Goal: Task Accomplishment & Management: Complete application form

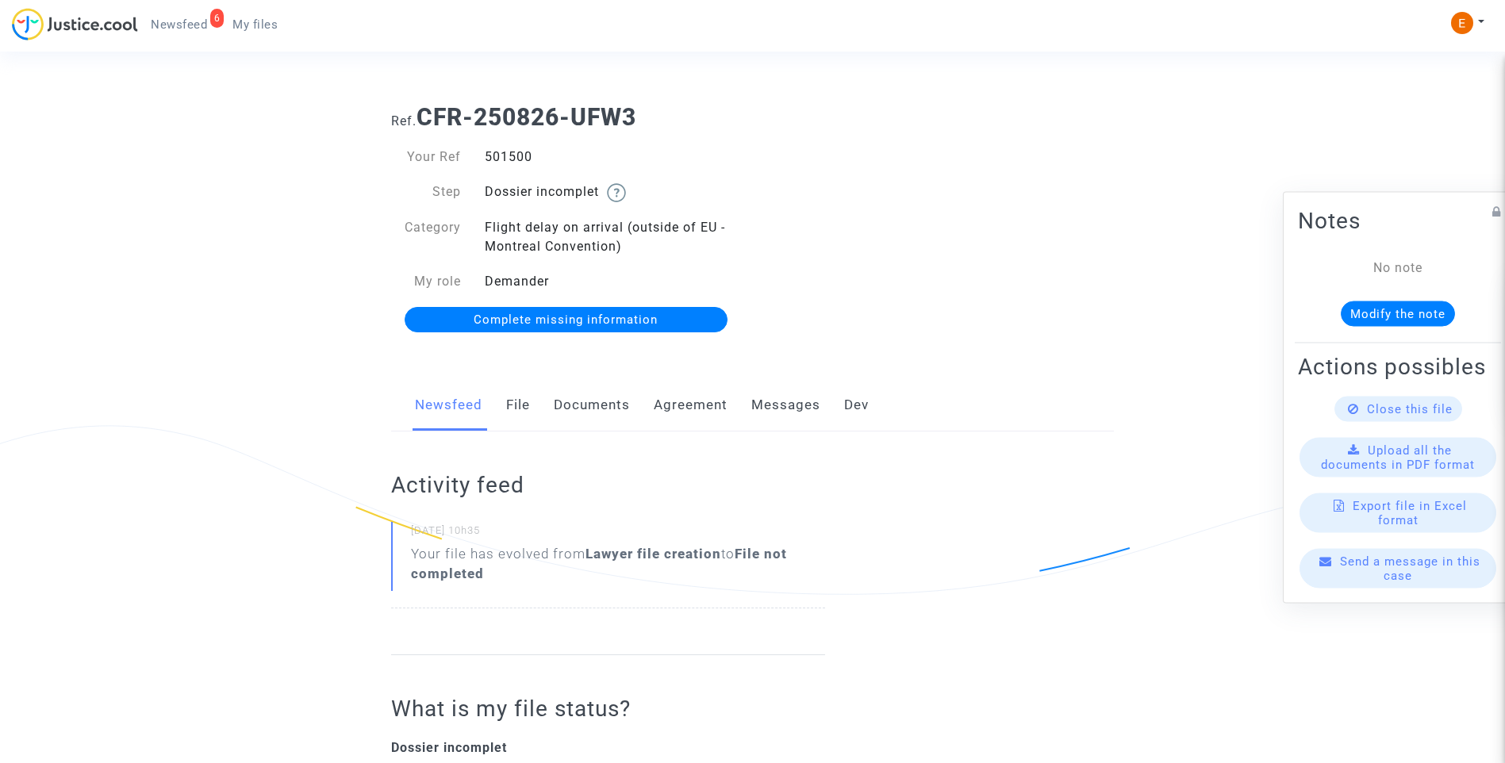
click at [608, 405] on link "Documents" at bounding box center [592, 405] width 76 height 52
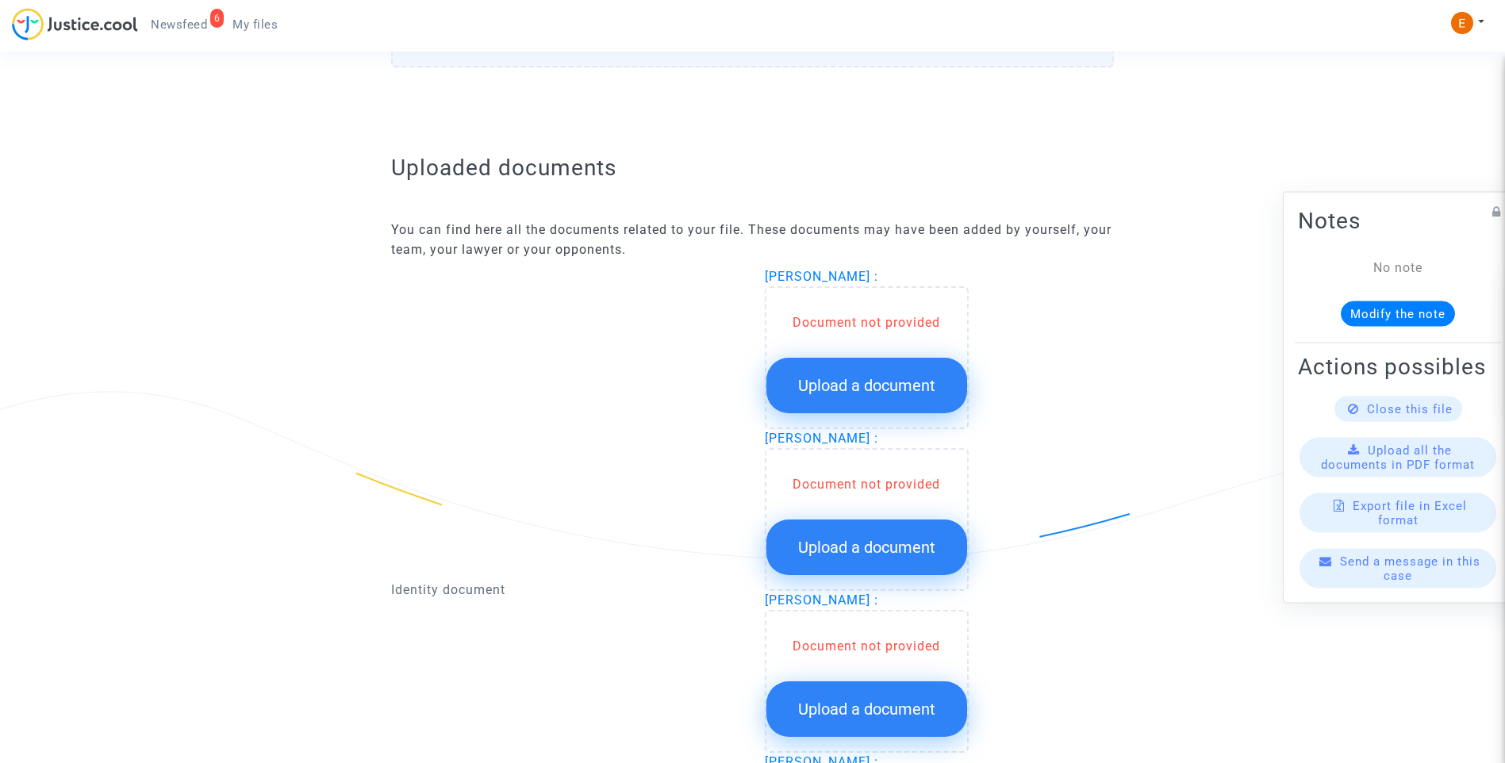
scroll to position [873, 0]
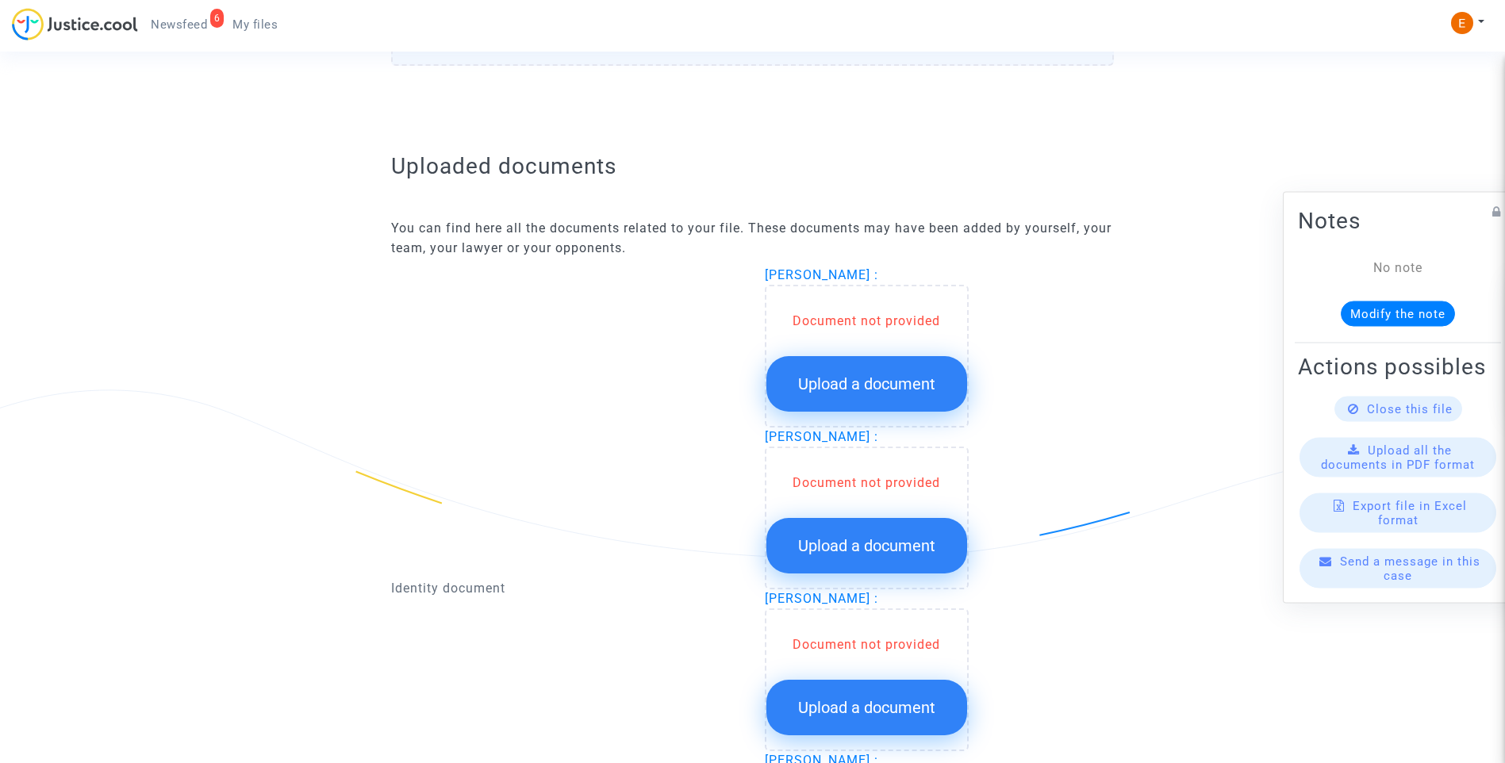
click at [880, 382] on span "Upload a document" at bounding box center [866, 383] width 137 height 19
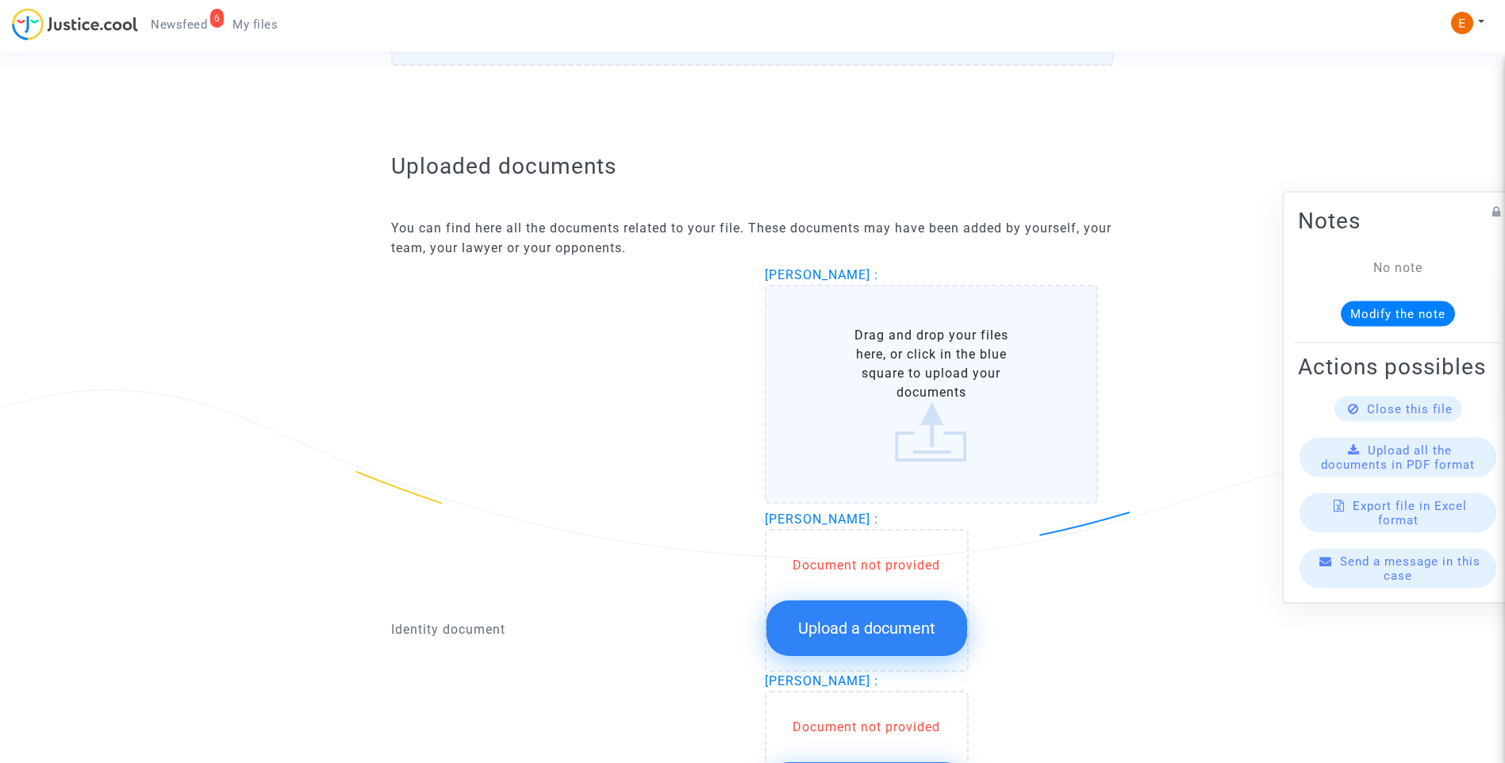
click at [903, 621] on span "Upload a document" at bounding box center [866, 628] width 137 height 19
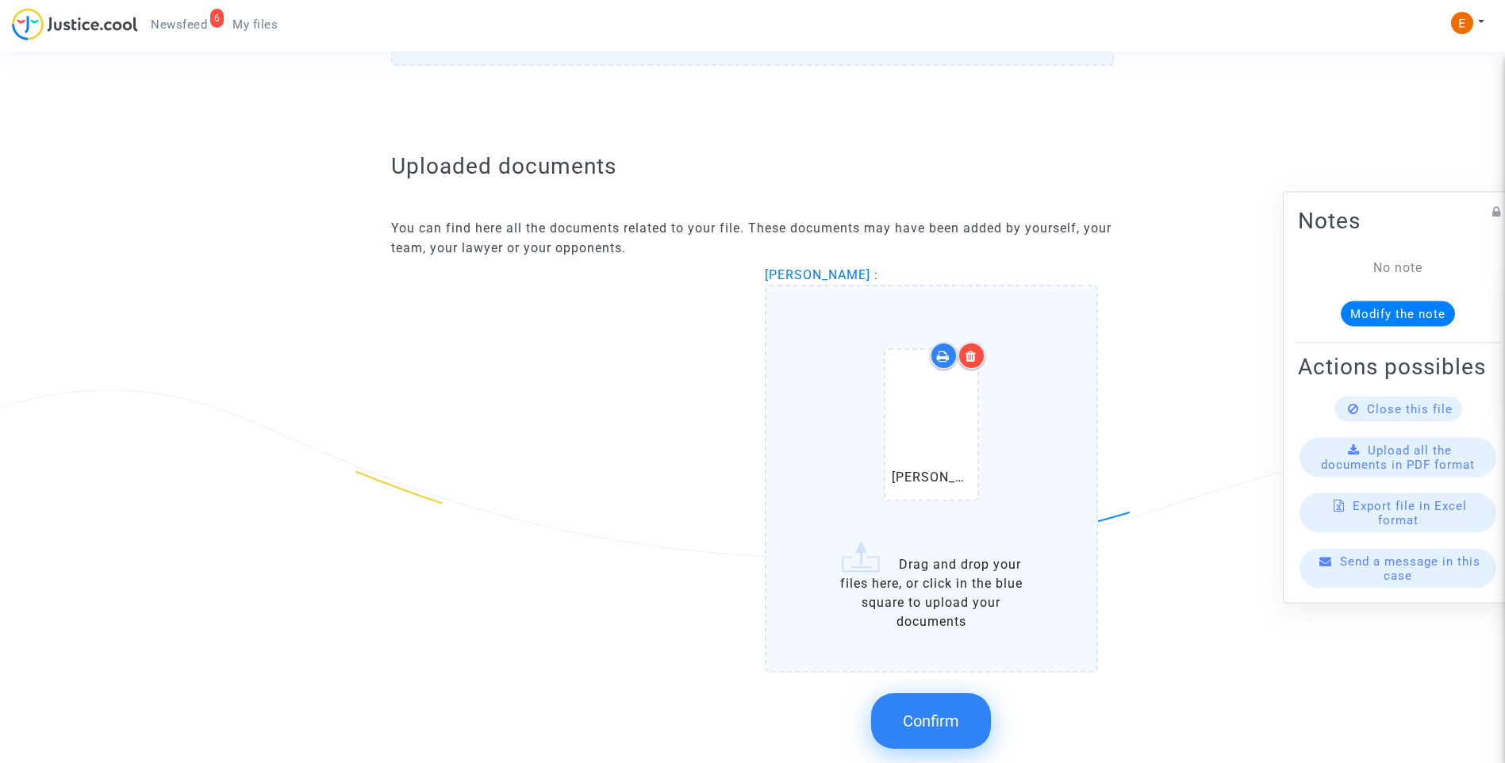
click at [972, 351] on icon at bounding box center [970, 356] width 11 height 13
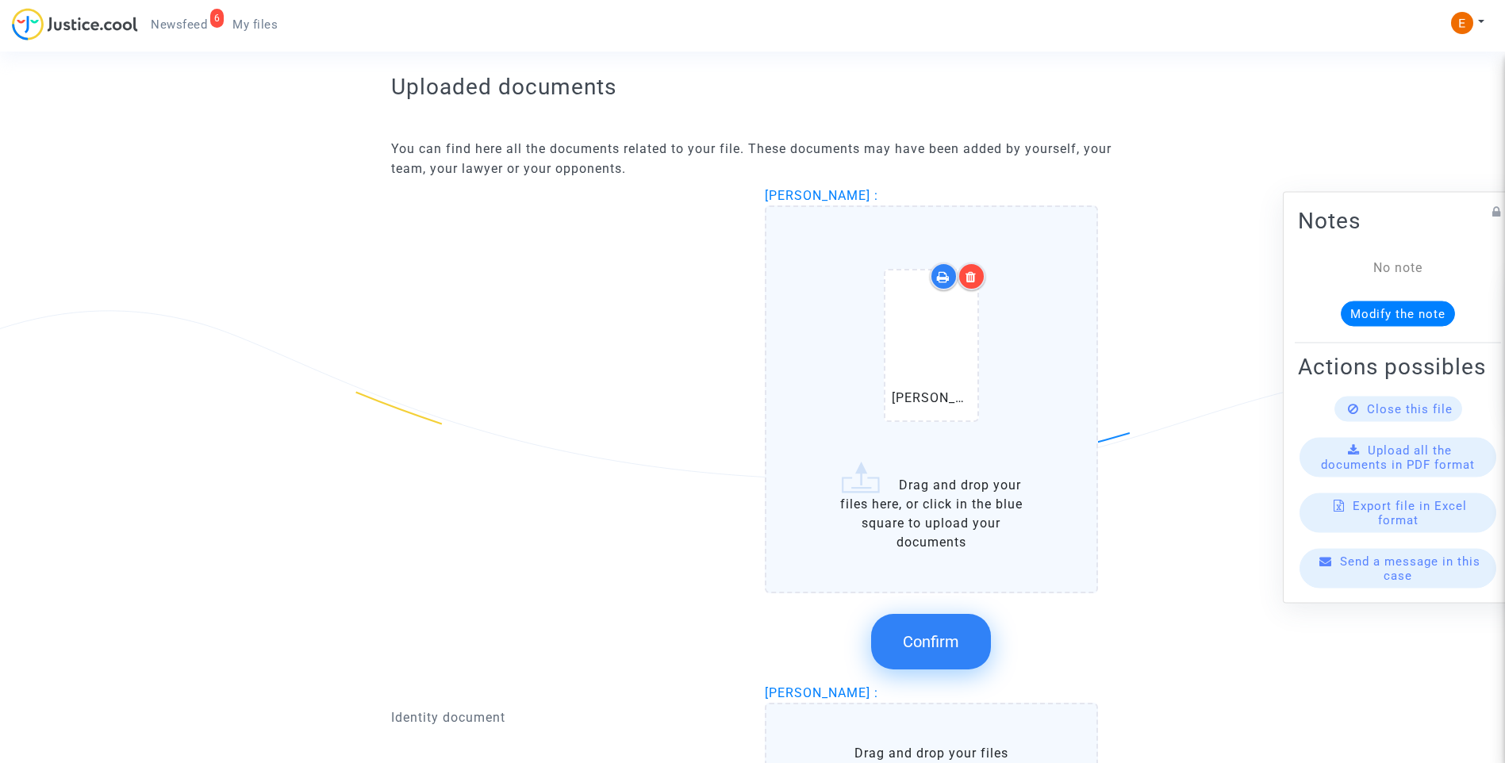
click at [947, 642] on span "Confirm" at bounding box center [931, 641] width 56 height 19
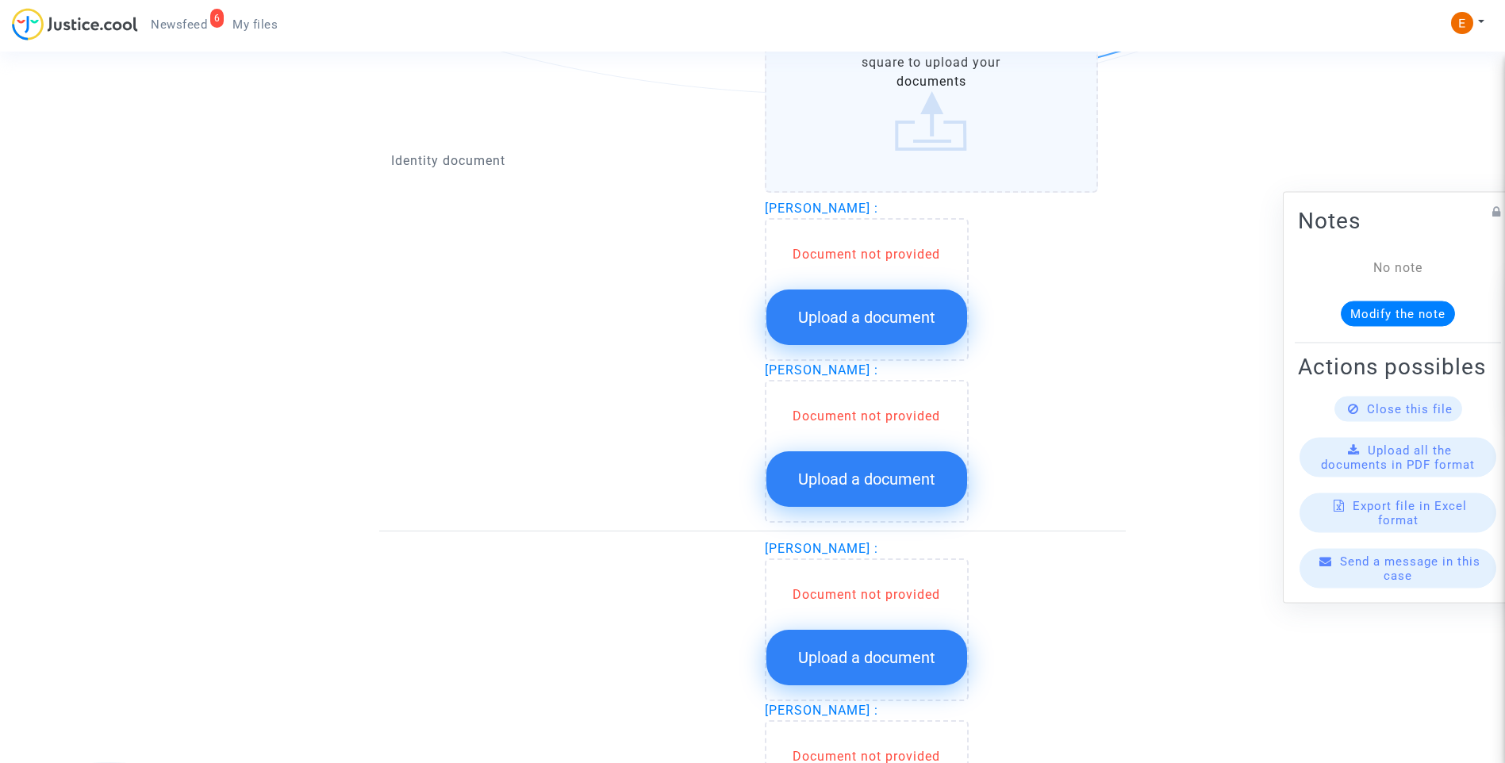
scroll to position [1349, 0]
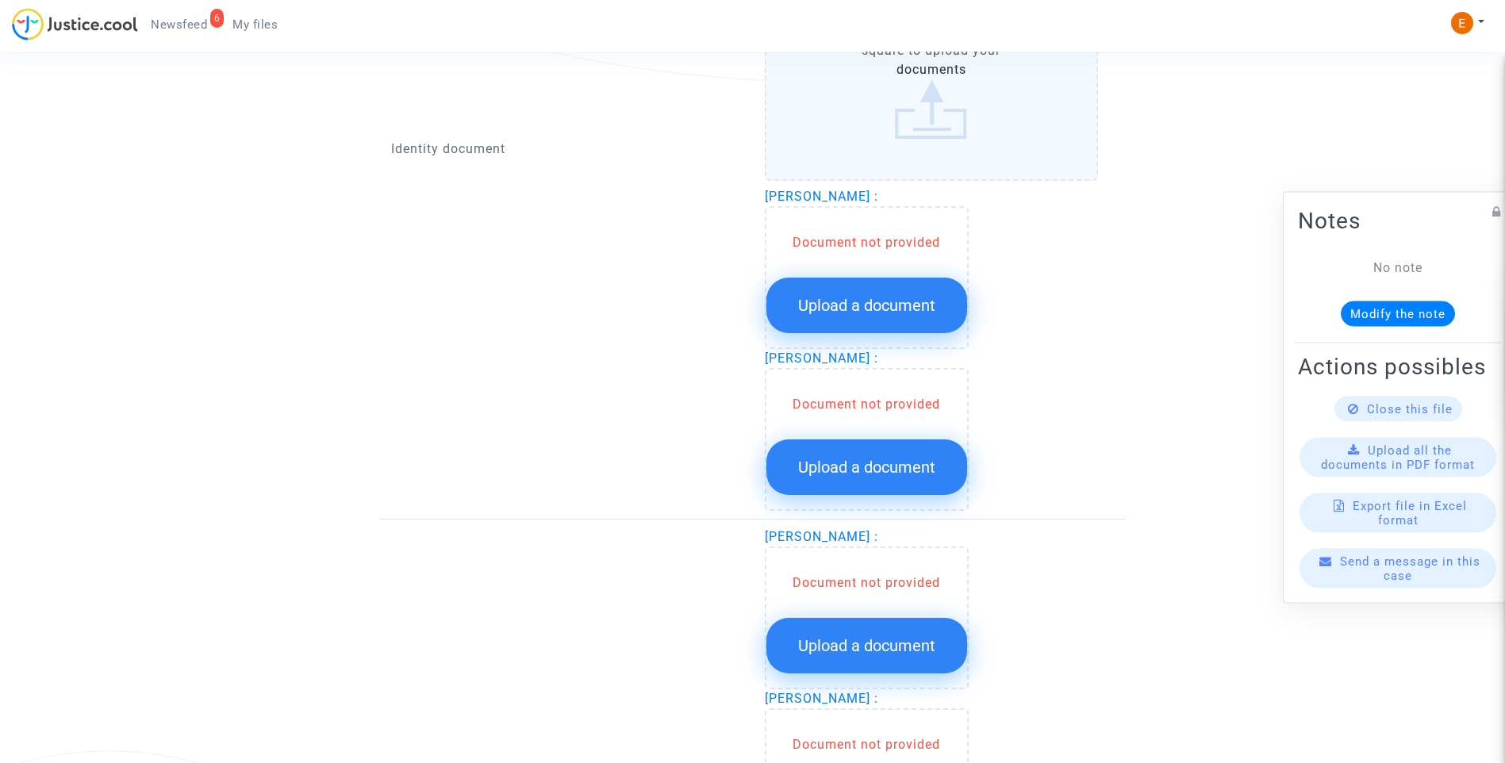
click at [867, 307] on span "Upload a document" at bounding box center [866, 305] width 137 height 19
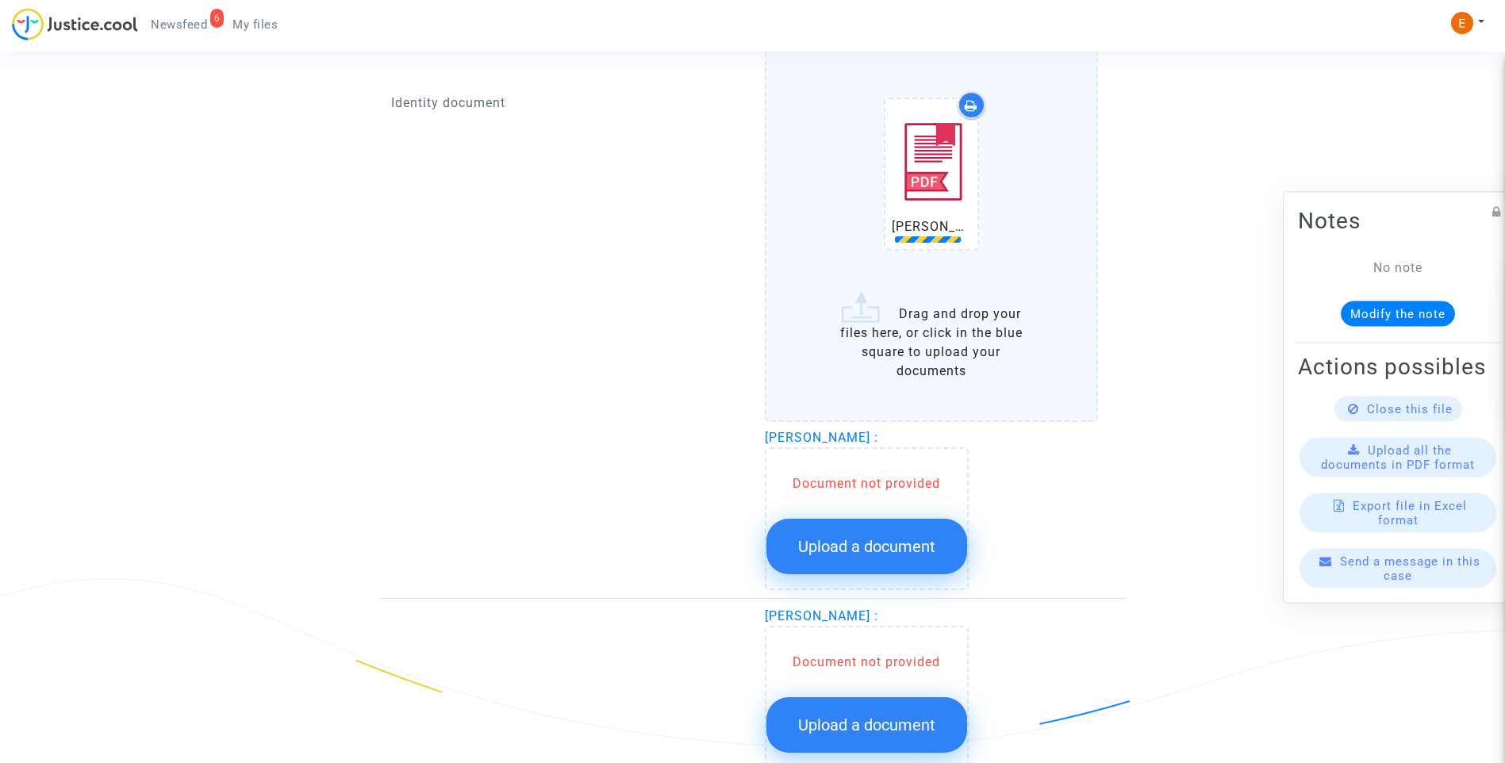
scroll to position [1587, 0]
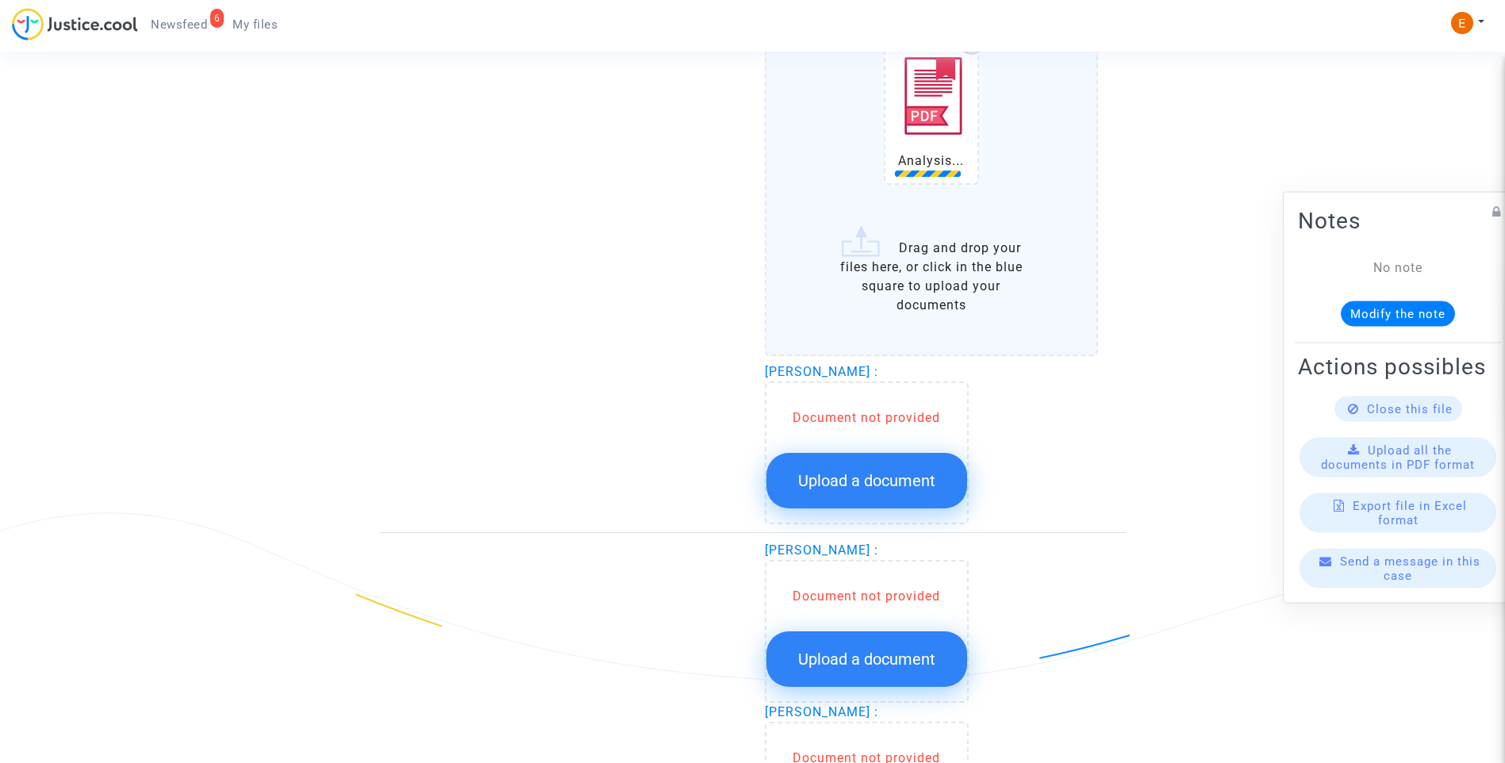
click at [857, 469] on button "Upload a document" at bounding box center [866, 481] width 201 height 56
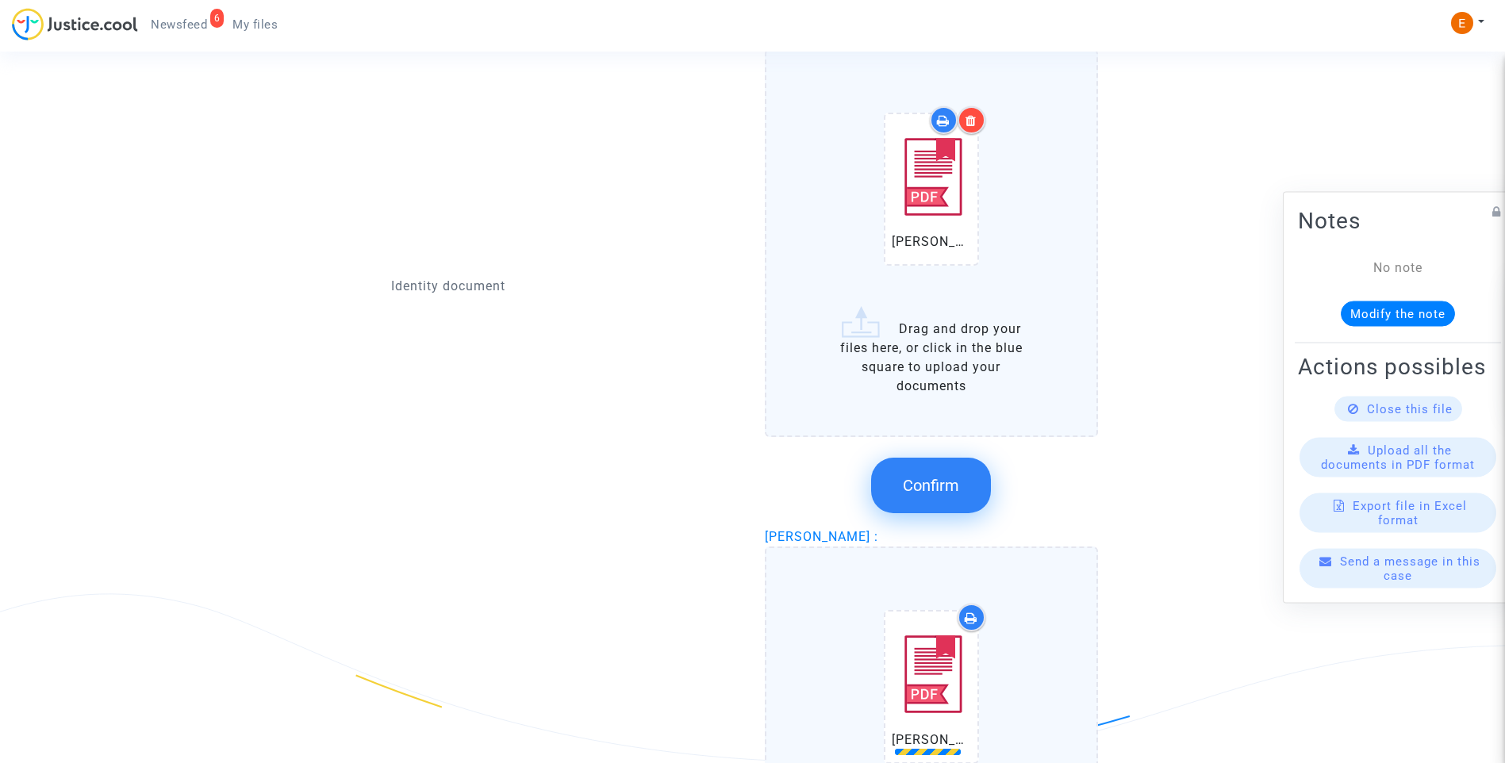
scroll to position [1428, 0]
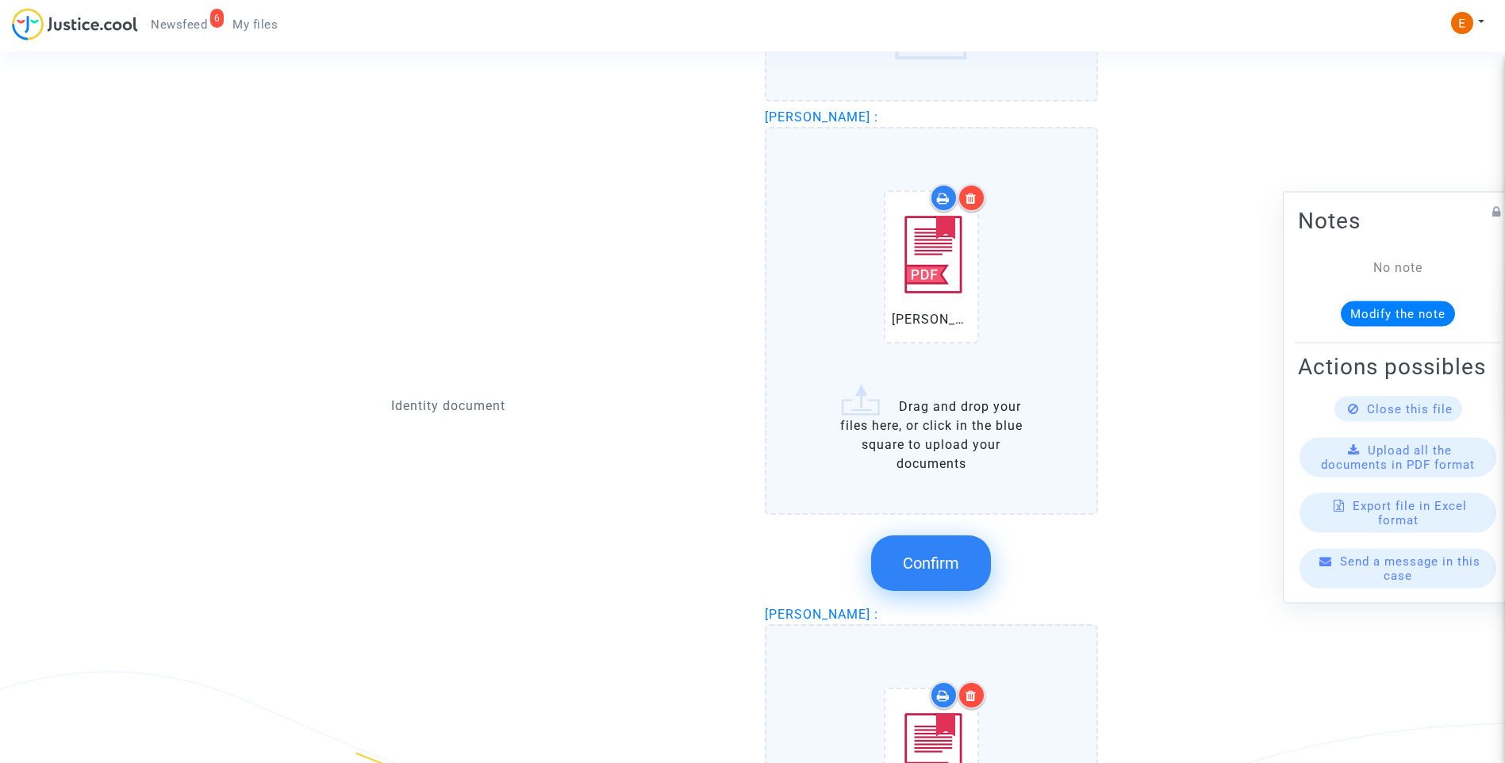
click at [950, 558] on span "Confirm" at bounding box center [931, 563] width 56 height 19
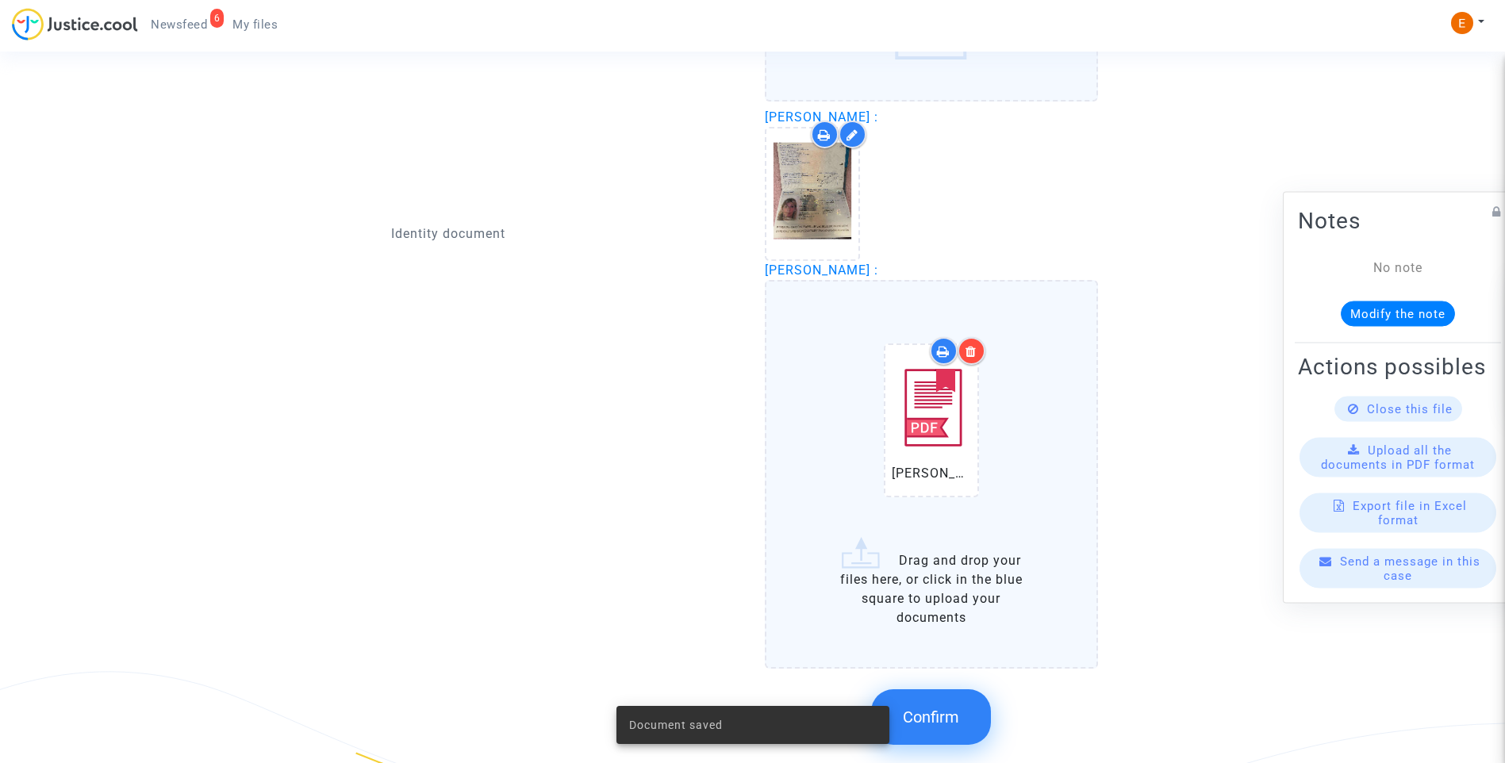
click at [940, 716] on span "Confirm" at bounding box center [931, 717] width 56 height 19
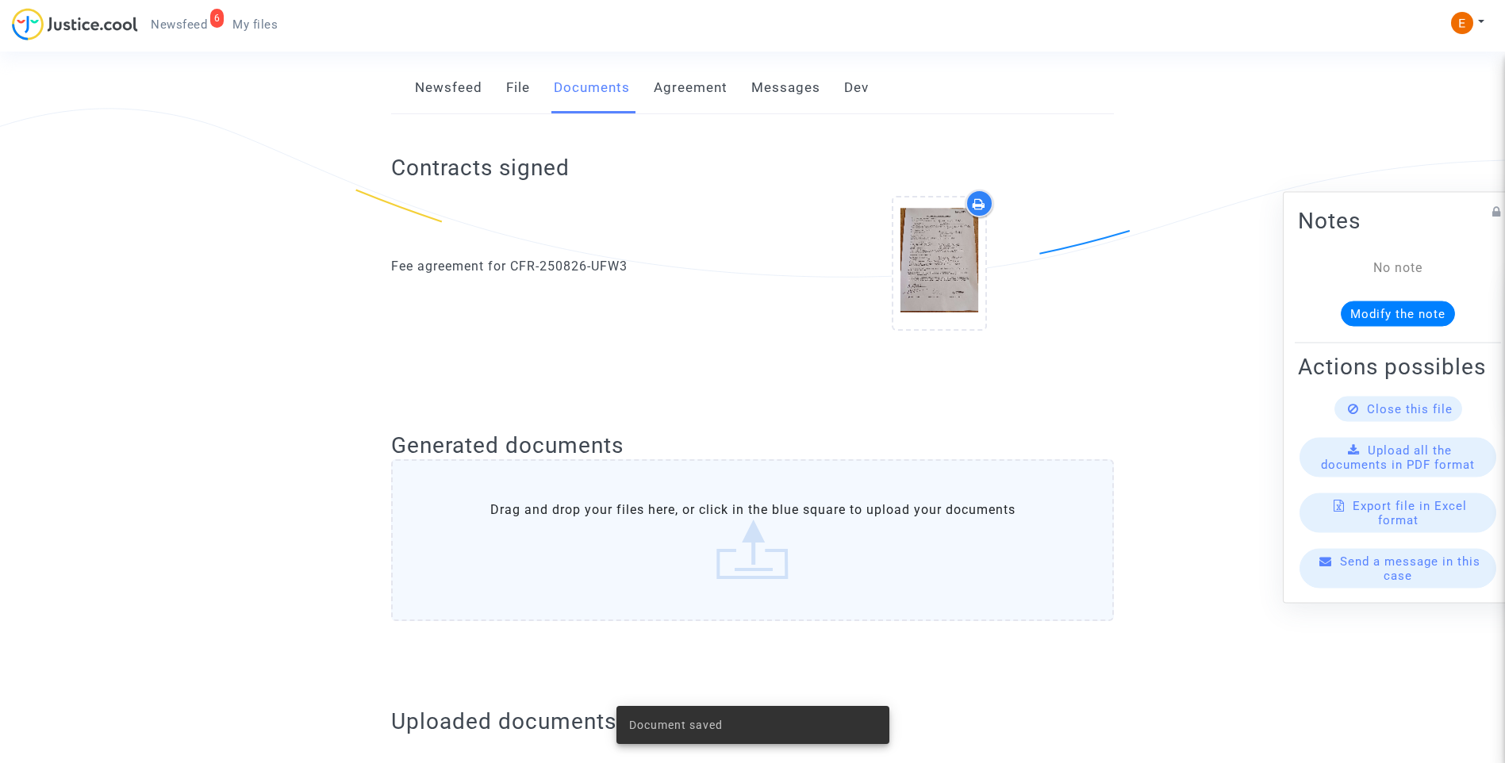
scroll to position [127, 0]
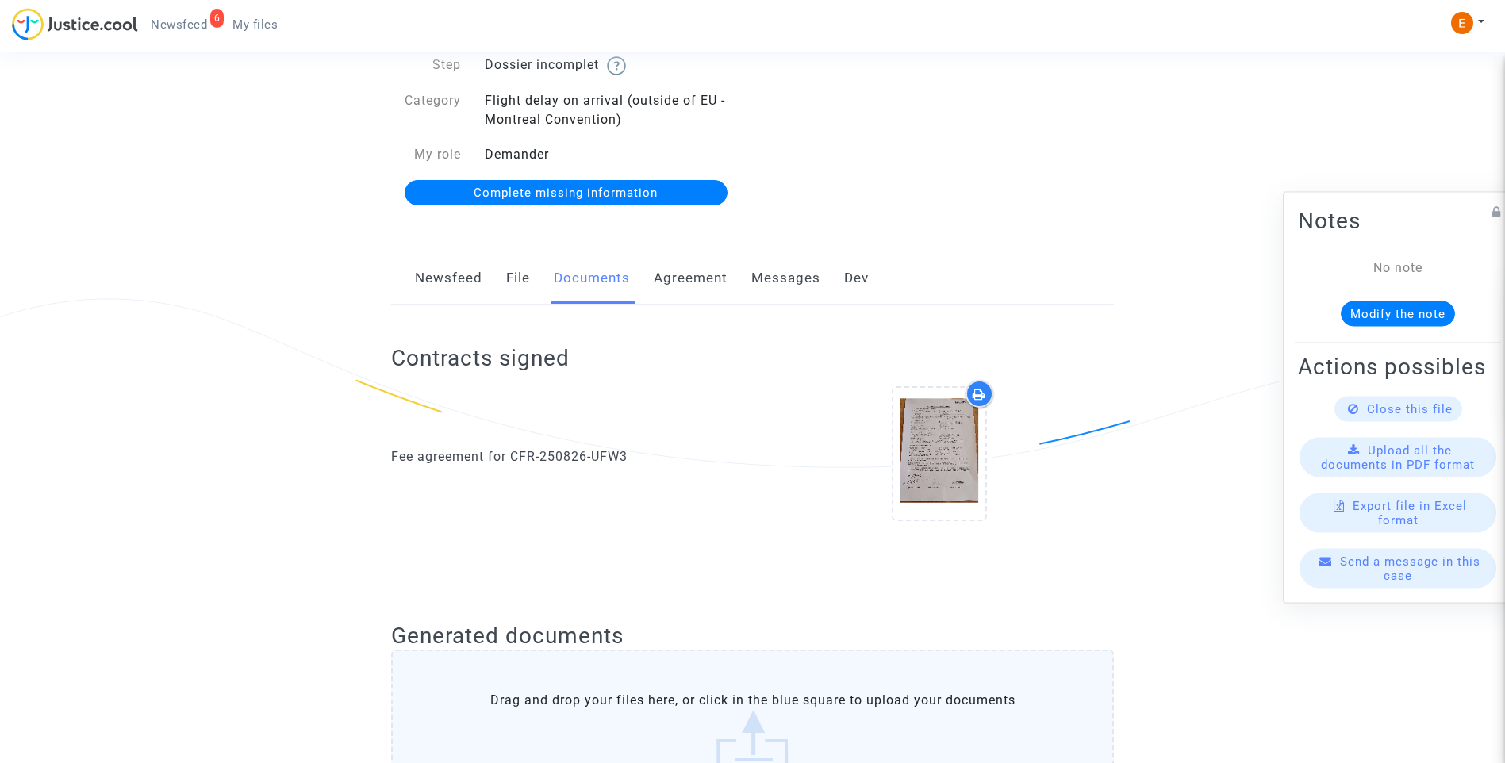
click at [474, 276] on link "Newsfeed" at bounding box center [448, 278] width 67 height 52
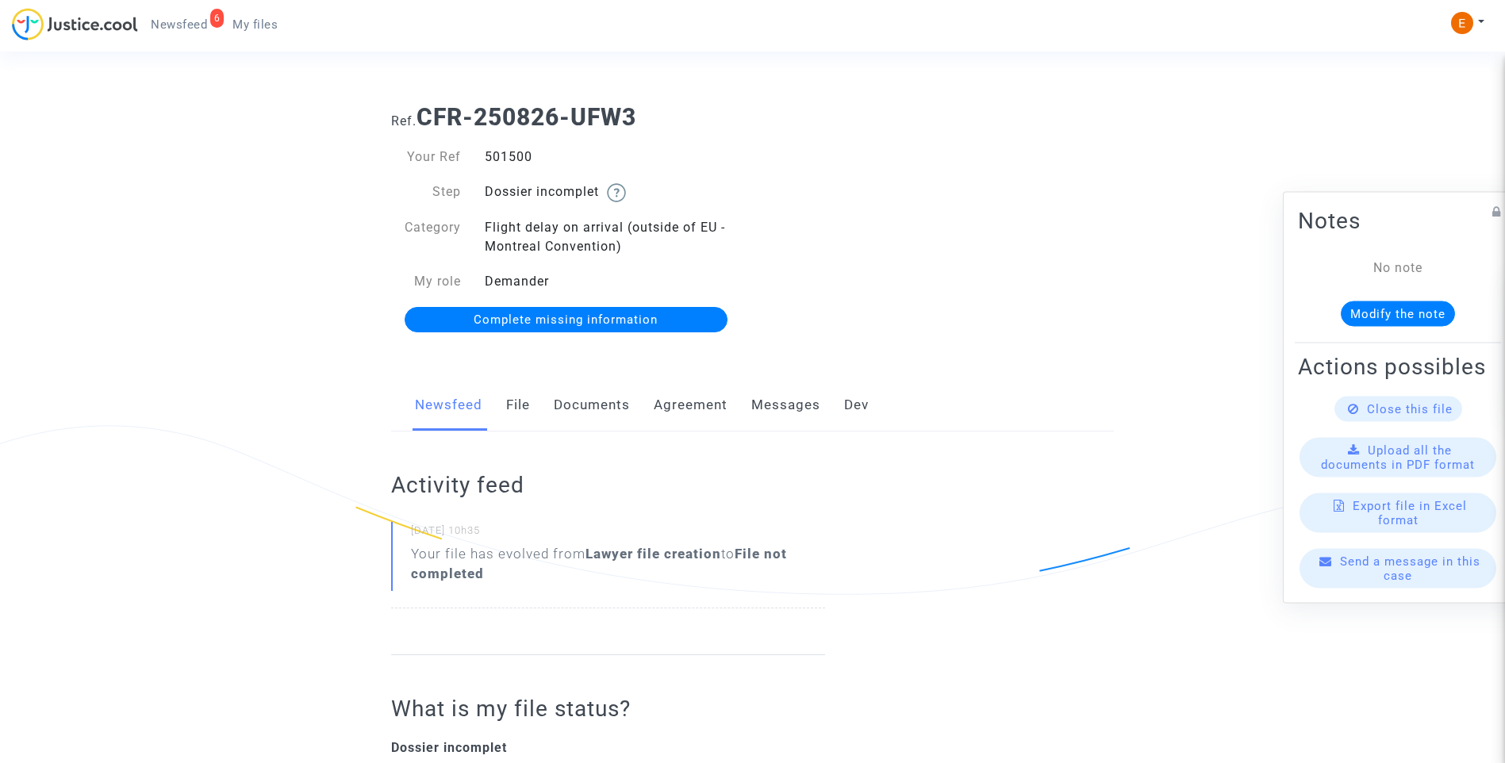
drag, startPoint x: 513, startPoint y: 398, endPoint x: 535, endPoint y: 398, distance: 21.4
click at [514, 398] on link "File" at bounding box center [518, 405] width 24 height 52
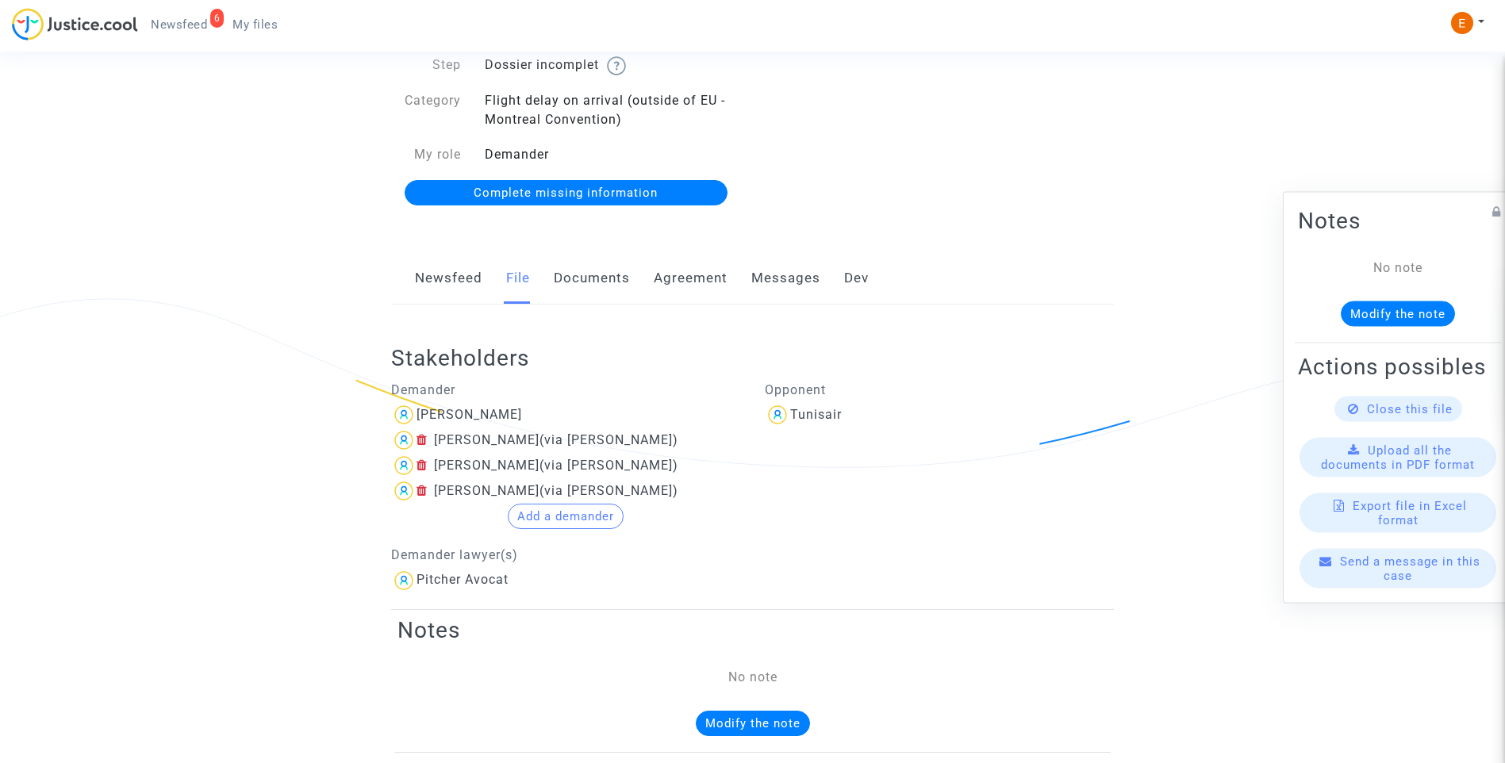
scroll to position [159, 0]
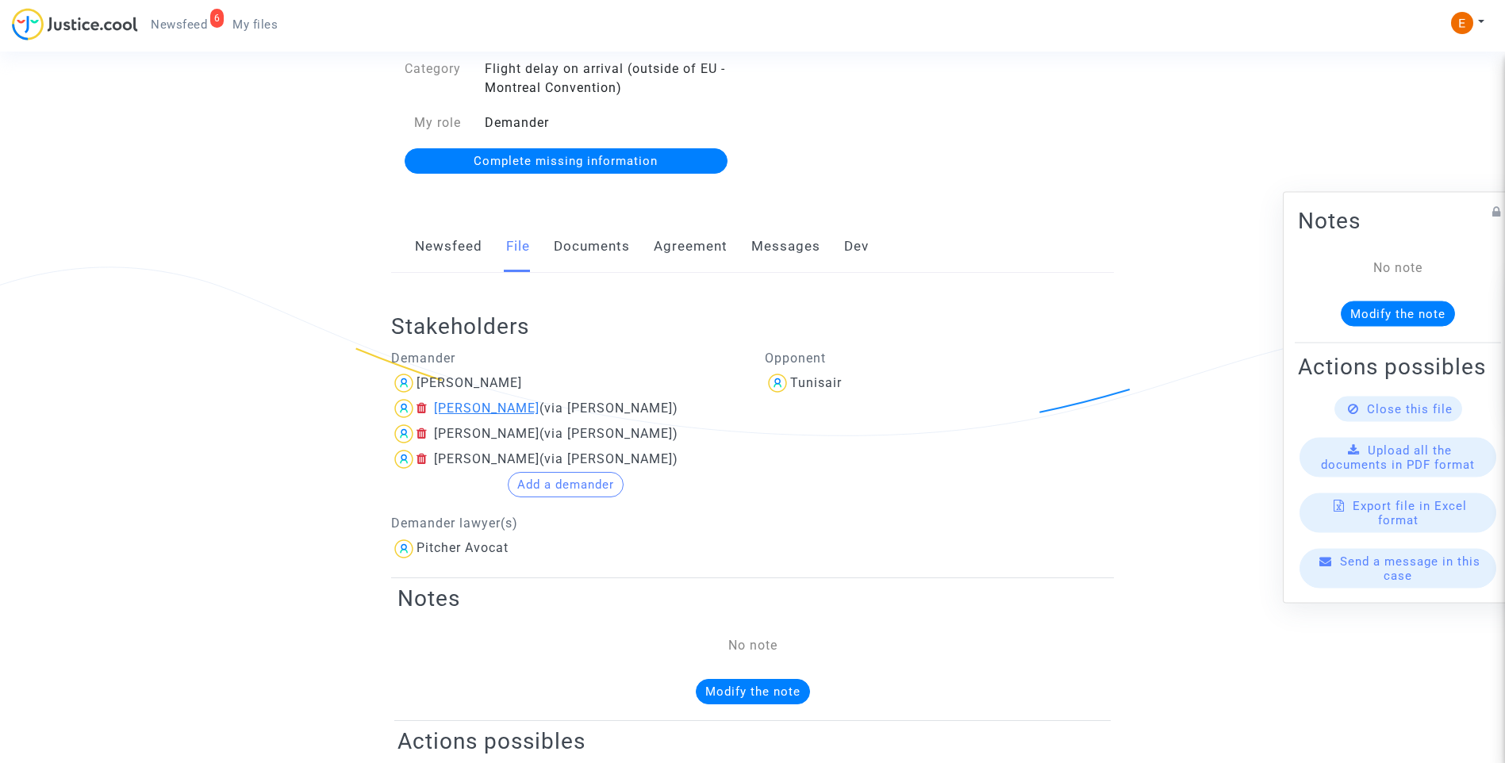
click at [518, 415] on div "Aurelien Magnan" at bounding box center [487, 408] width 106 height 15
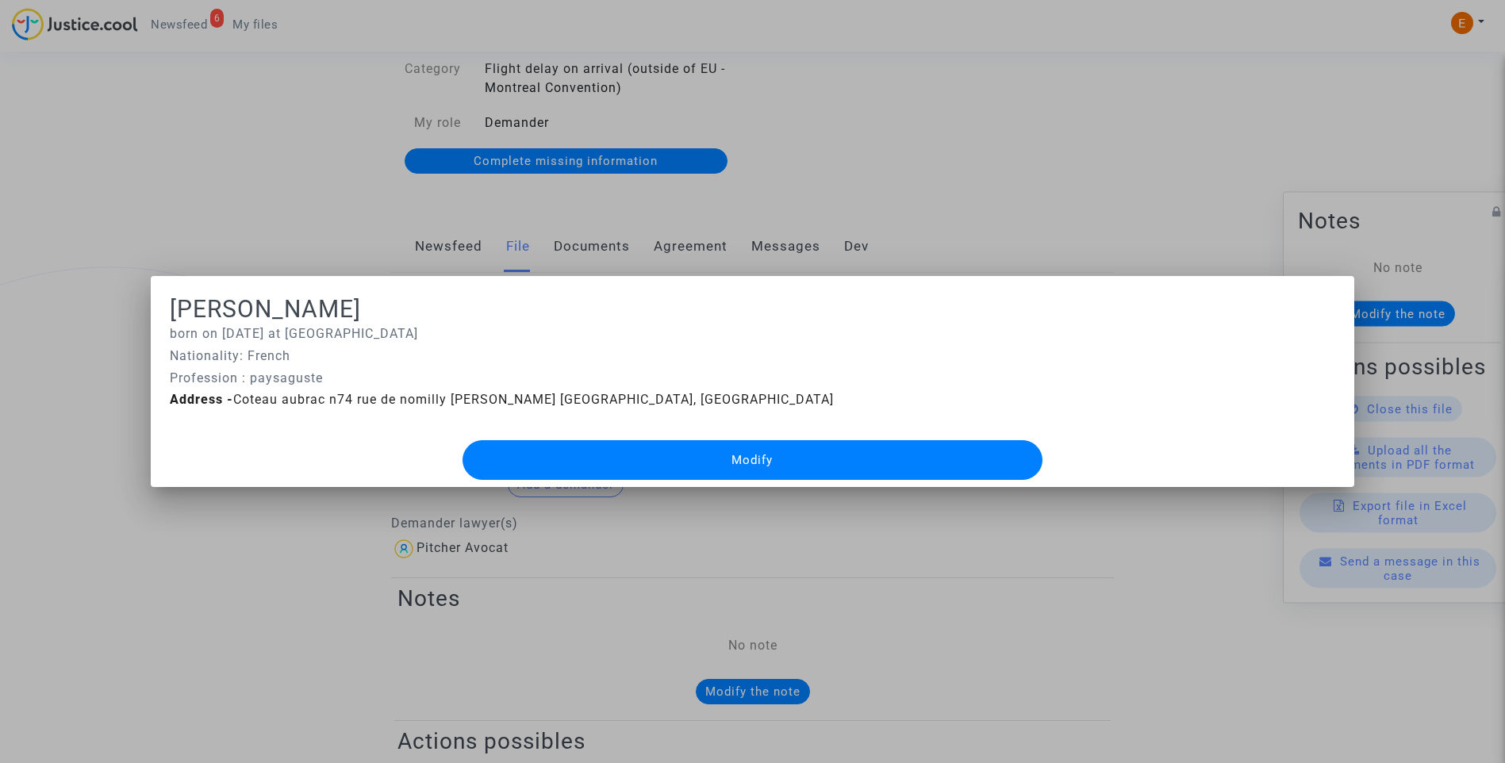
click at [825, 453] on button "Modify" at bounding box center [752, 460] width 580 height 40
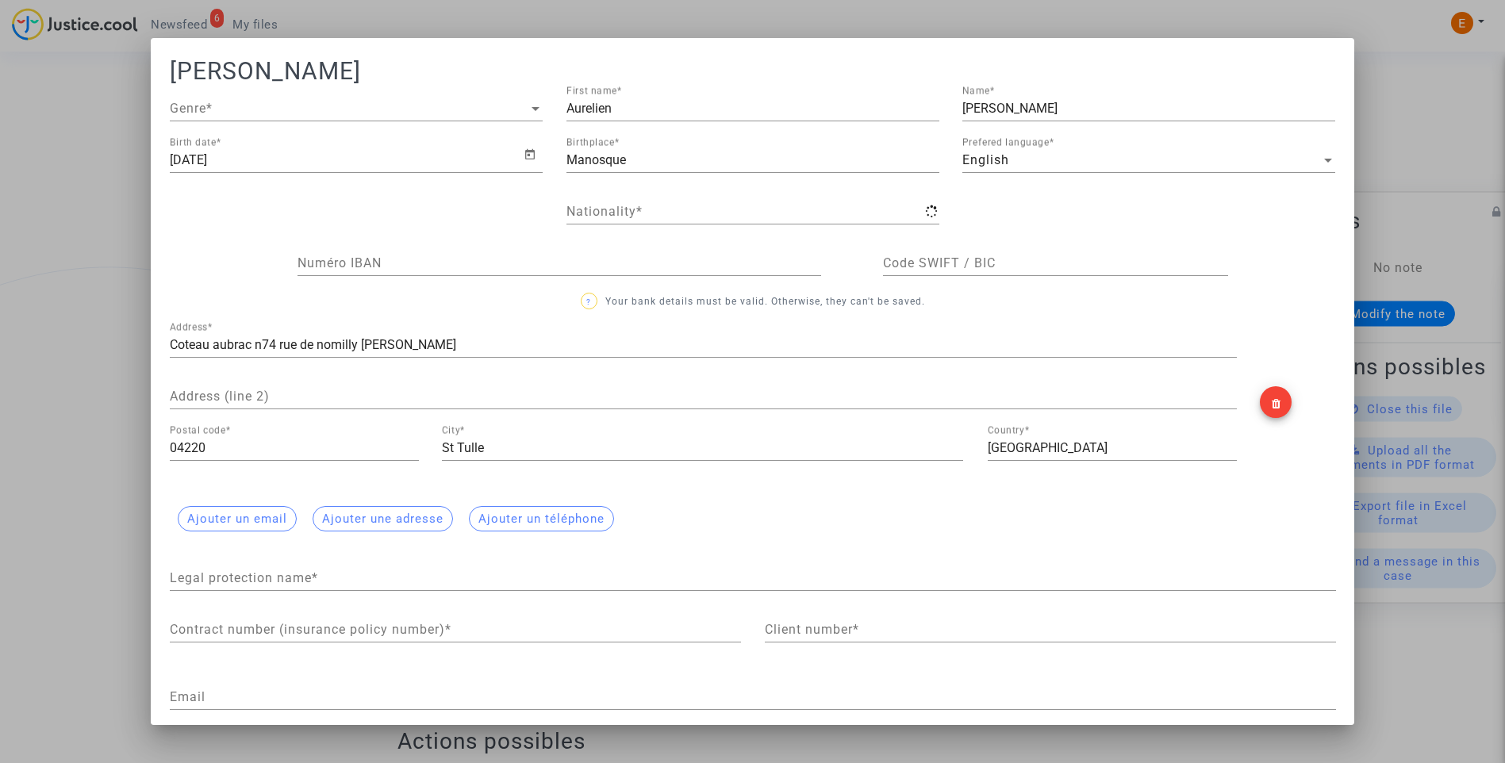
type input "French"
click at [322, 109] on span "Genre" at bounding box center [349, 109] width 359 height 14
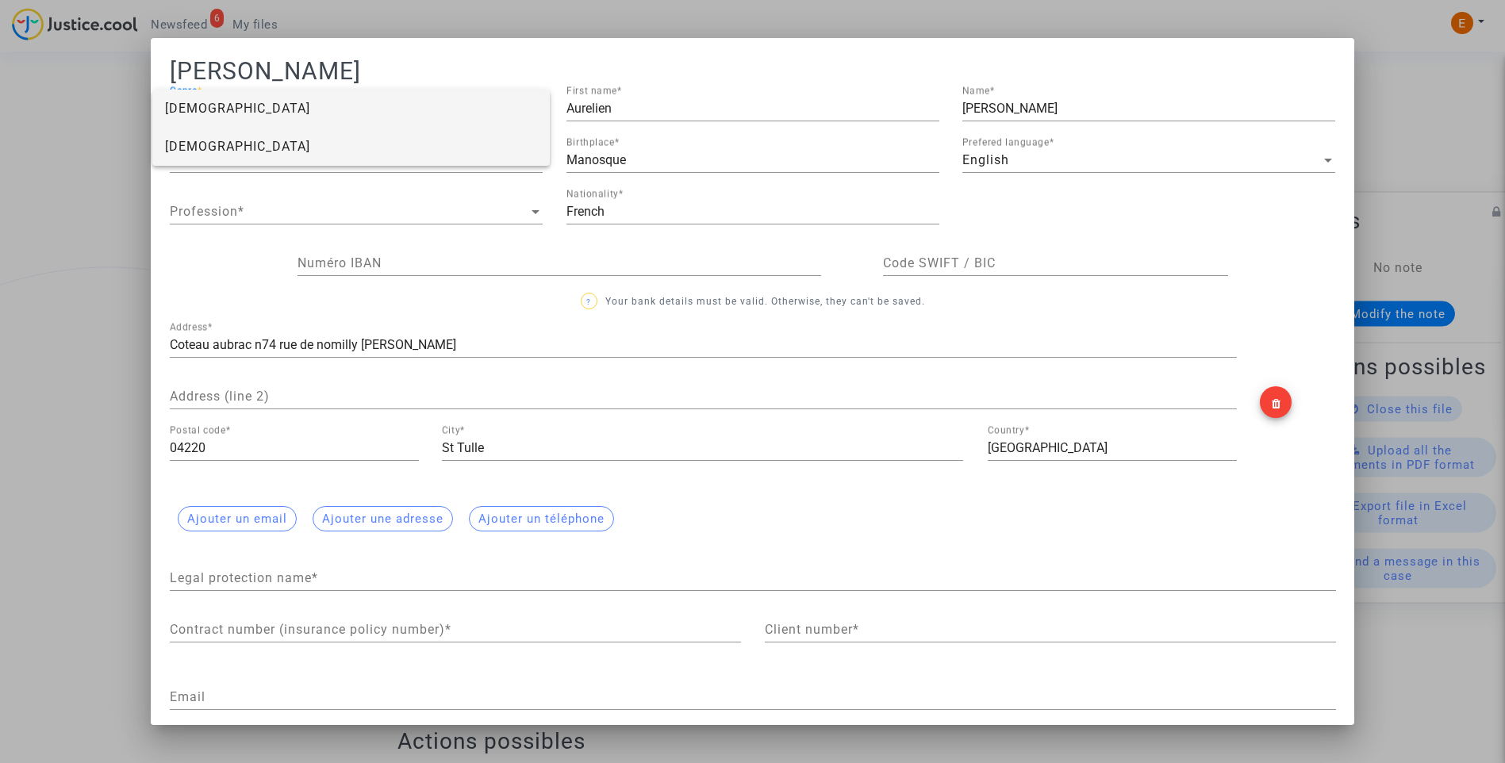
click at [204, 148] on span "Male" at bounding box center [351, 147] width 372 height 38
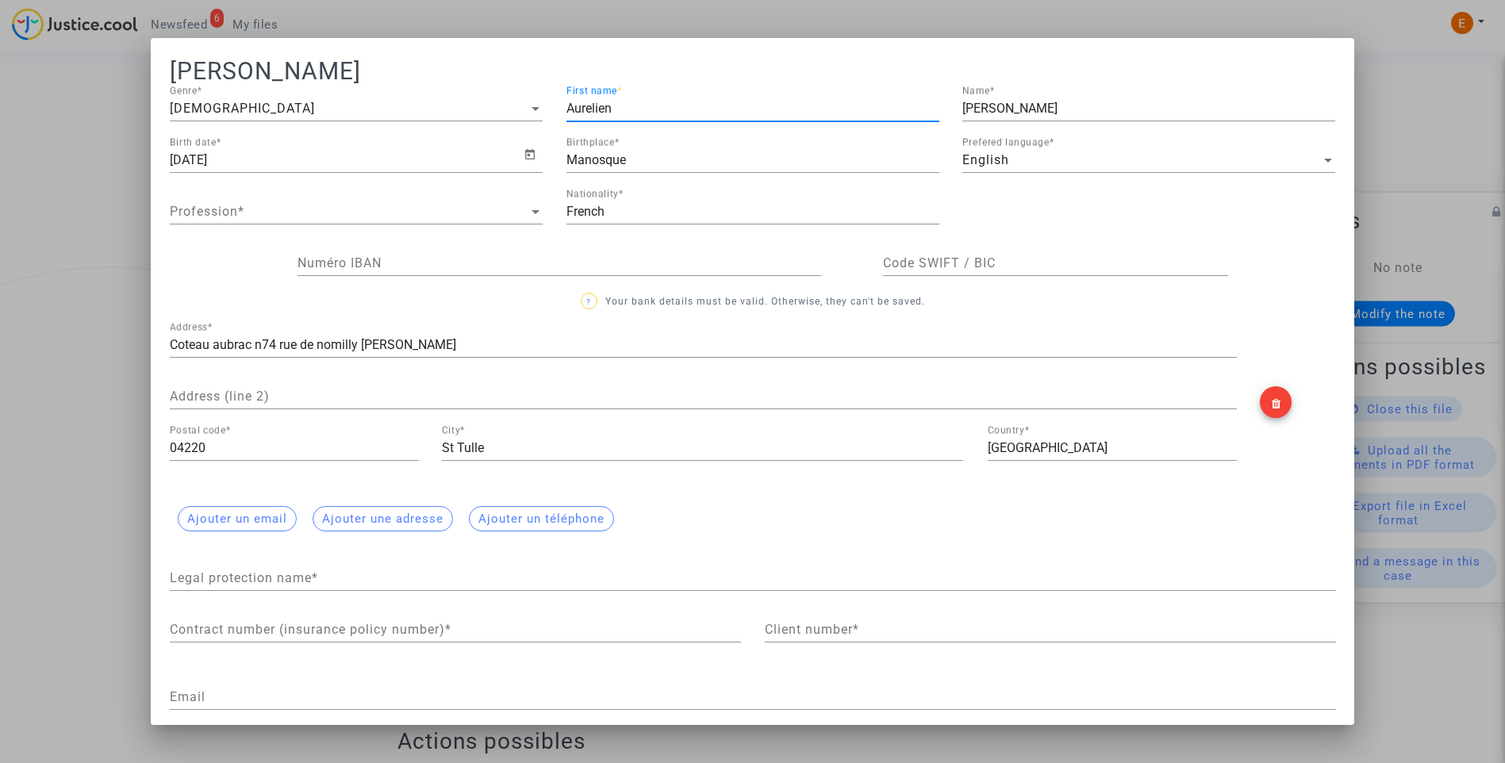
click at [585, 108] on input "Aurelien" at bounding box center [752, 109] width 373 height 14
type input "Amandine"
click at [990, 109] on input "Magnan" at bounding box center [1148, 109] width 373 height 14
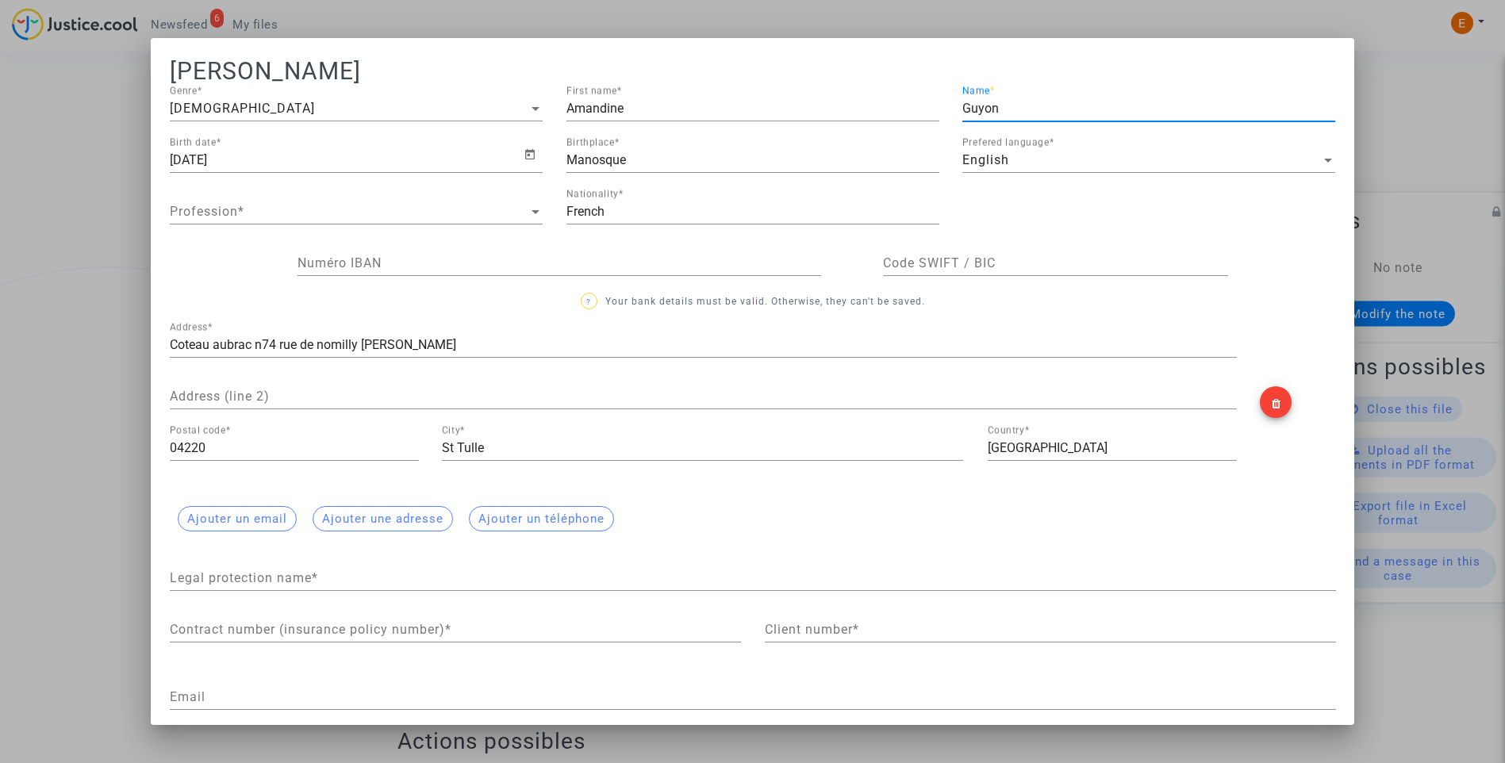
type input "Guyon"
click at [170, 160] on input "9/21/1988" at bounding box center [347, 160] width 354 height 14
drag, startPoint x: 167, startPoint y: 160, endPoint x: 187, endPoint y: 159, distance: 20.7
click at [187, 159] on input "9/21/1988" at bounding box center [347, 160] width 354 height 14
drag, startPoint x: 171, startPoint y: 155, endPoint x: 157, endPoint y: 155, distance: 13.5
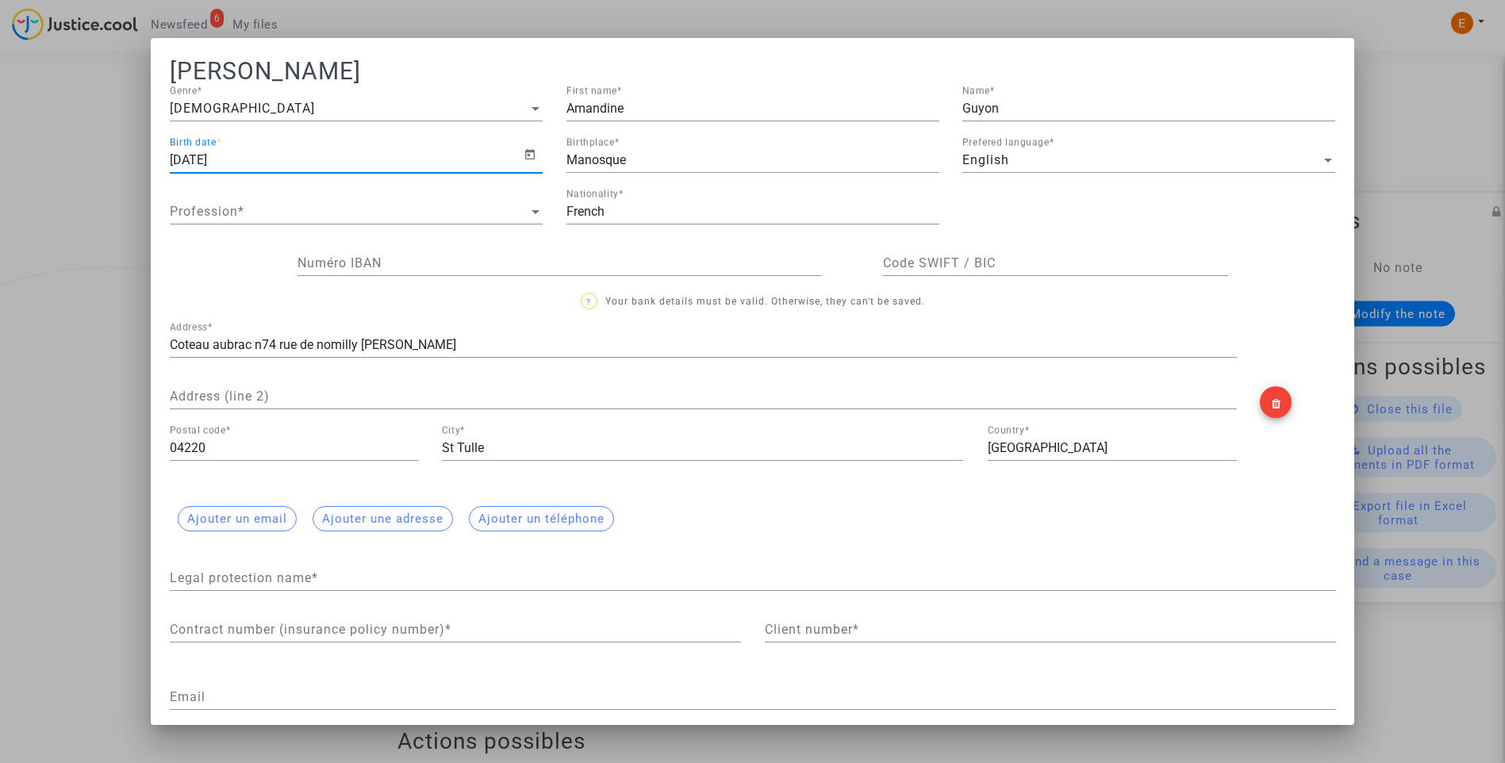
click at [158, 155] on div "9/21/1988 Birth date *" at bounding box center [356, 163] width 397 height 52
drag, startPoint x: 157, startPoint y: 155, endPoint x: 182, endPoint y: 161, distance: 26.0
click at [182, 161] on input "9/21/1988" at bounding box center [347, 160] width 354 height 14
click at [524, 156] on icon "Open calendar" at bounding box center [530, 154] width 13 height 19
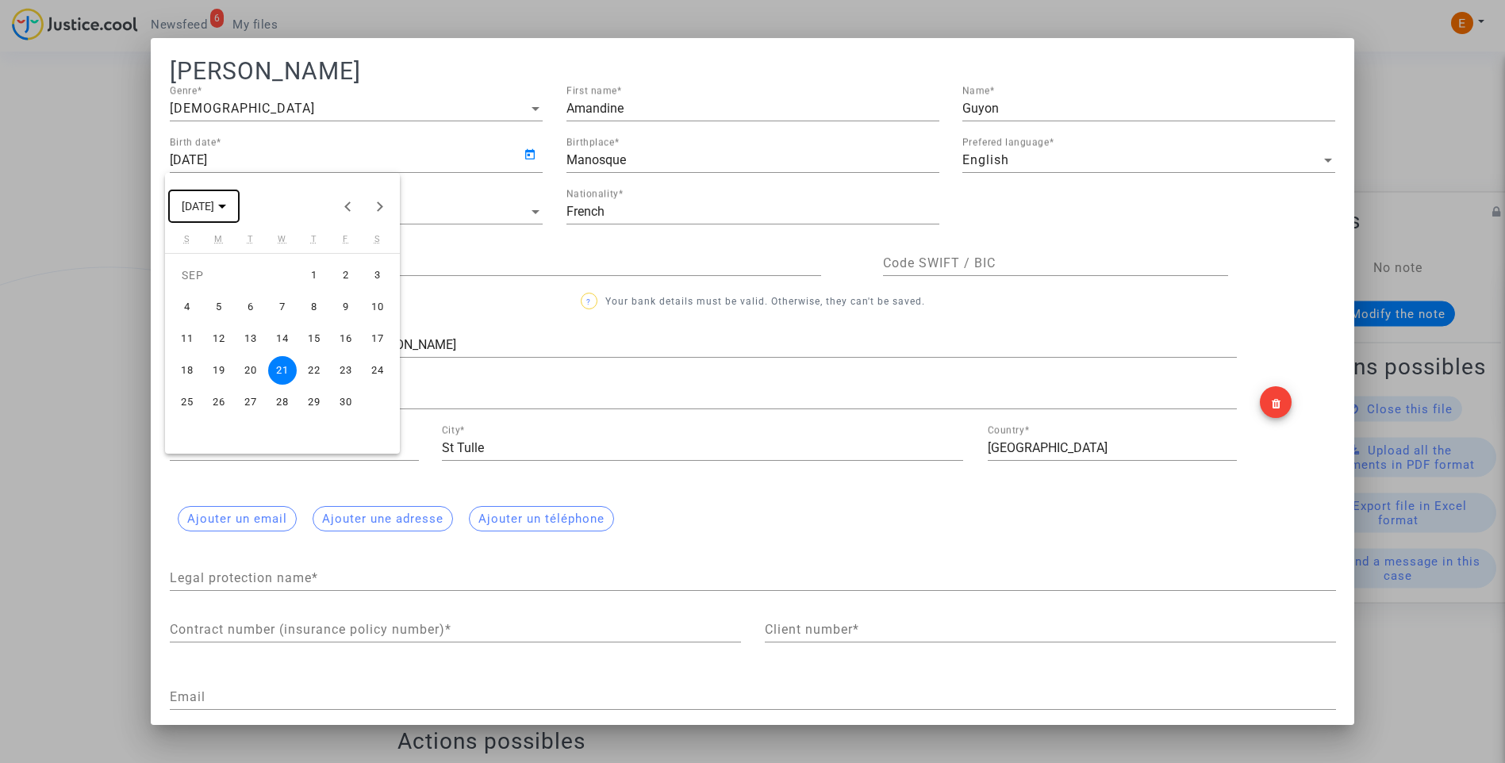
click at [226, 205] on icon "Choose month and year" at bounding box center [222, 207] width 8 height 4
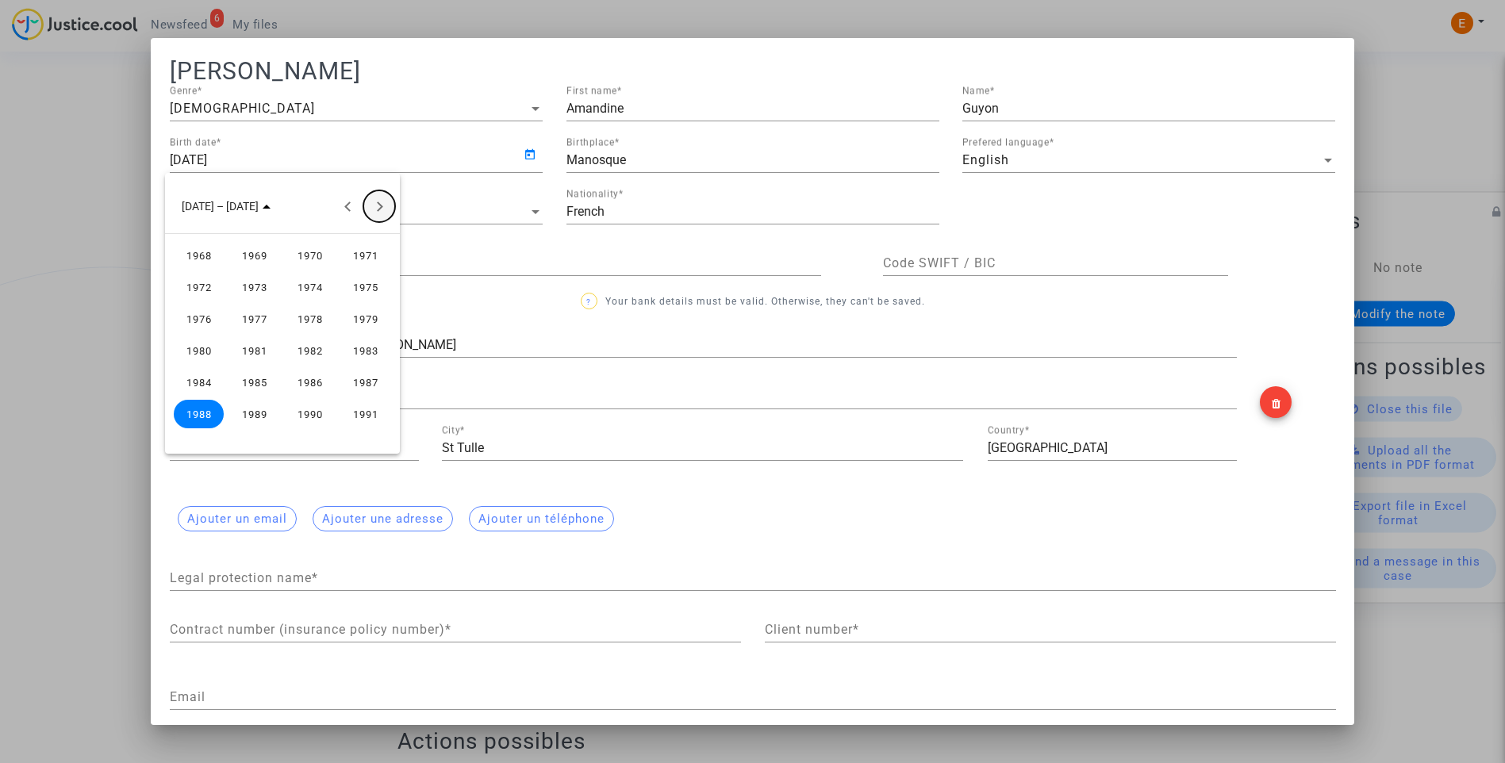
click at [378, 206] on button "Next 24 years" at bounding box center [379, 206] width 32 height 32
click at [302, 251] on div "1994" at bounding box center [310, 255] width 50 height 29
click at [361, 351] on div "DEC" at bounding box center [365, 350] width 50 height 29
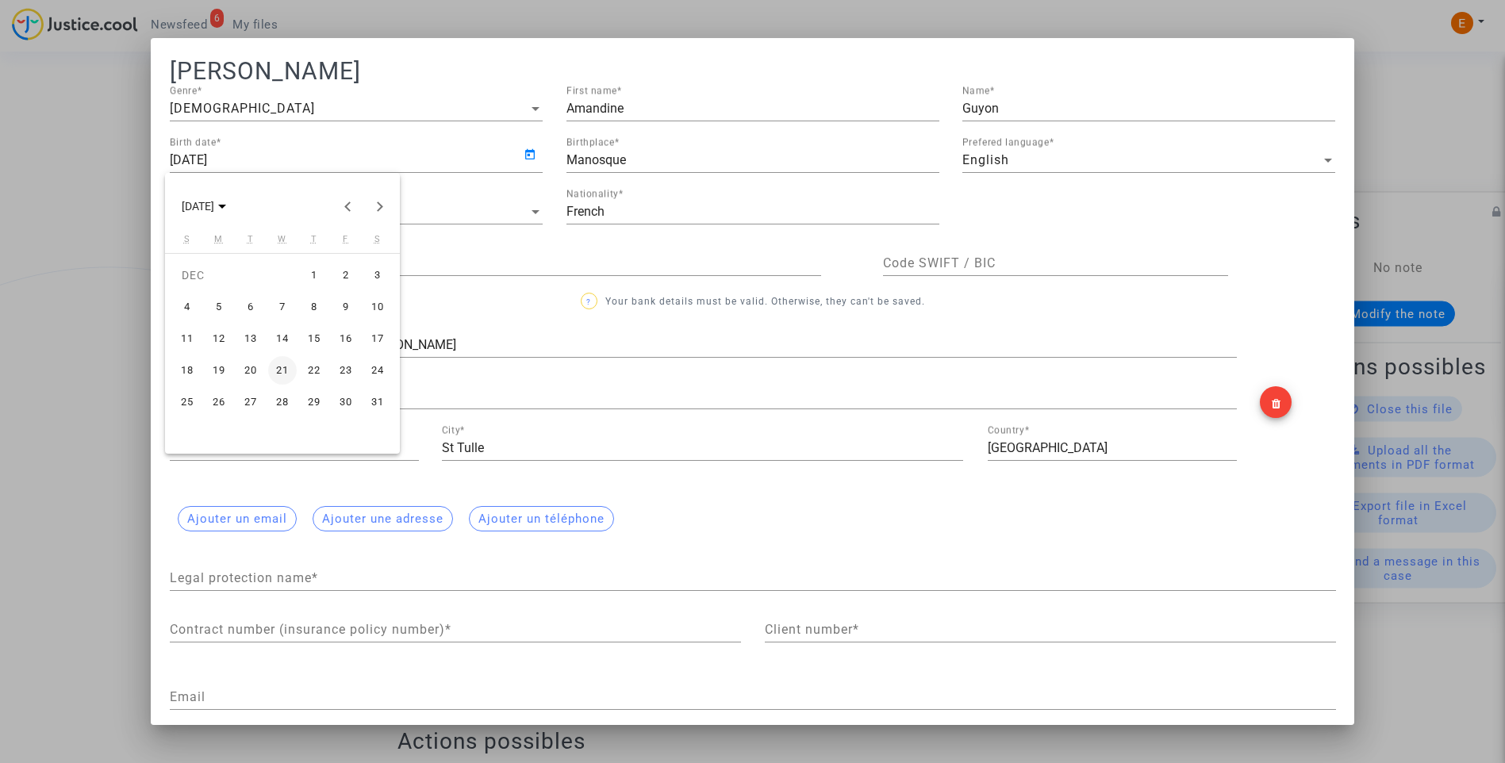
click at [218, 336] on div "12" at bounding box center [219, 338] width 29 height 29
type input "12/12/1994"
click at [260, 220] on div "Profession Profession *" at bounding box center [356, 207] width 373 height 36
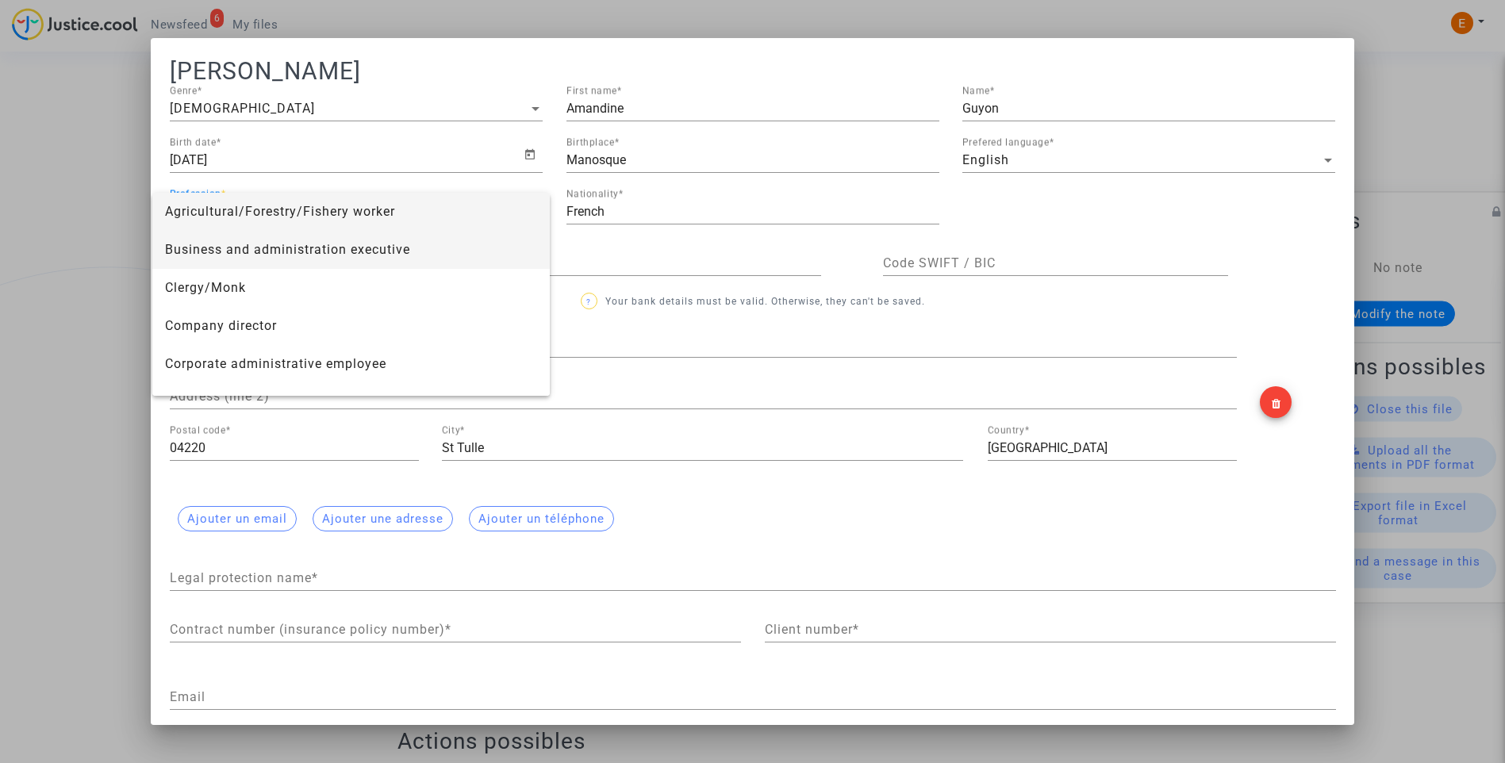
click at [265, 254] on span "Business and administration executive" at bounding box center [351, 250] width 372 height 38
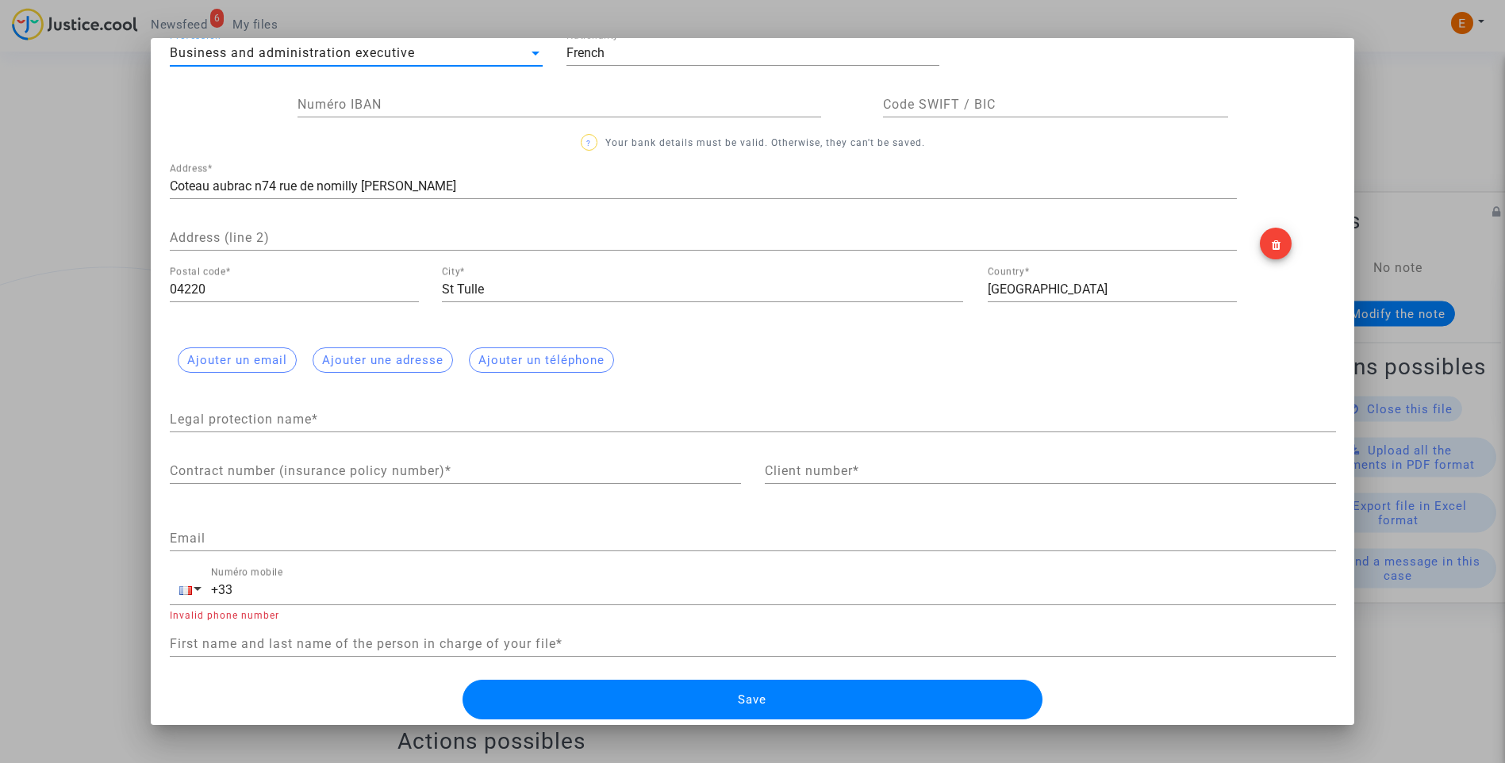
scroll to position [160, 0]
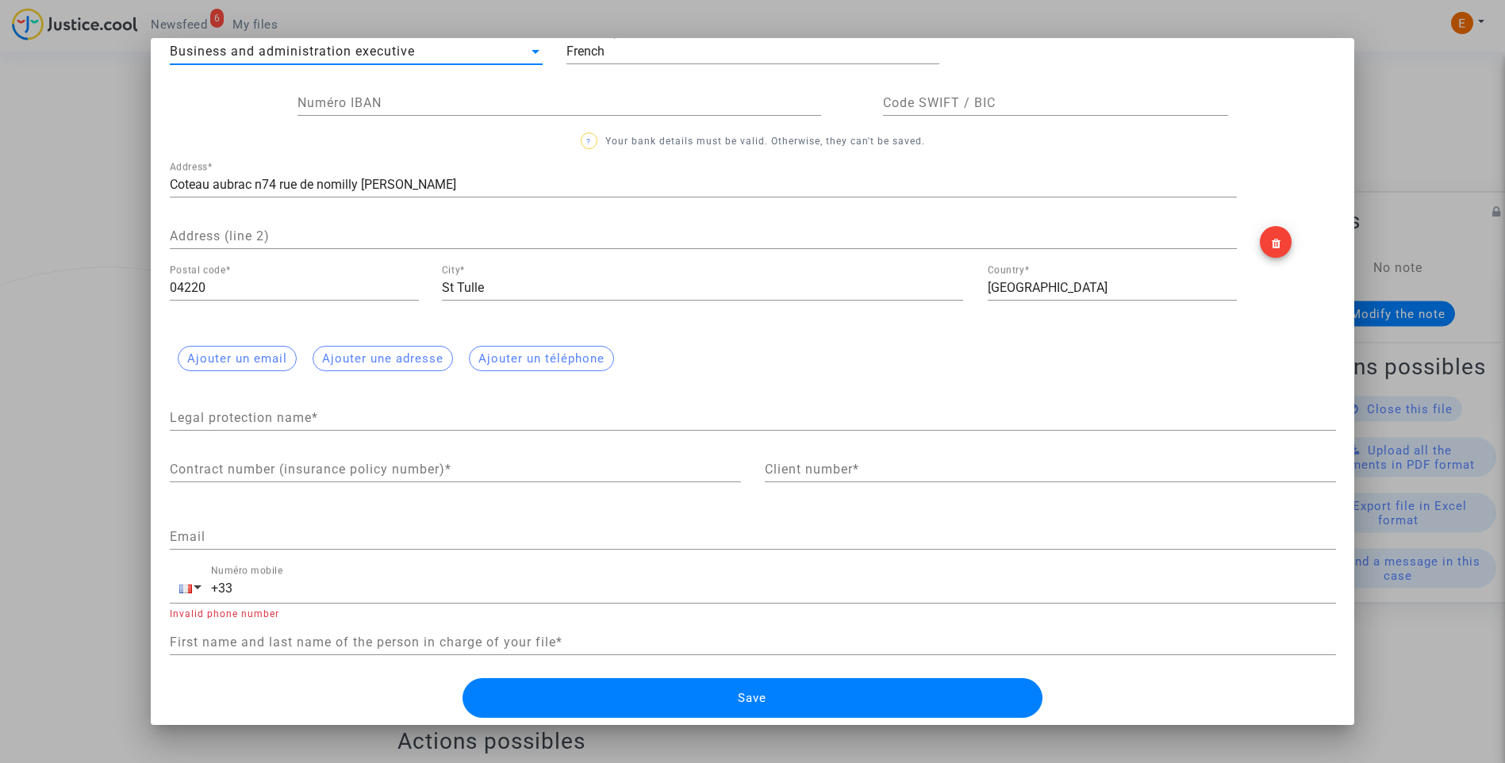
click at [770, 702] on button "Save" at bounding box center [752, 698] width 580 height 40
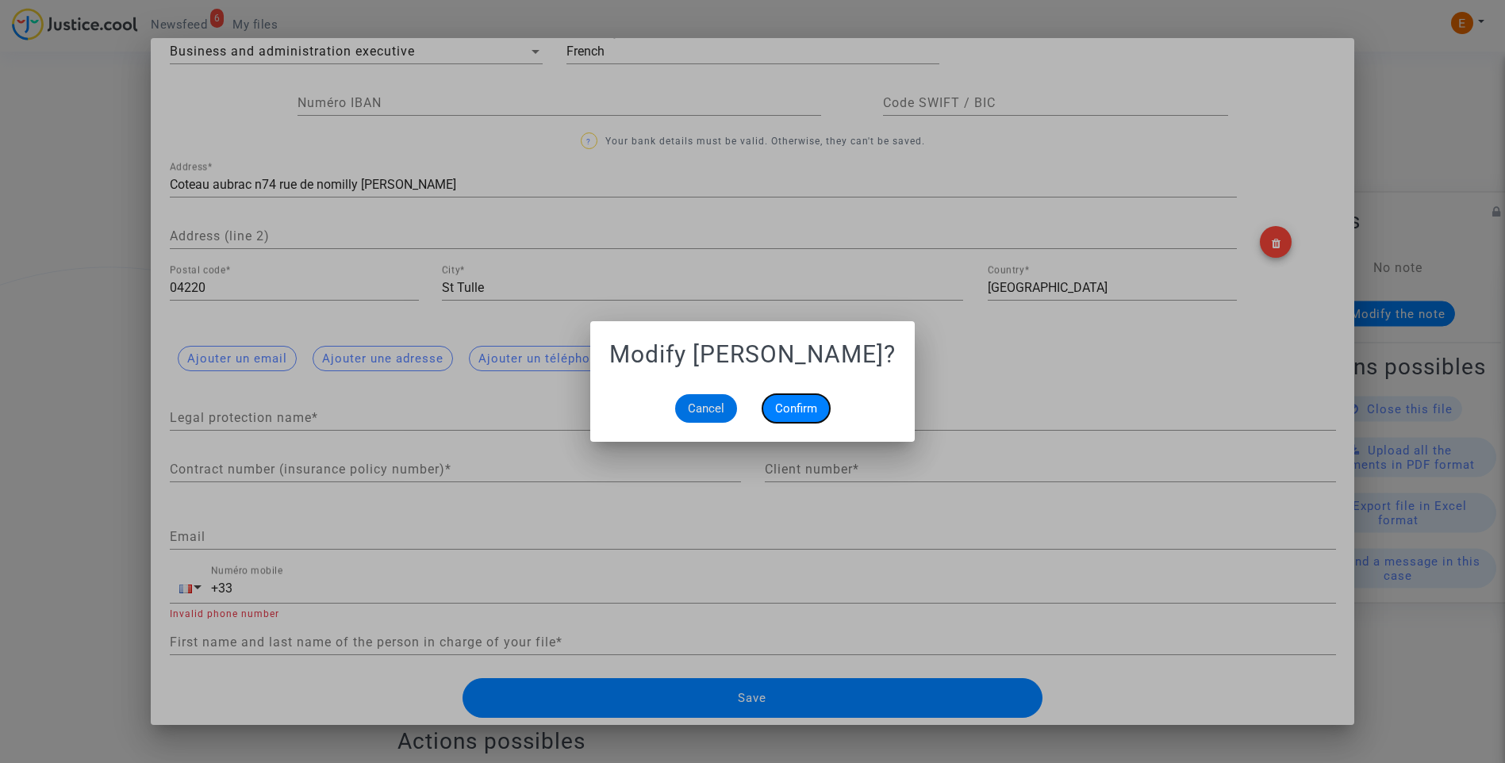
click at [799, 409] on span "Confirm" at bounding box center [796, 408] width 42 height 14
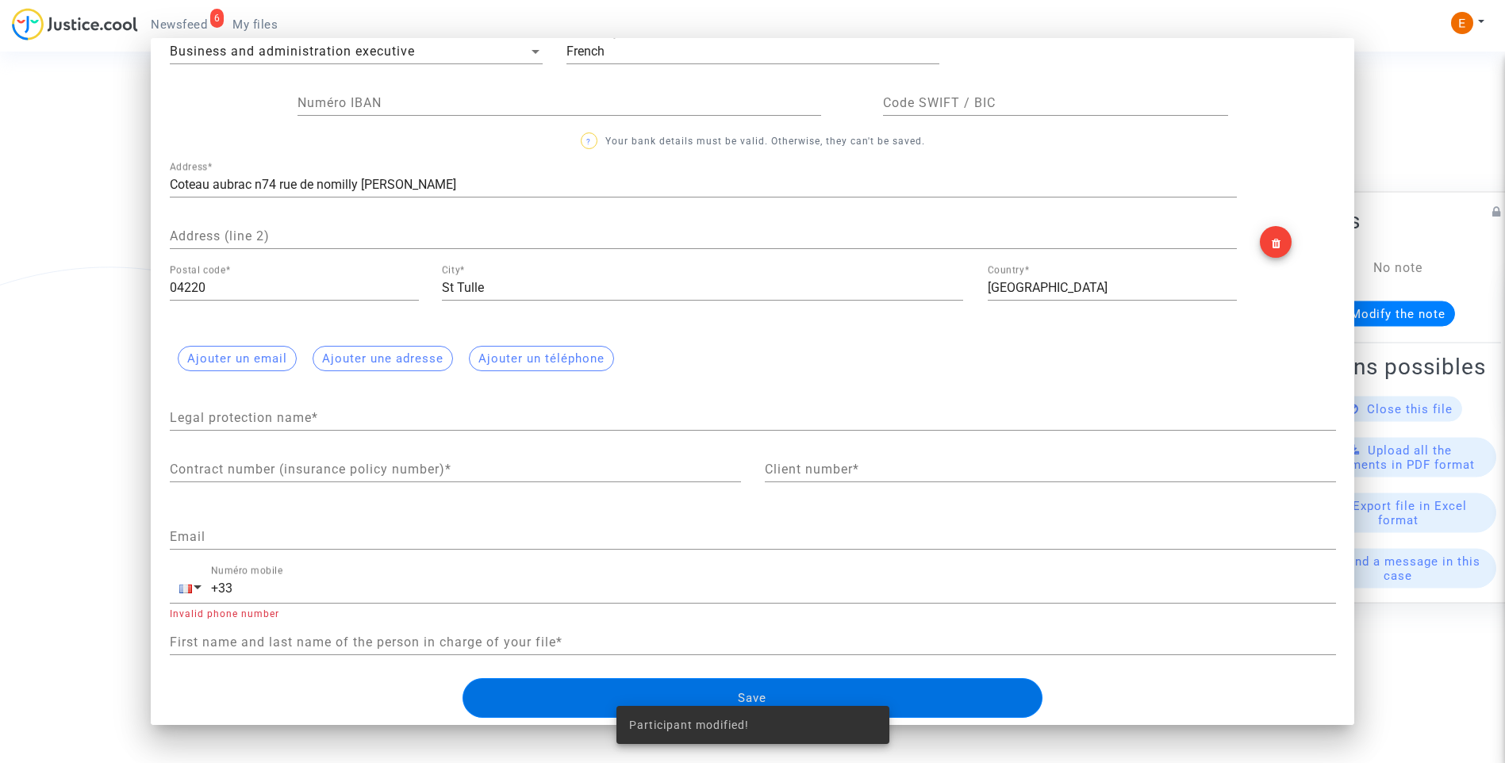
scroll to position [159, 0]
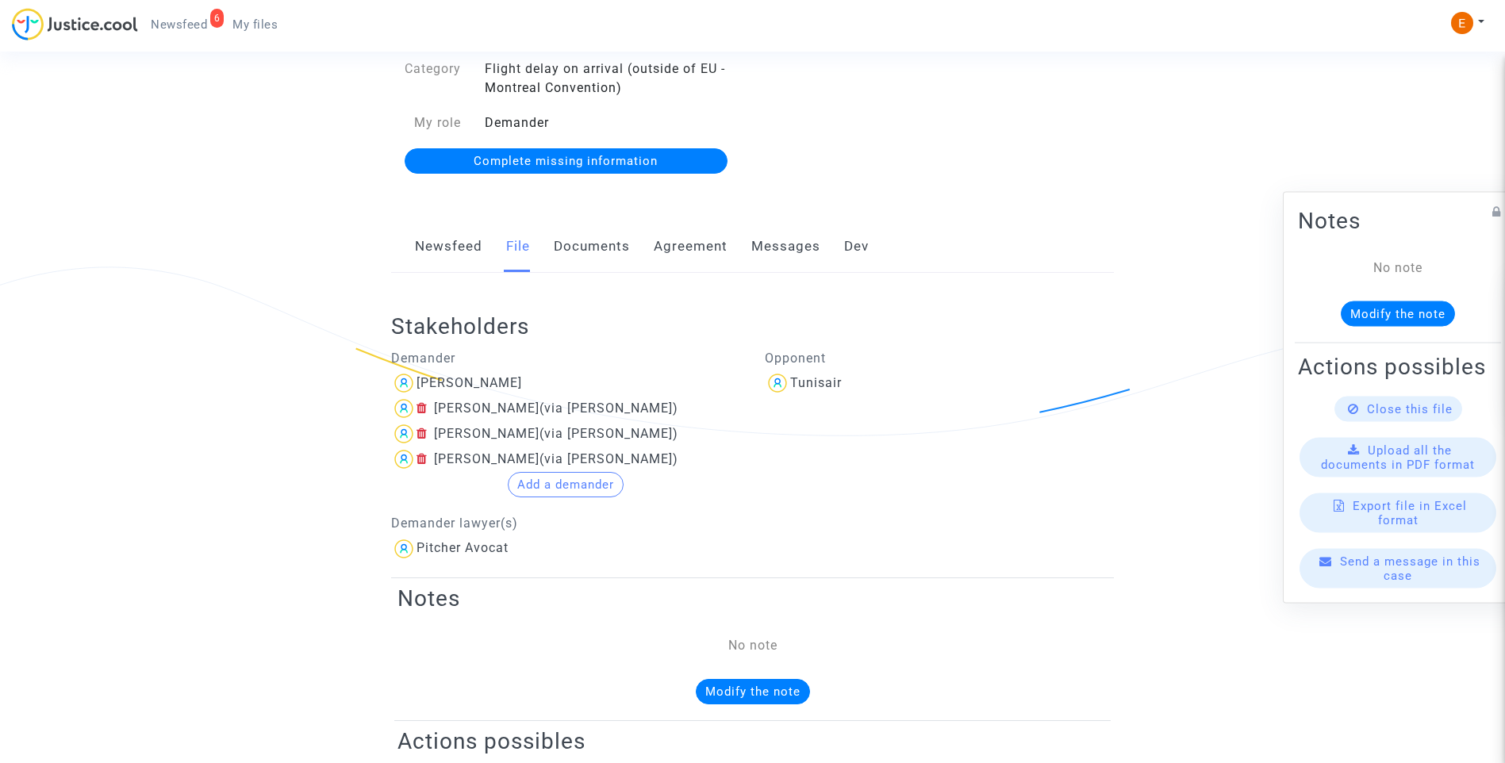
click at [604, 248] on link "Documents" at bounding box center [592, 247] width 76 height 52
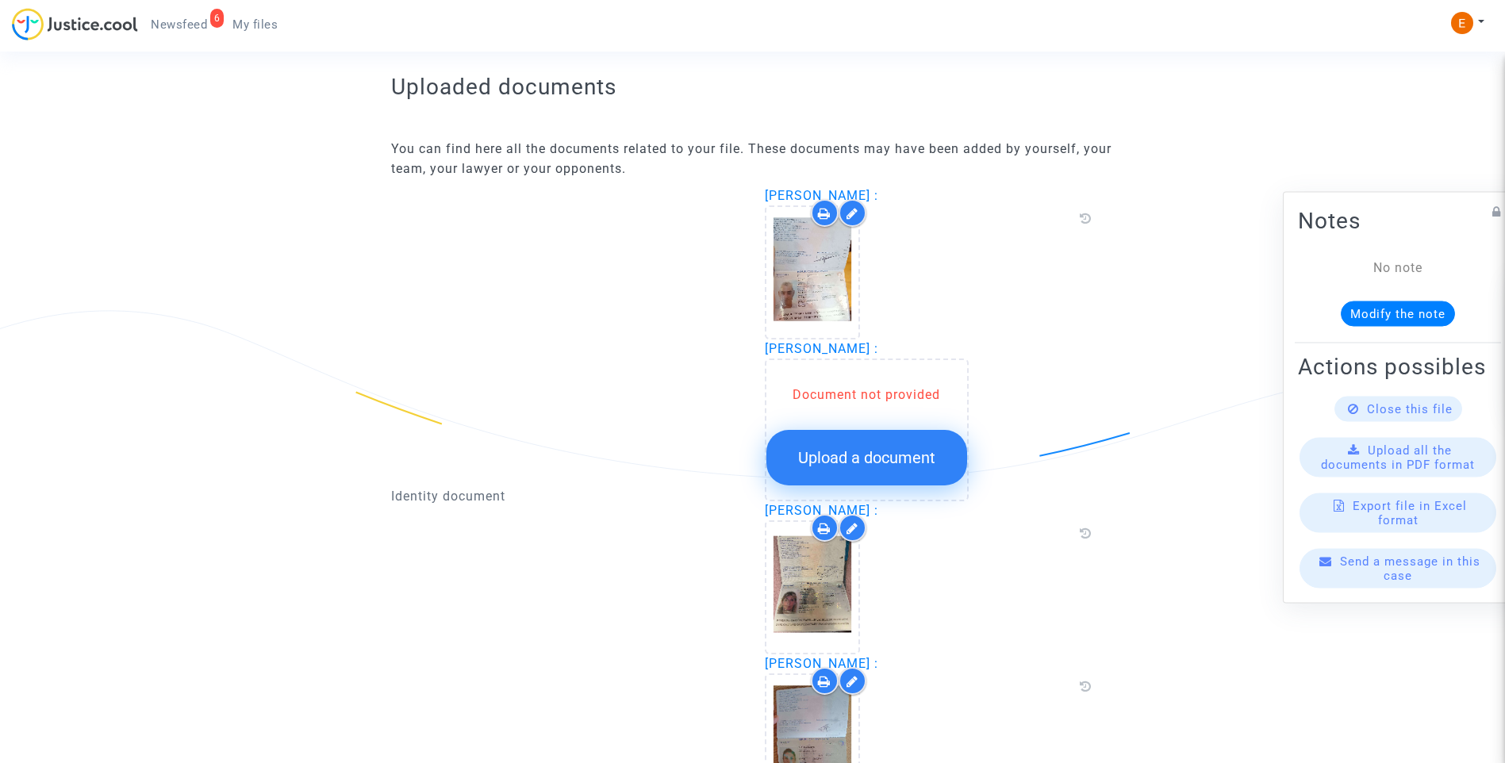
scroll to position [1111, 0]
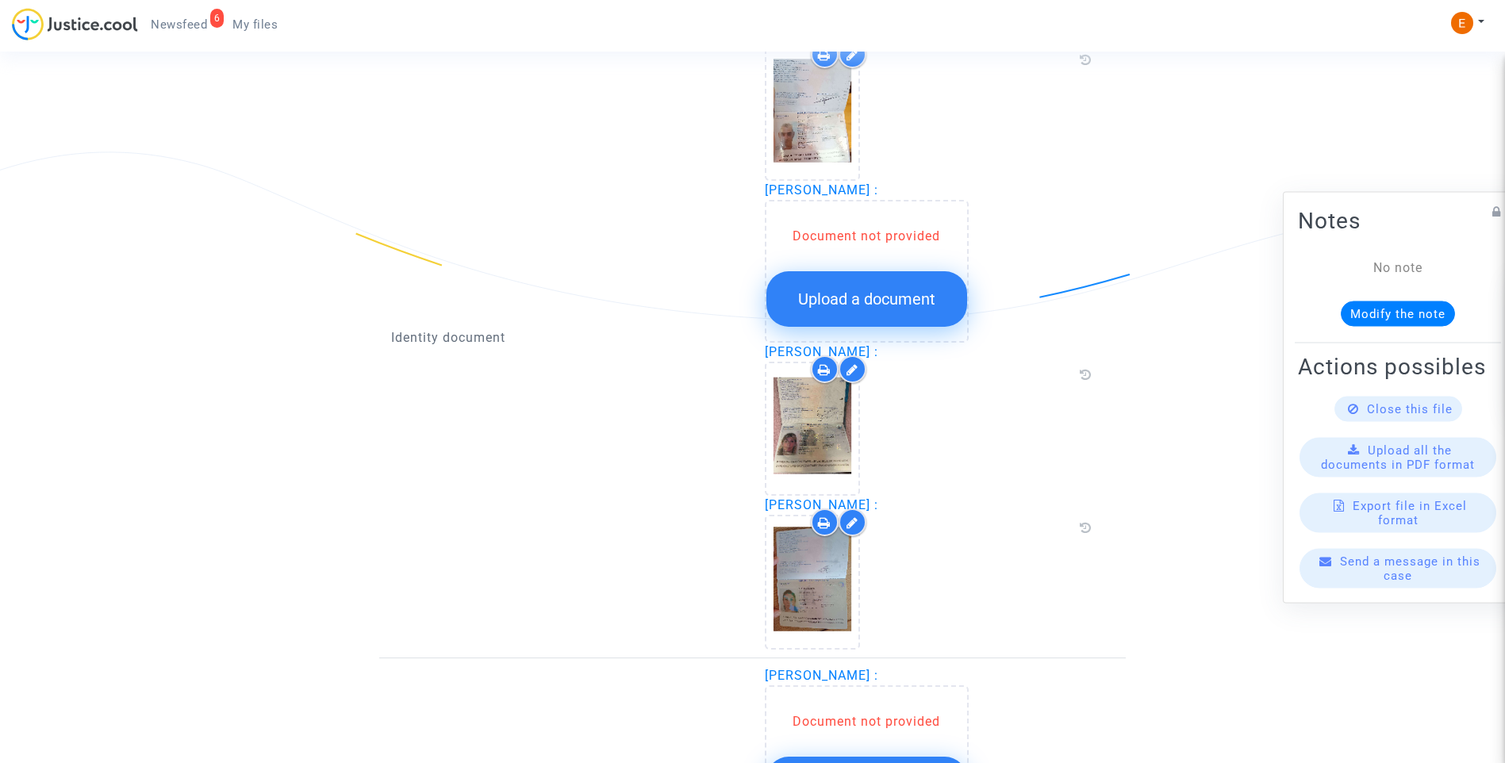
click at [880, 316] on button "Upload a document" at bounding box center [866, 299] width 201 height 56
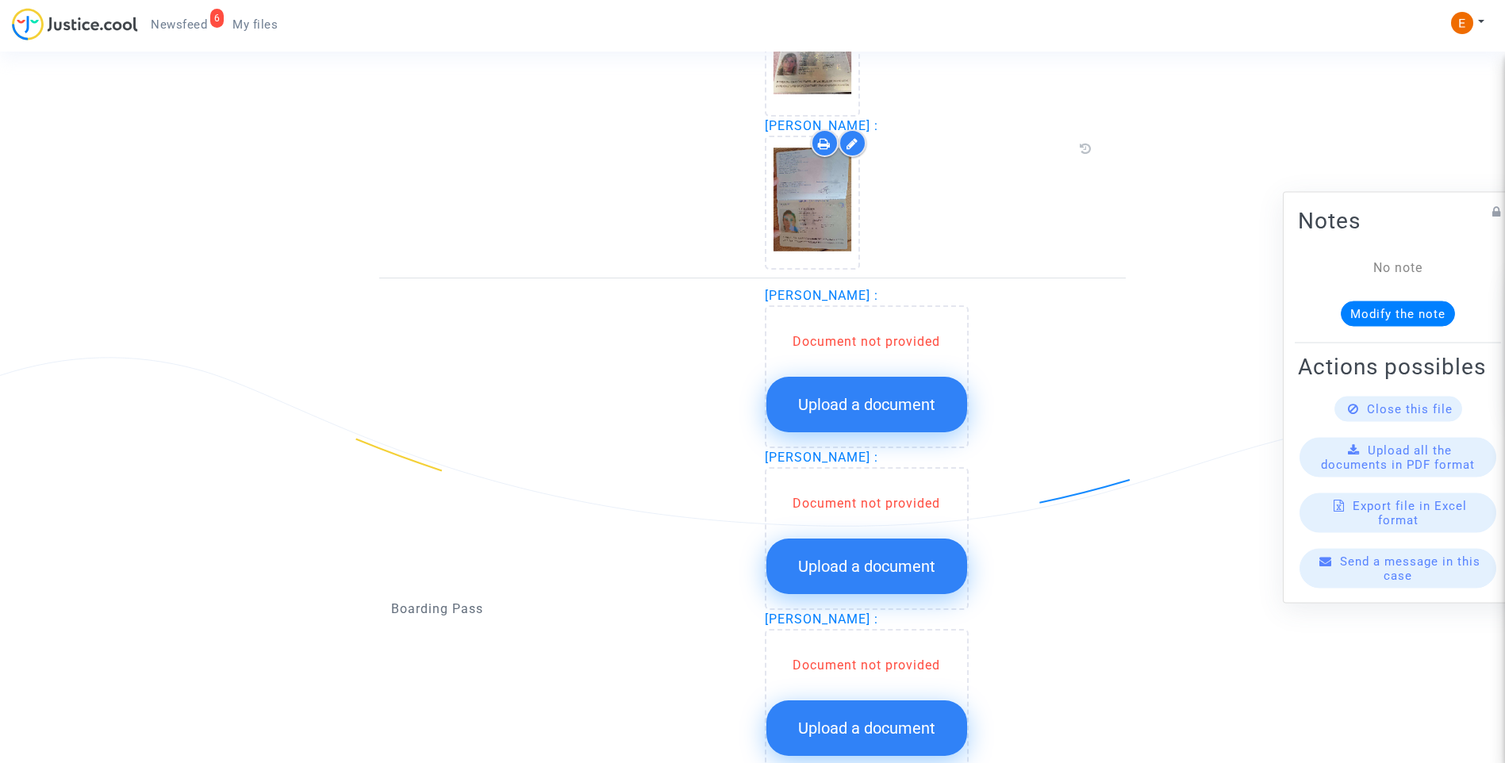
scroll to position [1745, 0]
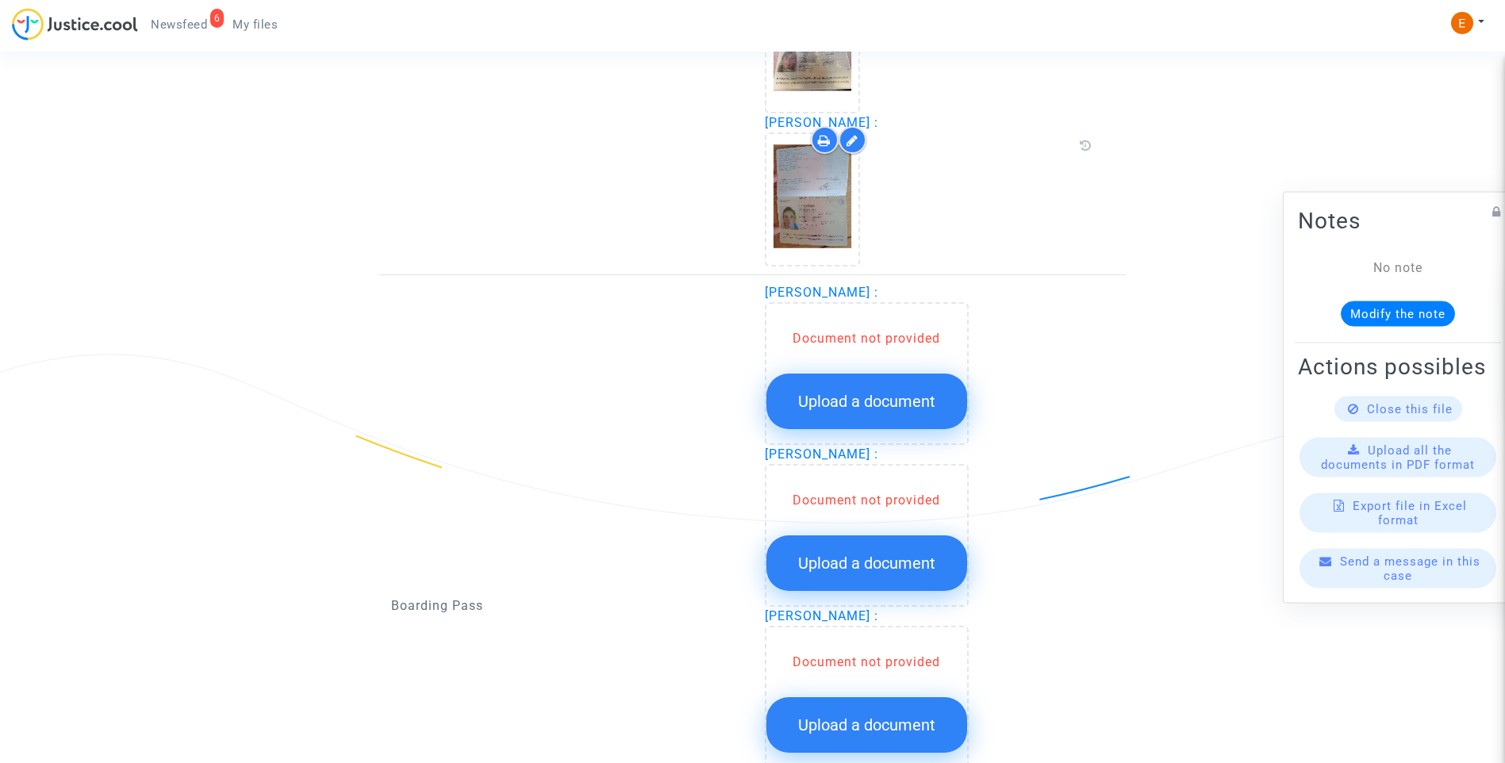
click at [904, 409] on span "Upload a document" at bounding box center [866, 401] width 137 height 19
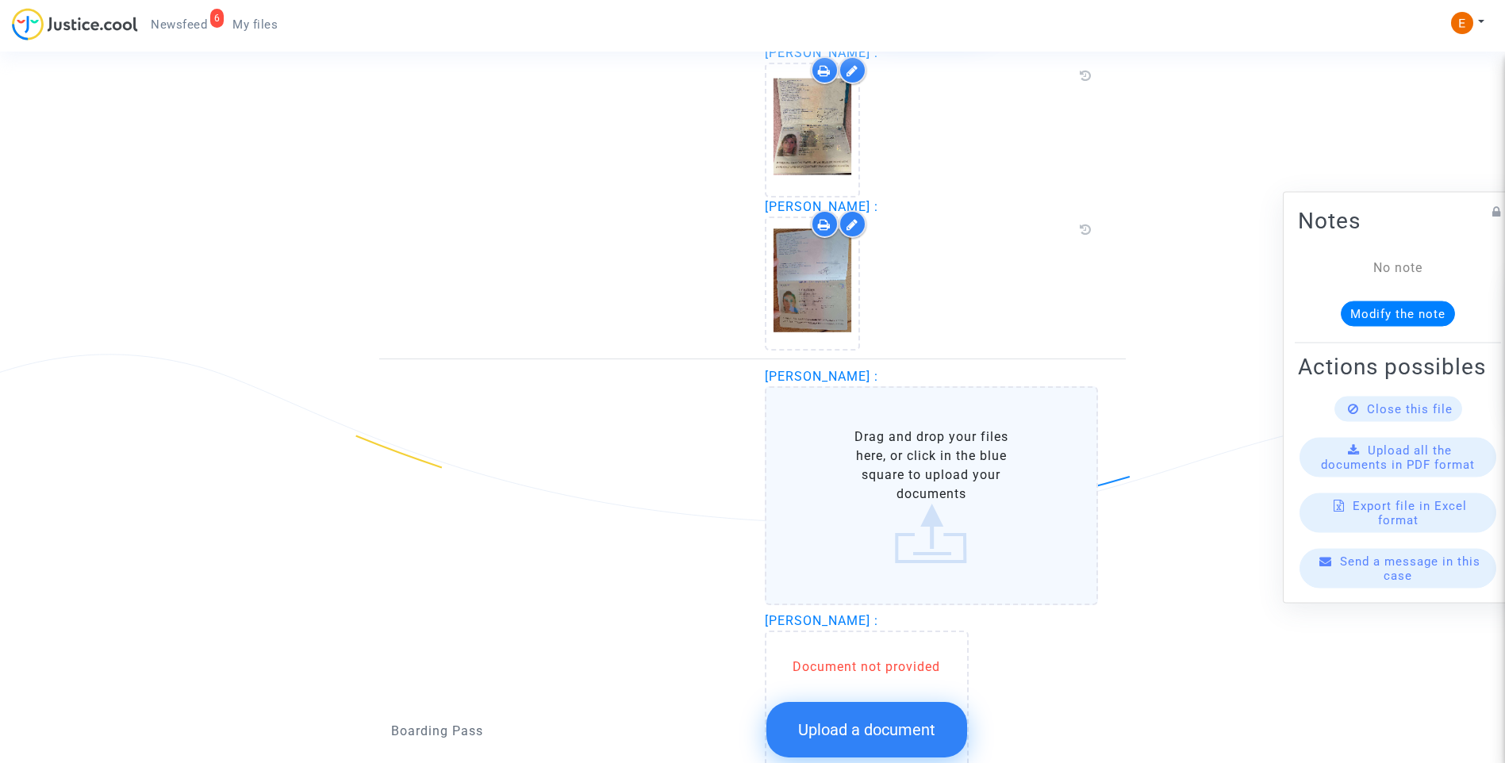
click at [892, 675] on div "Document not provided" at bounding box center [866, 667] width 201 height 19
click at [914, 715] on button "Upload a document" at bounding box center [866, 730] width 201 height 56
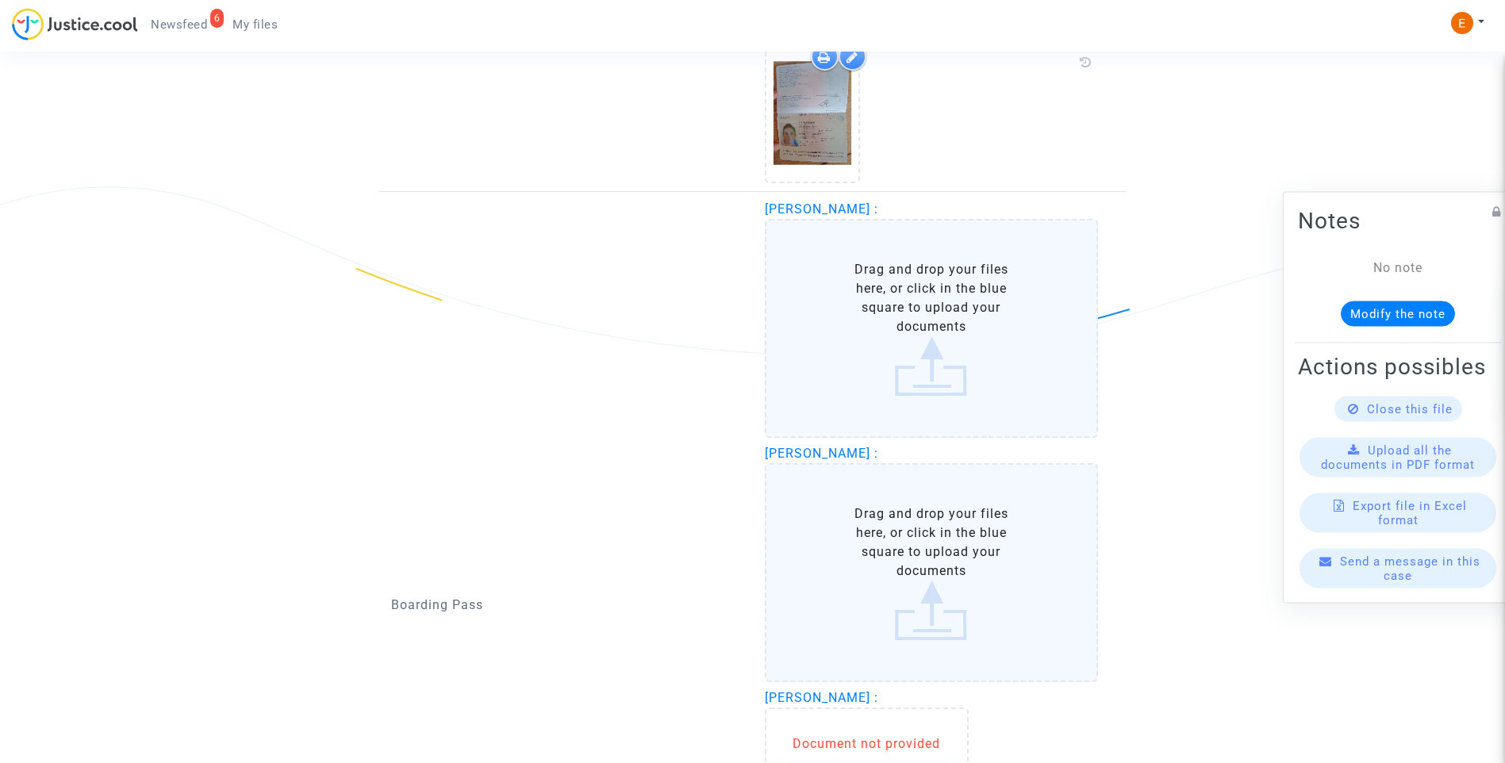
scroll to position [2221, 0]
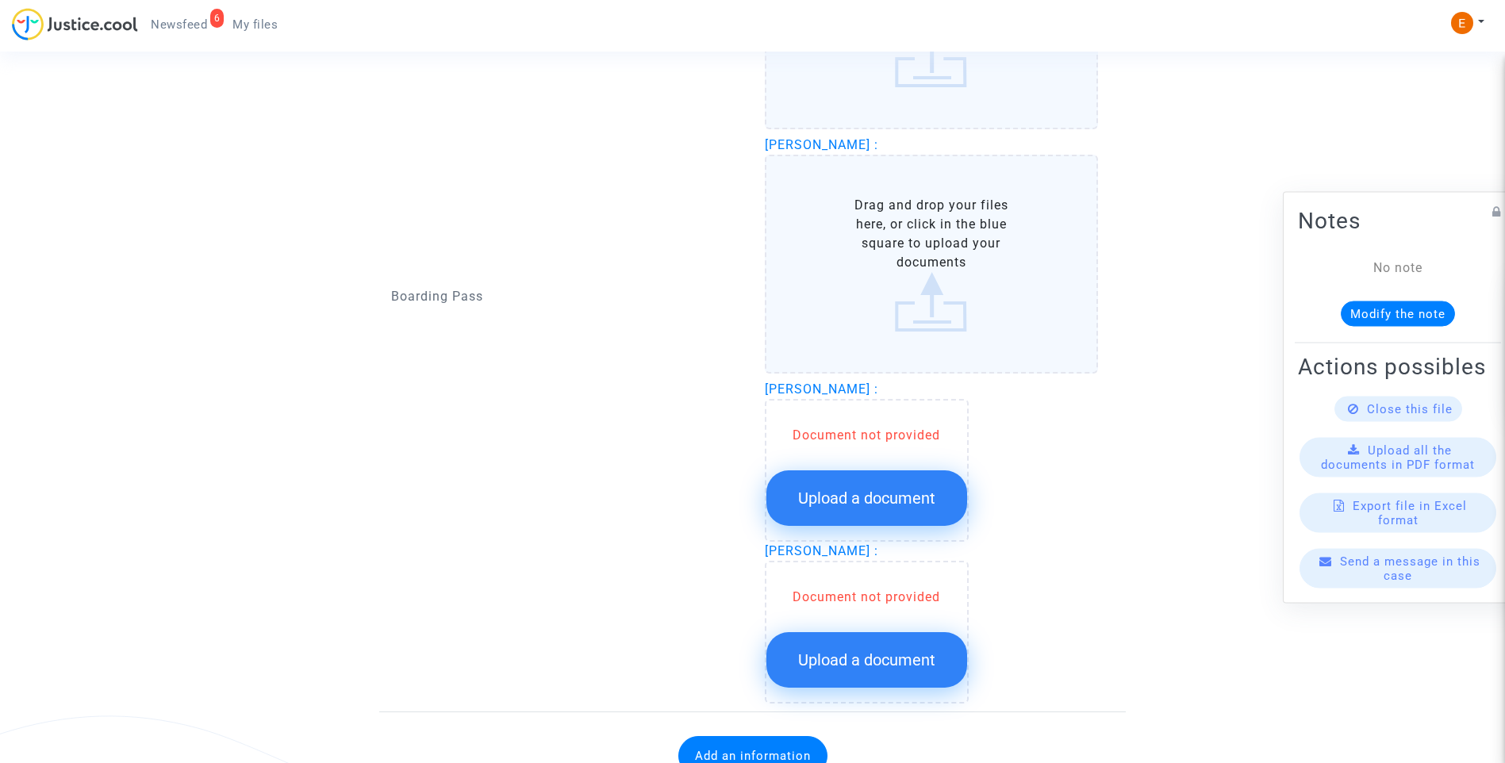
click at [896, 494] on span "Upload a document" at bounding box center [866, 498] width 137 height 19
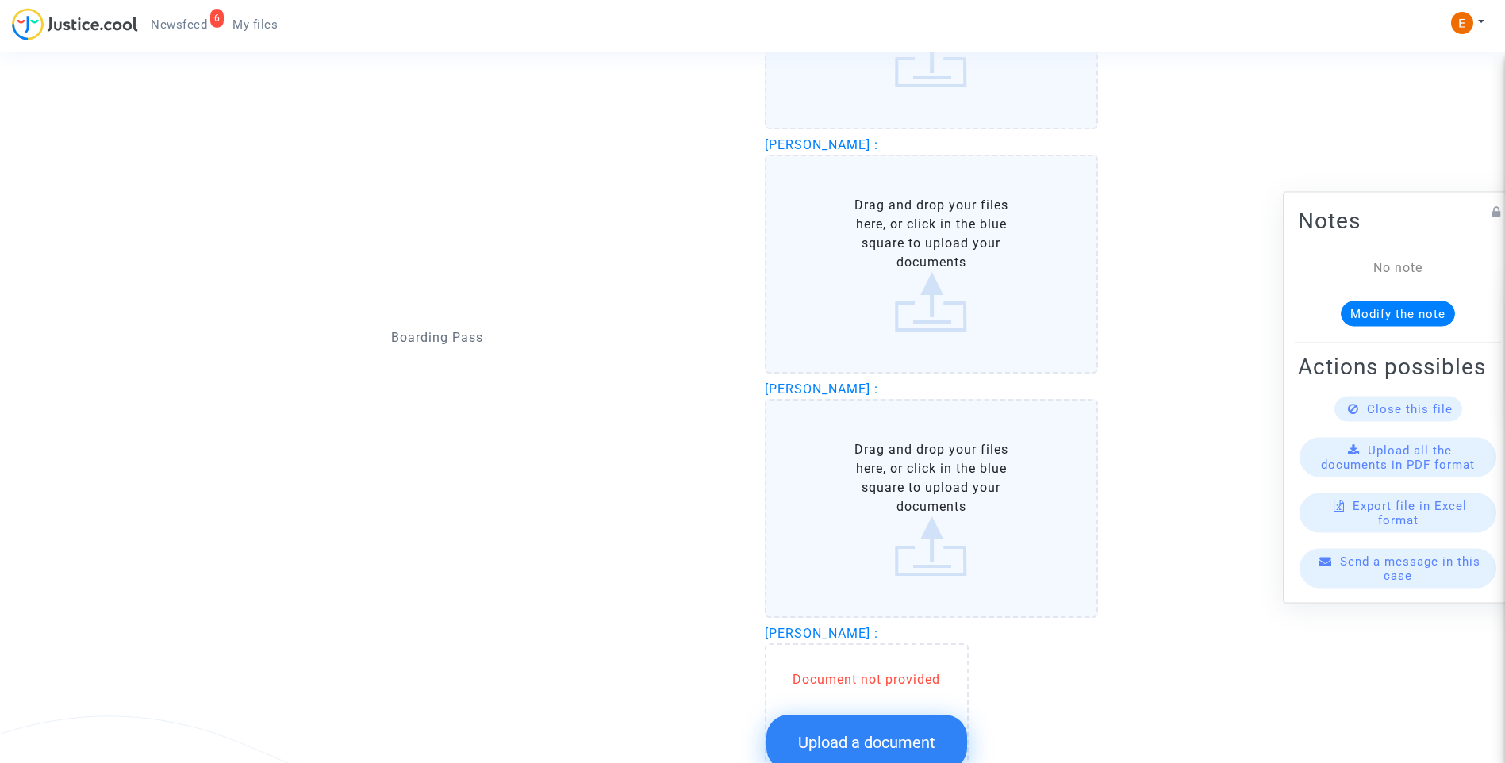
click at [916, 723] on button "Upload a document" at bounding box center [866, 743] width 201 height 56
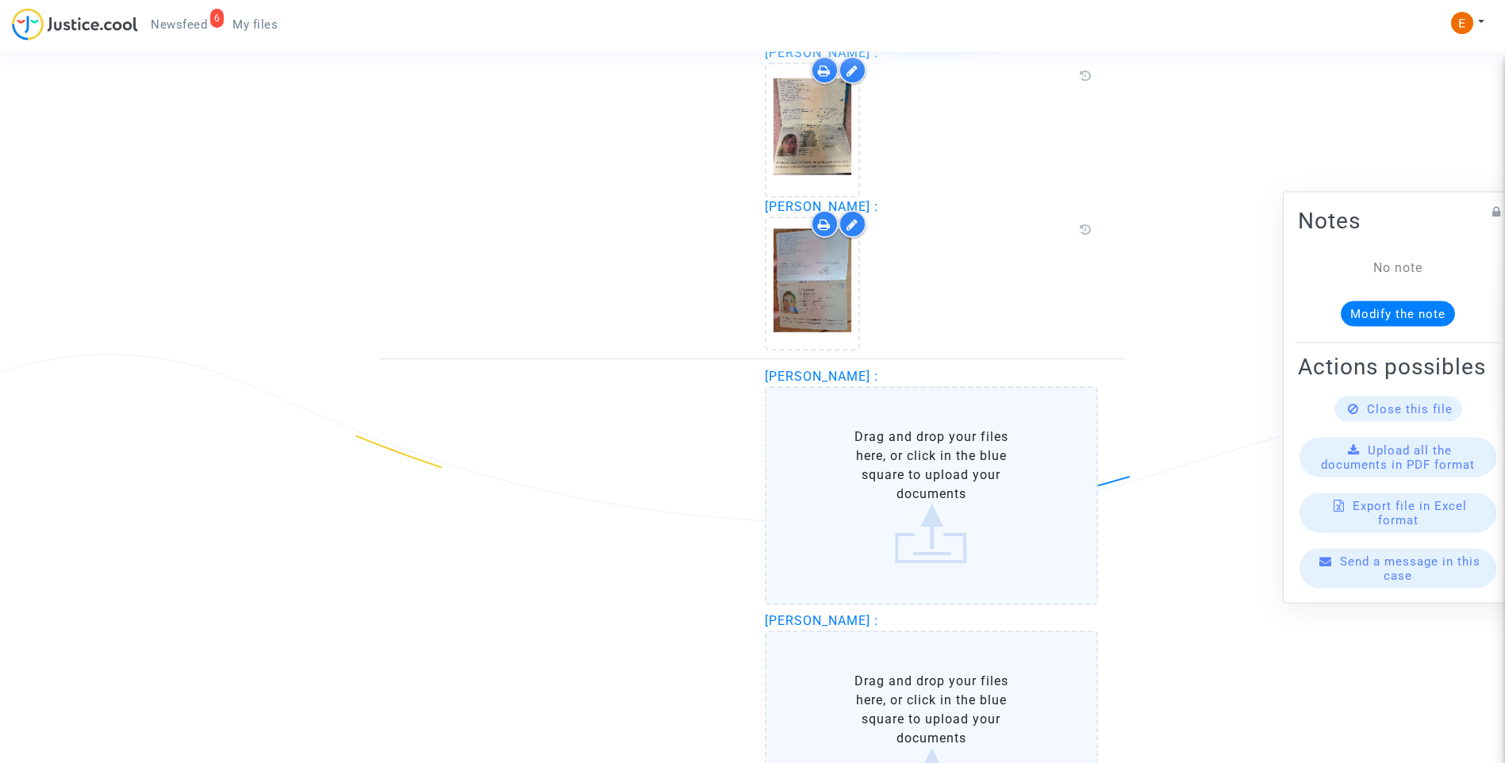
scroll to position [1349, 0]
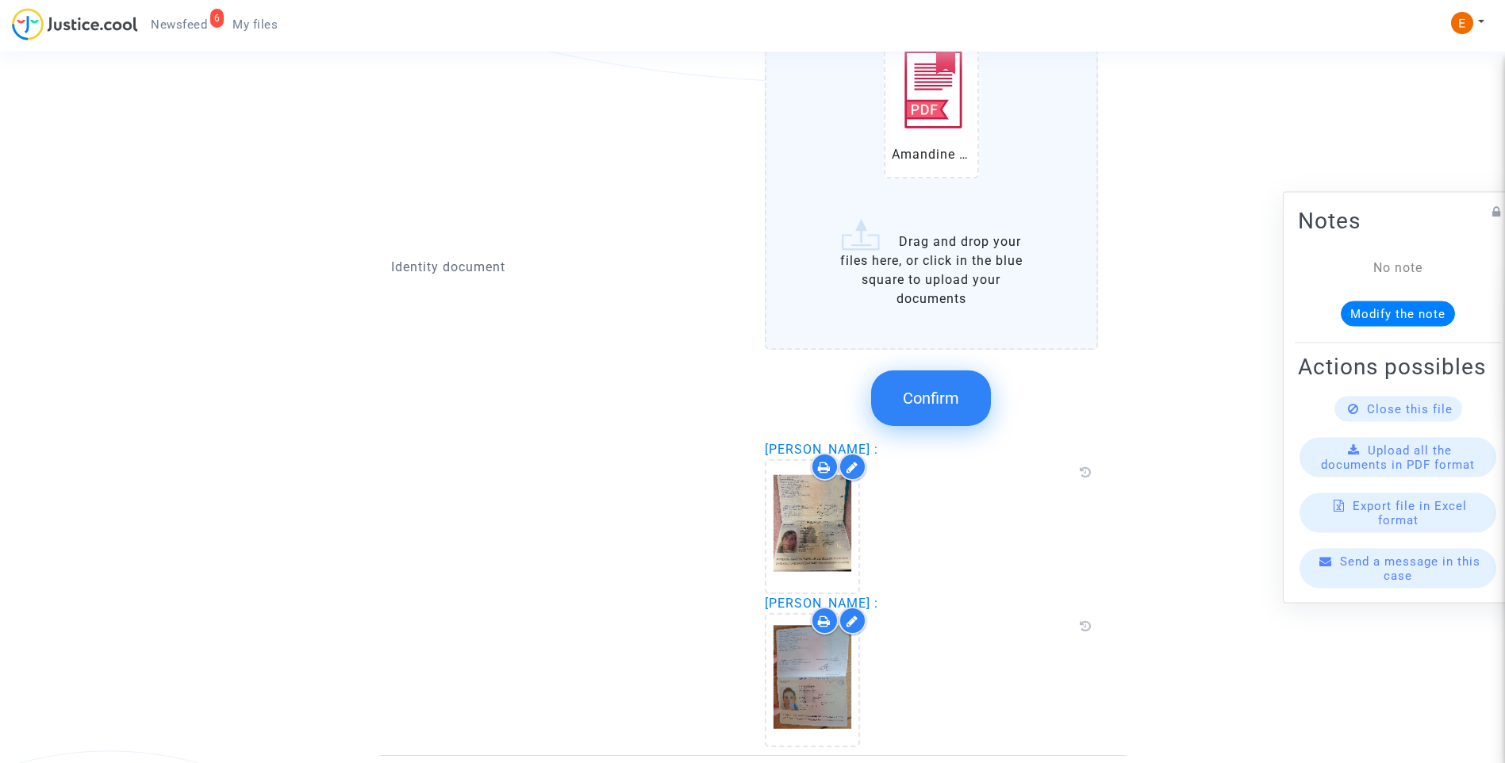
click at [928, 399] on span "Confirm" at bounding box center [931, 398] width 56 height 19
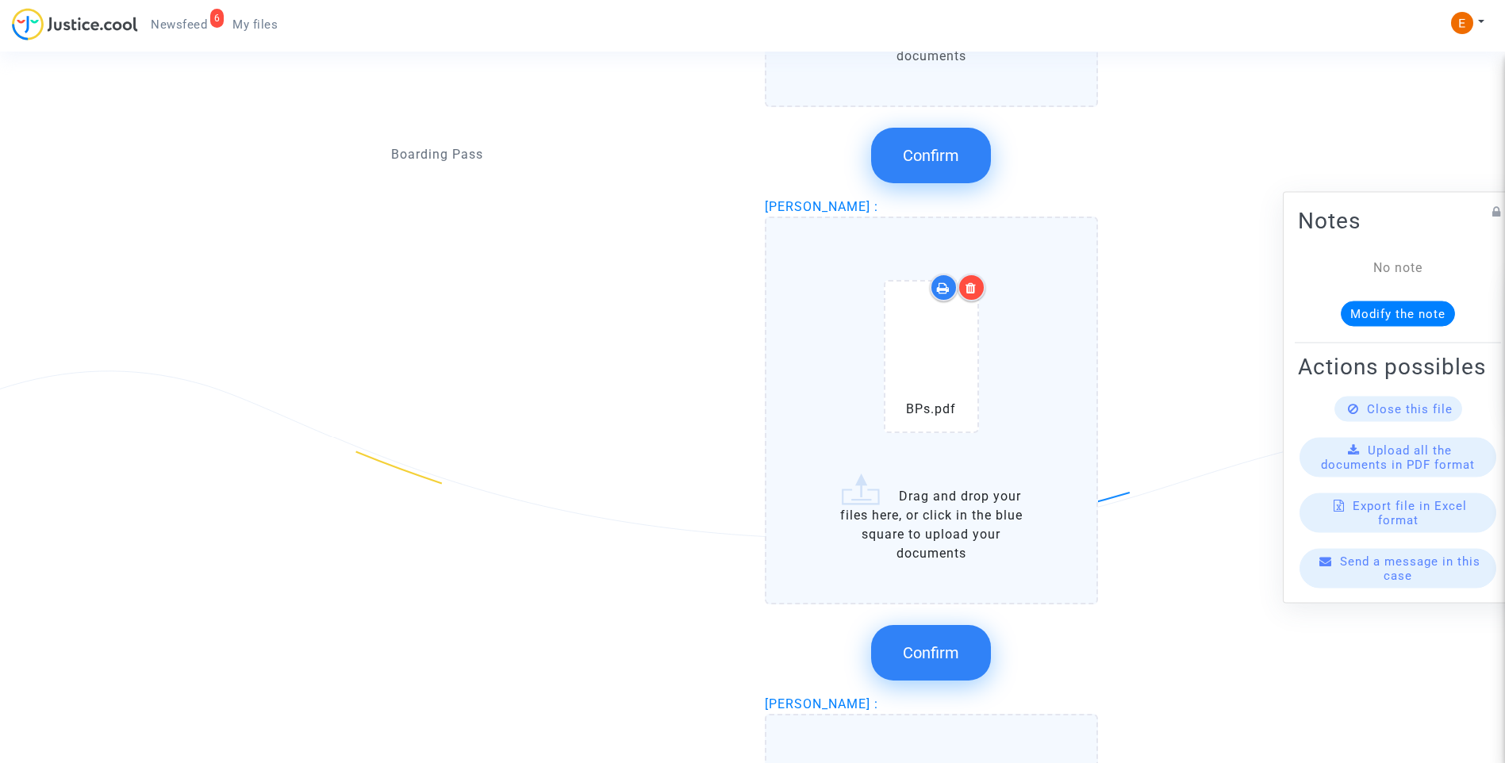
scroll to position [2538, 0]
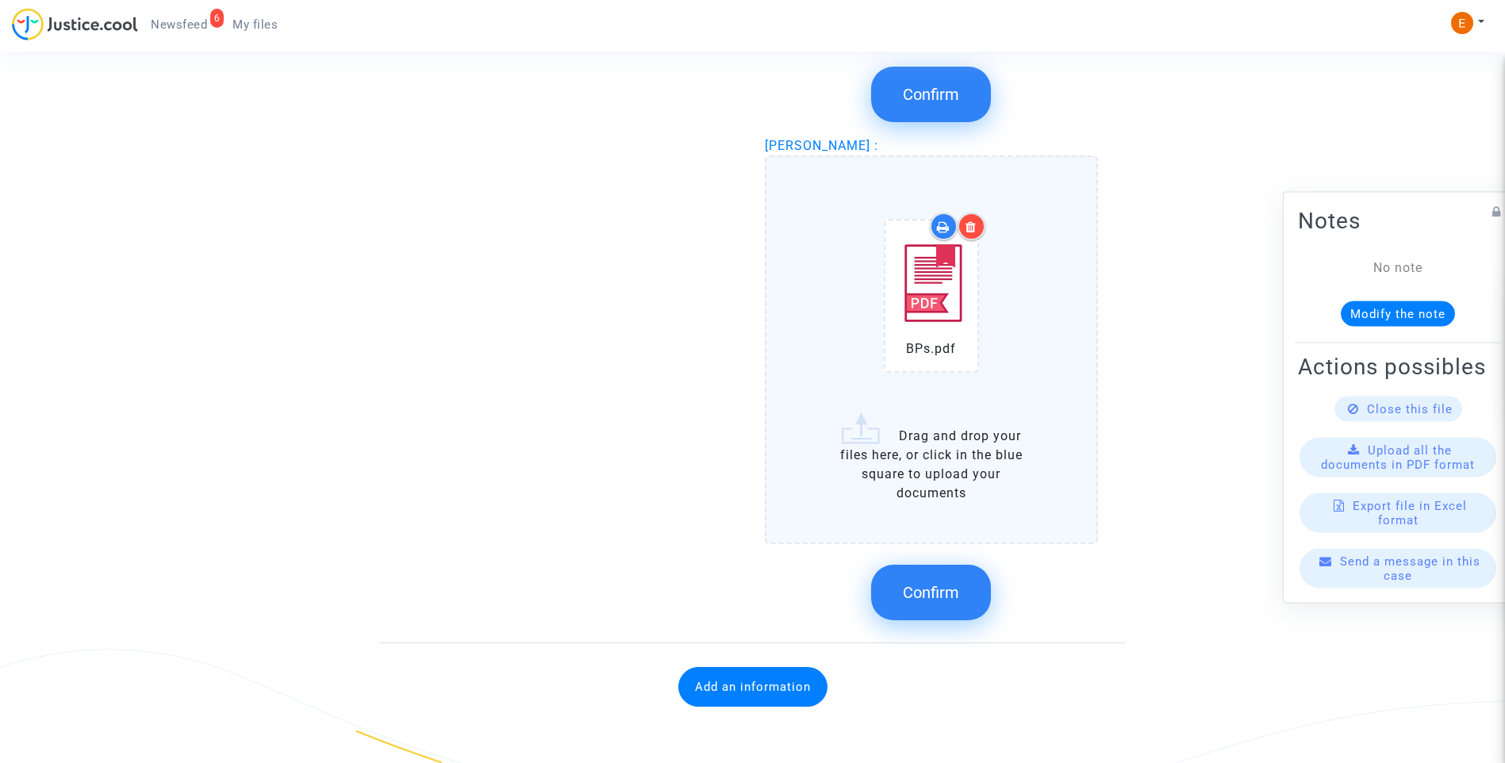
click at [957, 597] on span "Confirm" at bounding box center [931, 592] width 56 height 19
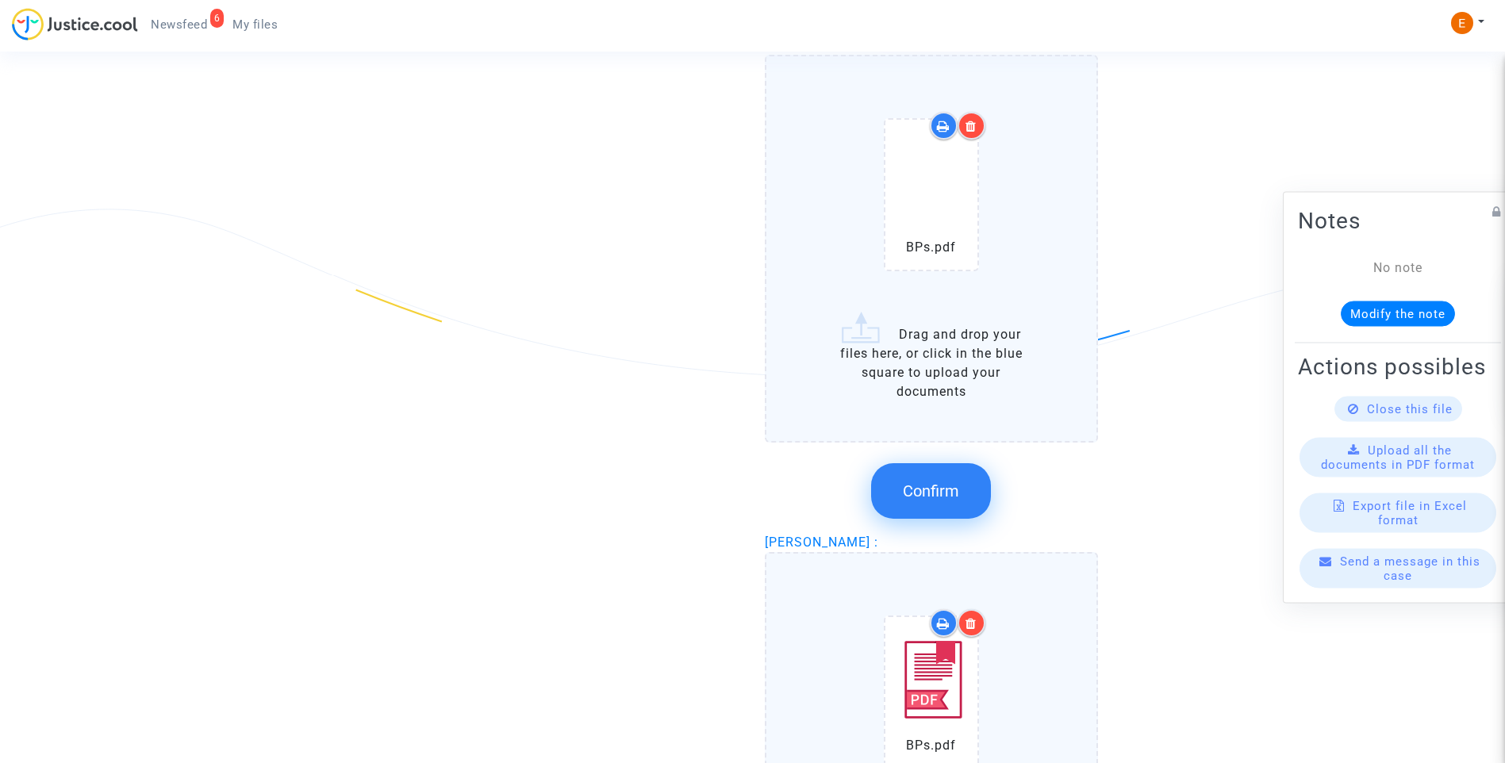
click at [954, 513] on button "Confirm" at bounding box center [931, 491] width 120 height 56
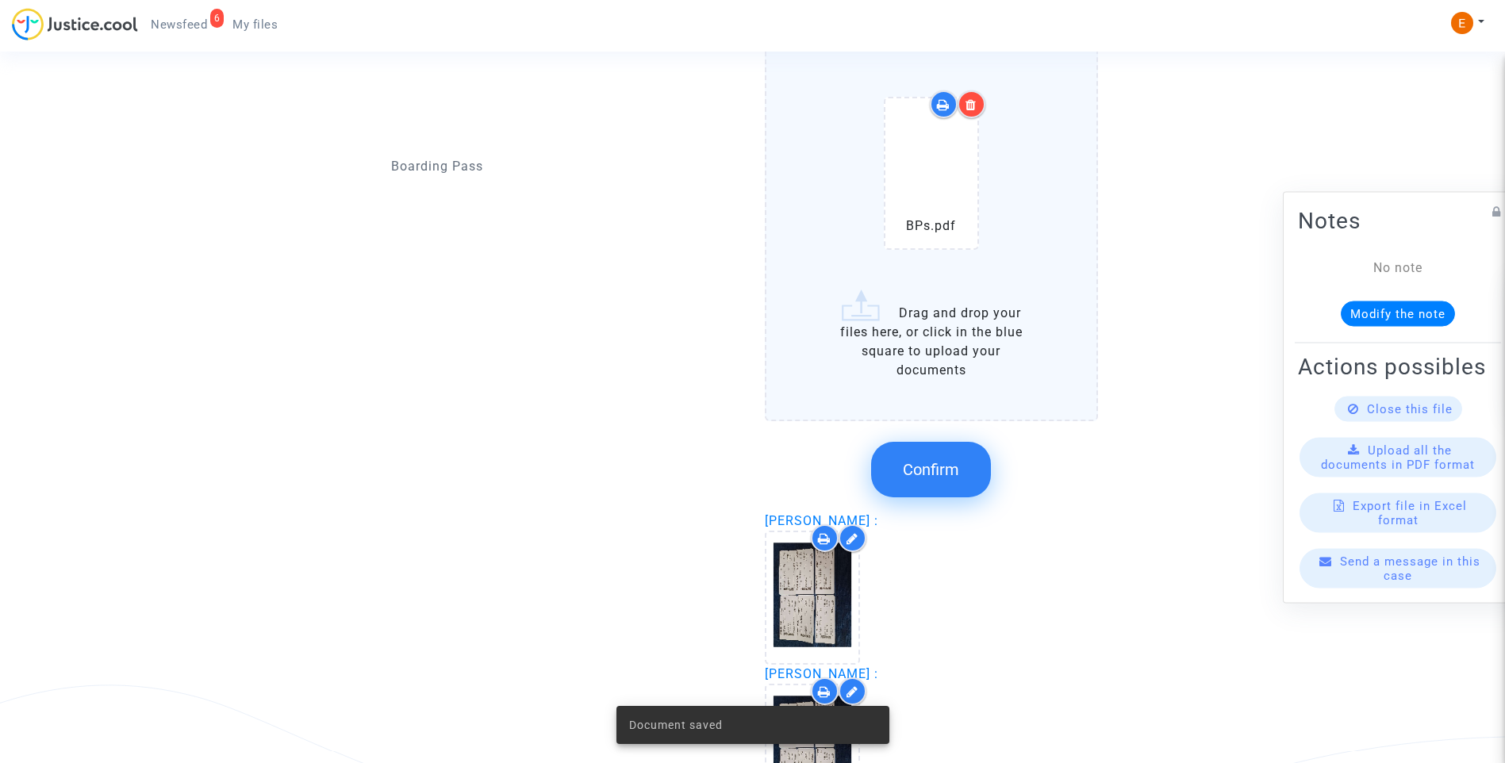
click at [953, 464] on span "Confirm" at bounding box center [931, 469] width 56 height 19
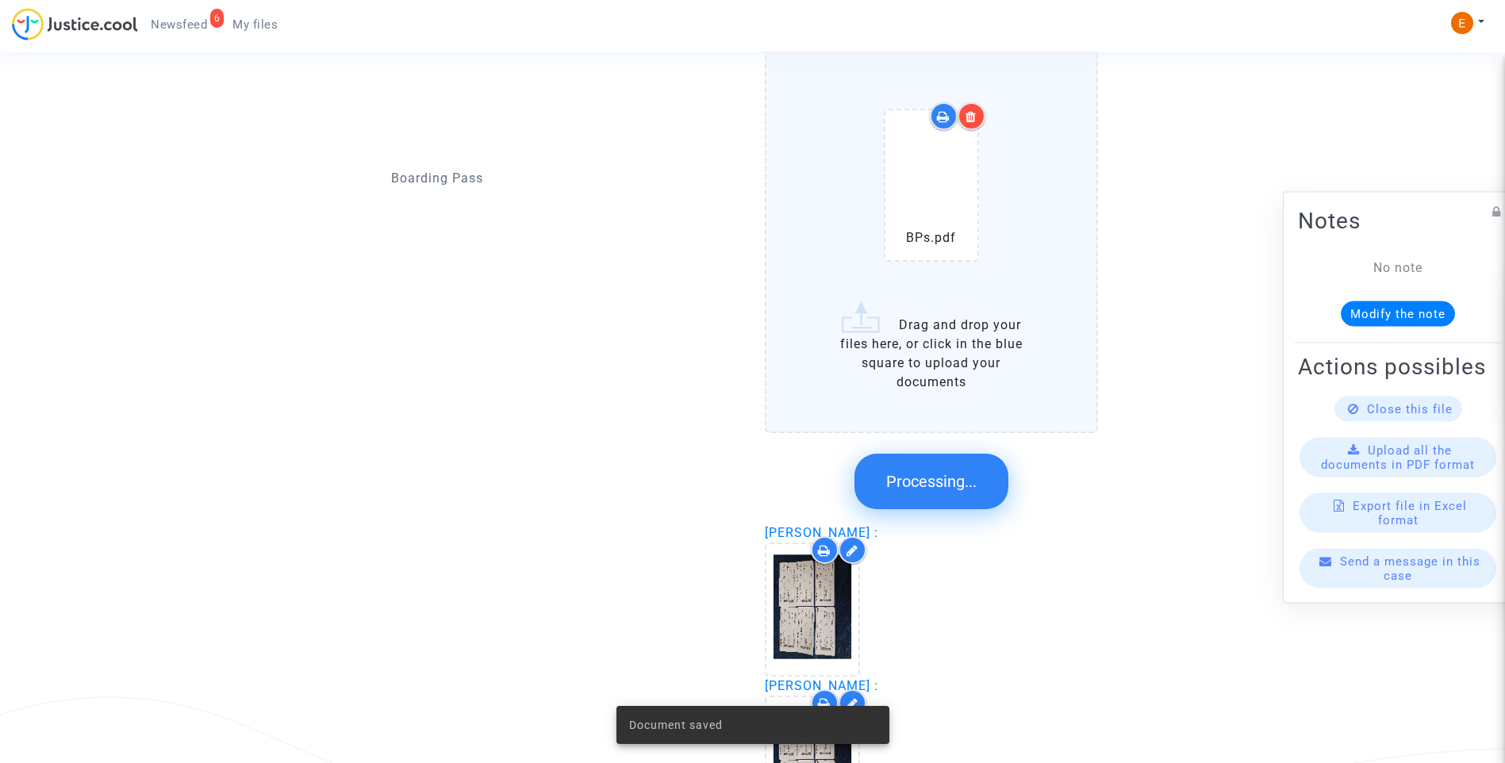
scroll to position [1855, 0]
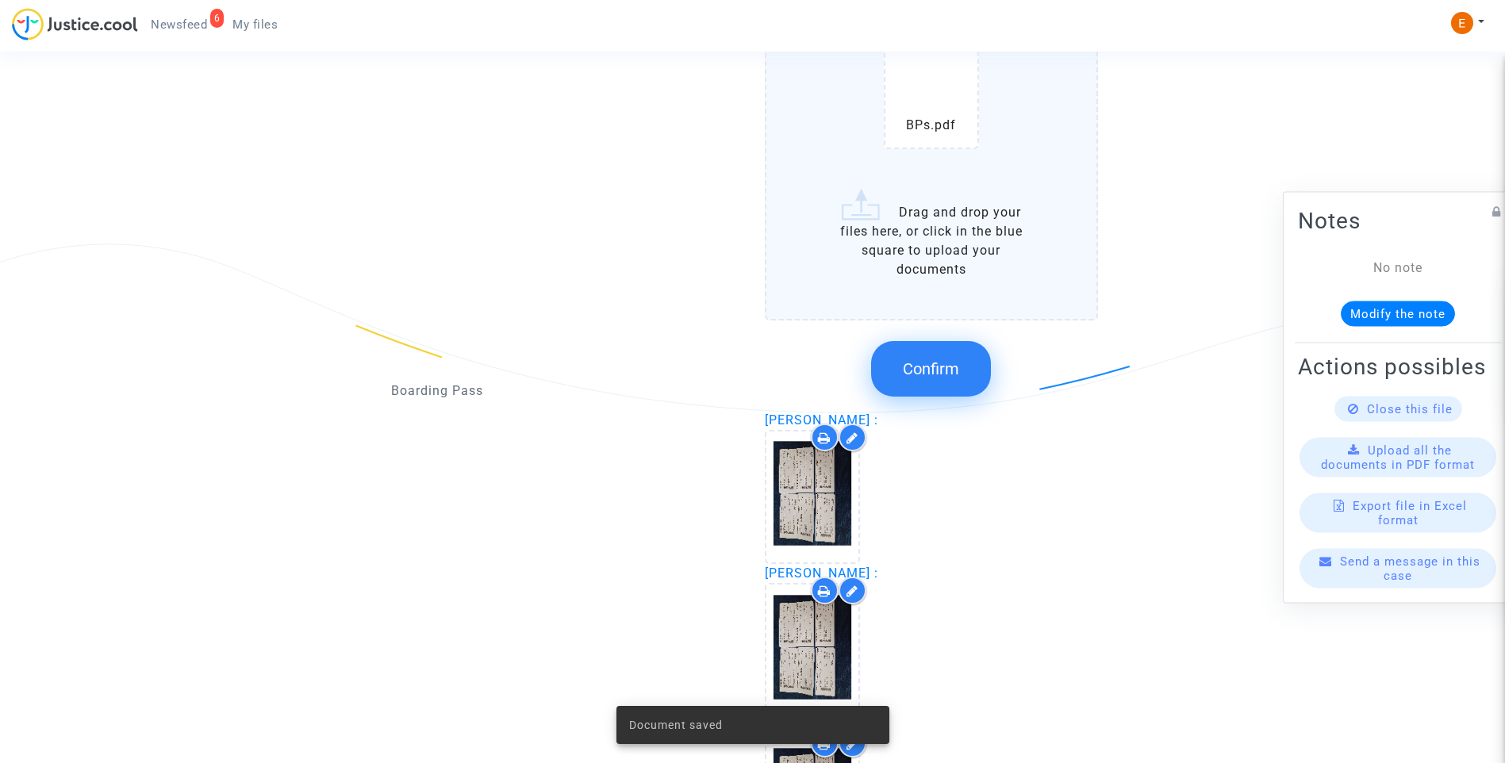
click at [958, 386] on button "Confirm" at bounding box center [931, 369] width 120 height 56
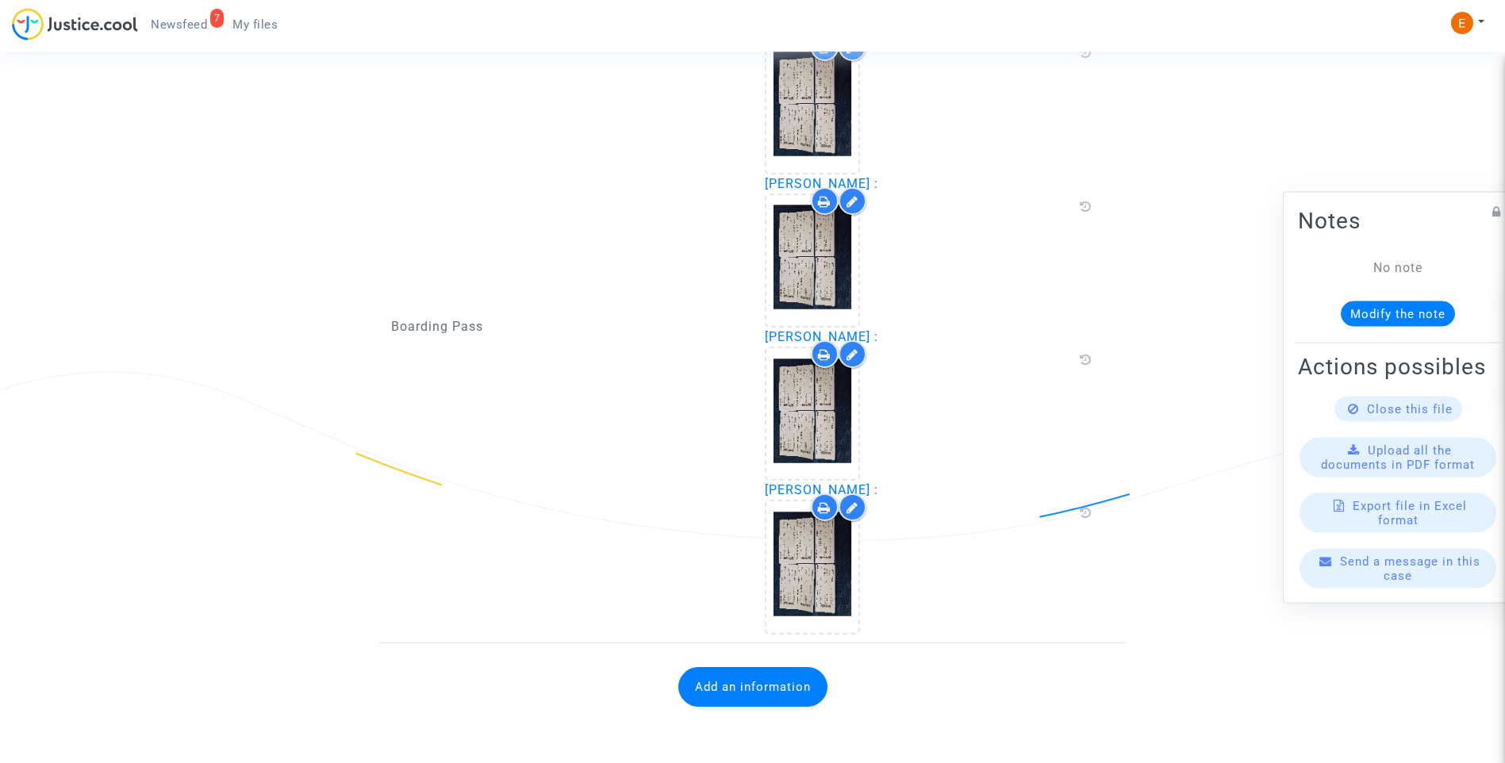
click at [801, 696] on button "Add an information" at bounding box center [752, 687] width 149 height 40
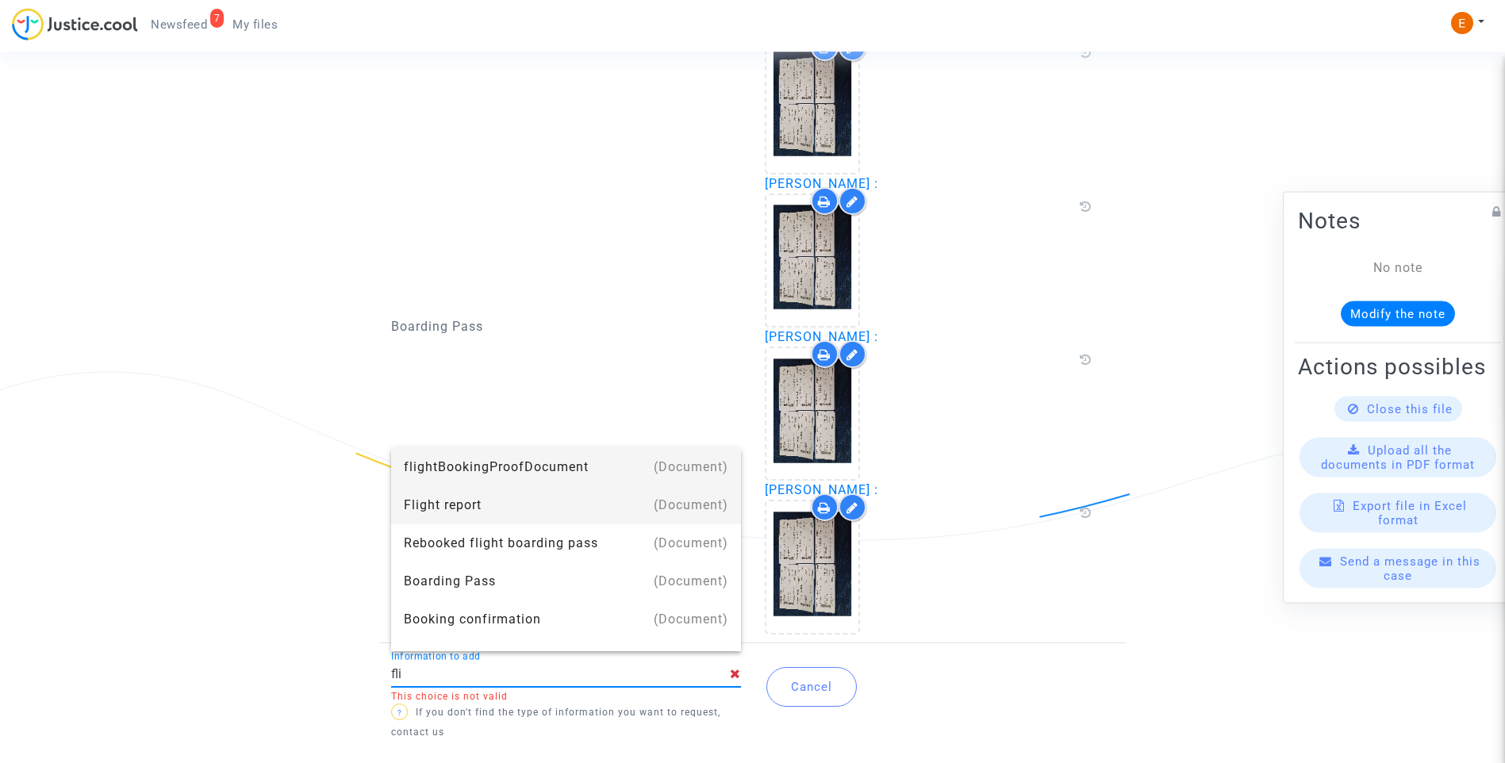
click at [586, 497] on div "Flight report" at bounding box center [566, 505] width 324 height 38
type input "Flight report"
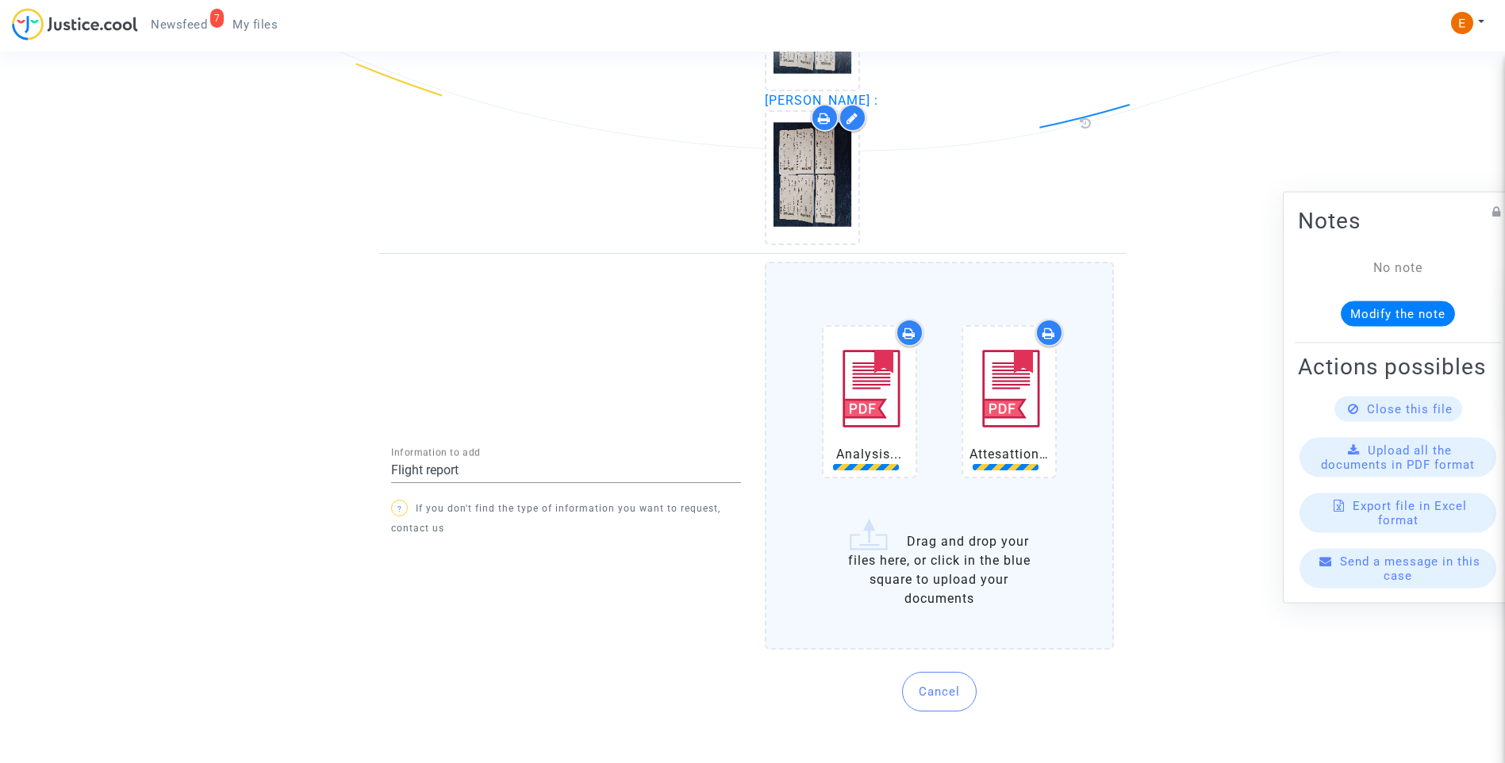
scroll to position [2130, 0]
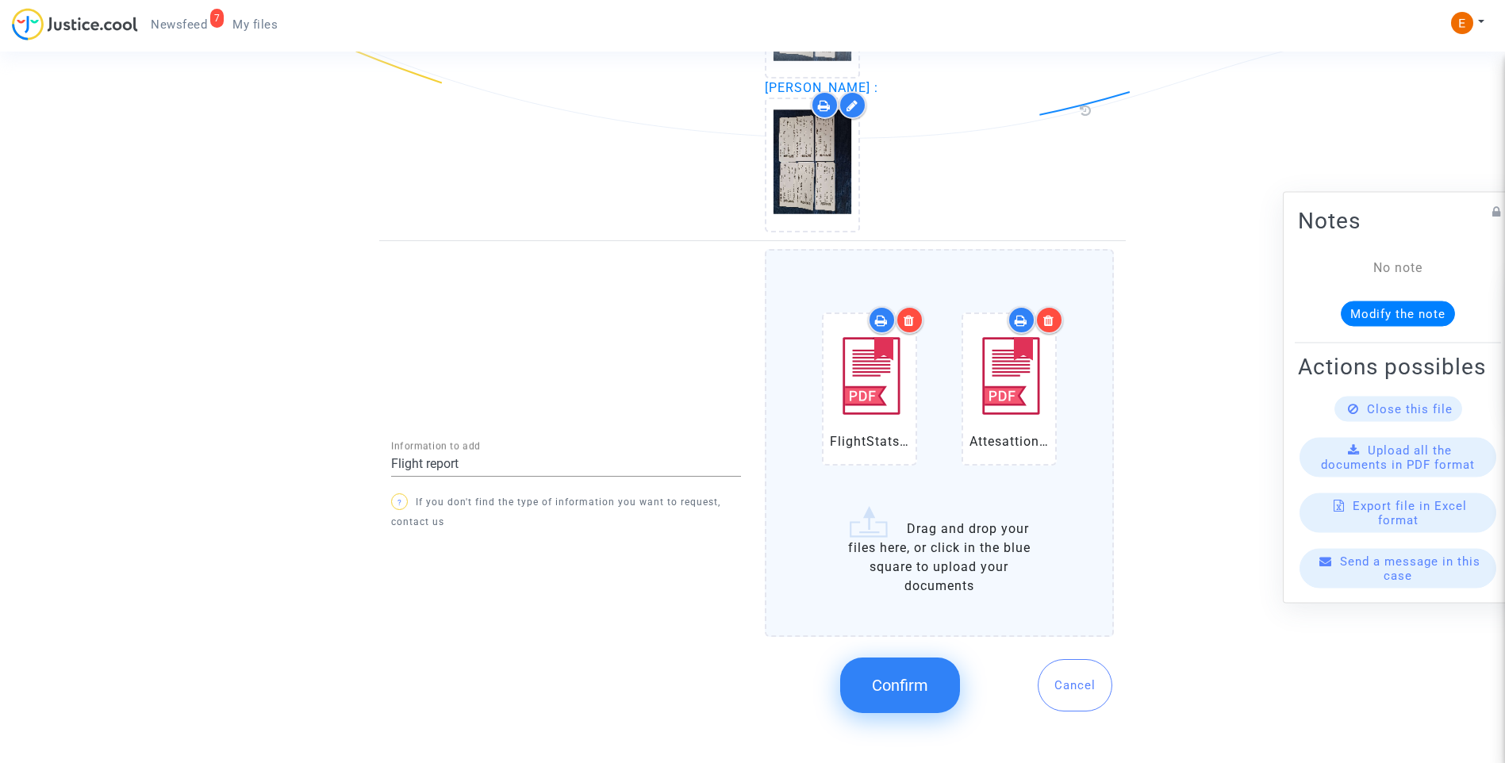
click at [930, 704] on button "Confirm" at bounding box center [900, 686] width 120 height 56
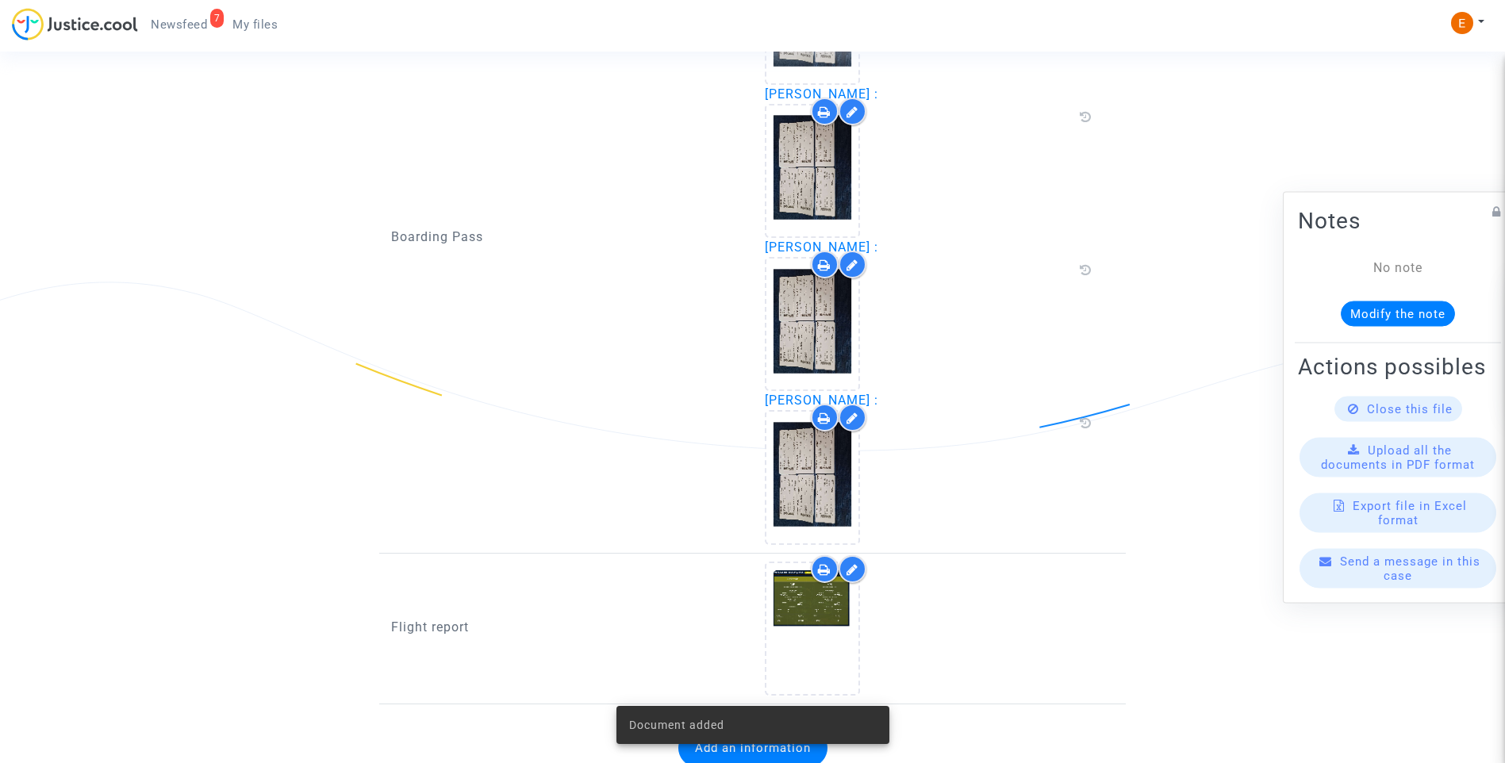
scroll to position [1878, 0]
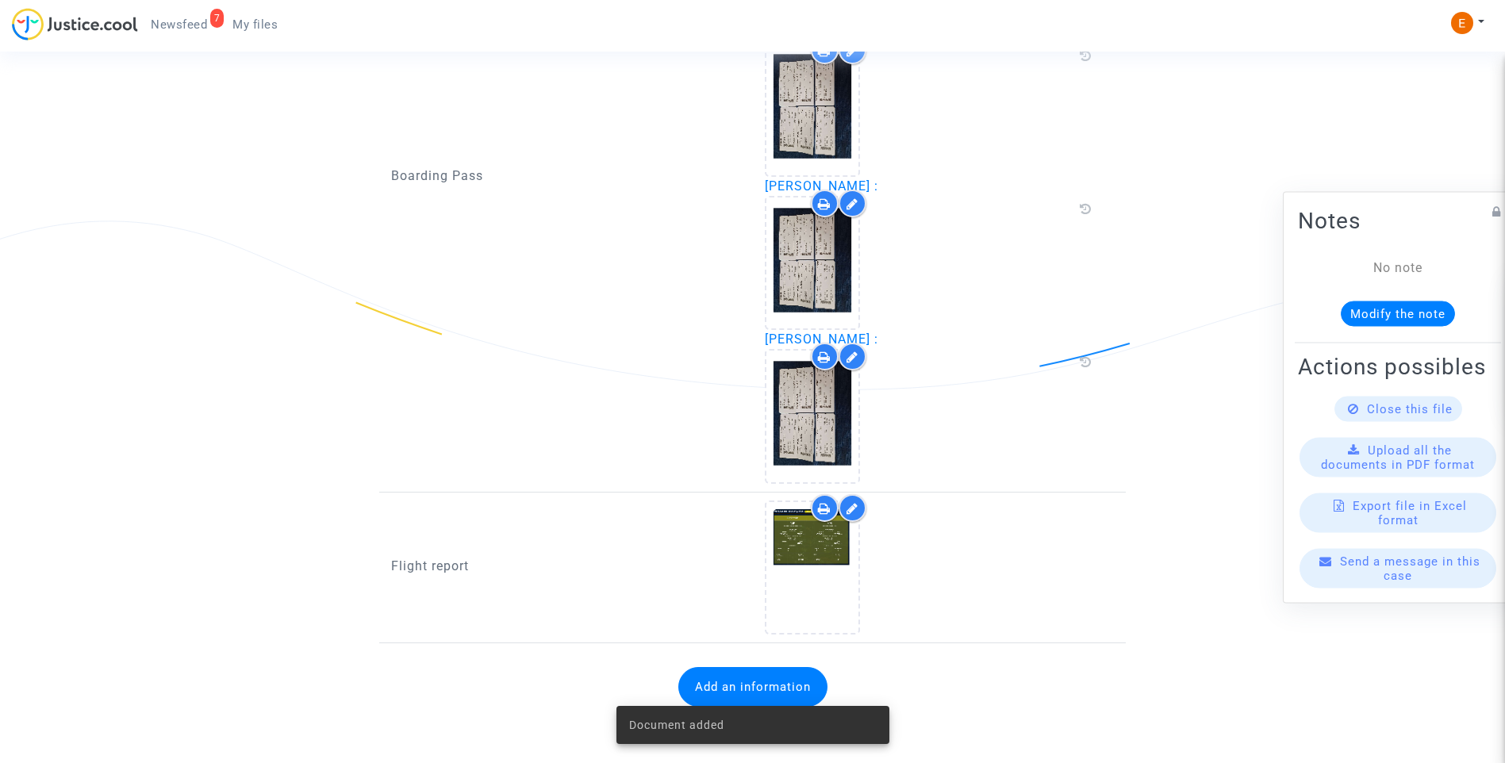
click at [194, 24] on span "Newsfeed" at bounding box center [179, 24] width 56 height 14
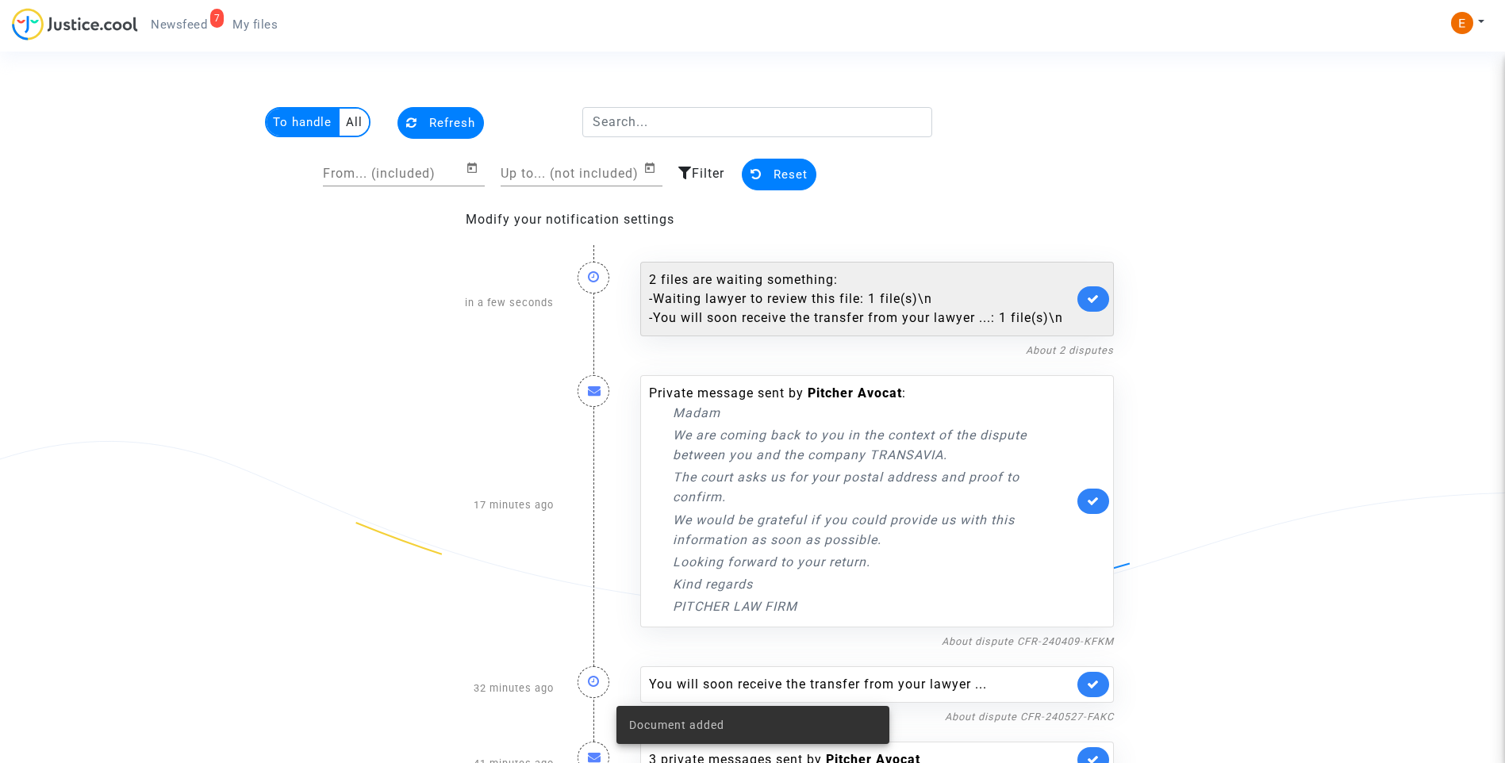
click at [815, 290] on div "- Waiting lawyer to review this file: 1 file(s)\n" at bounding box center [861, 299] width 424 height 19
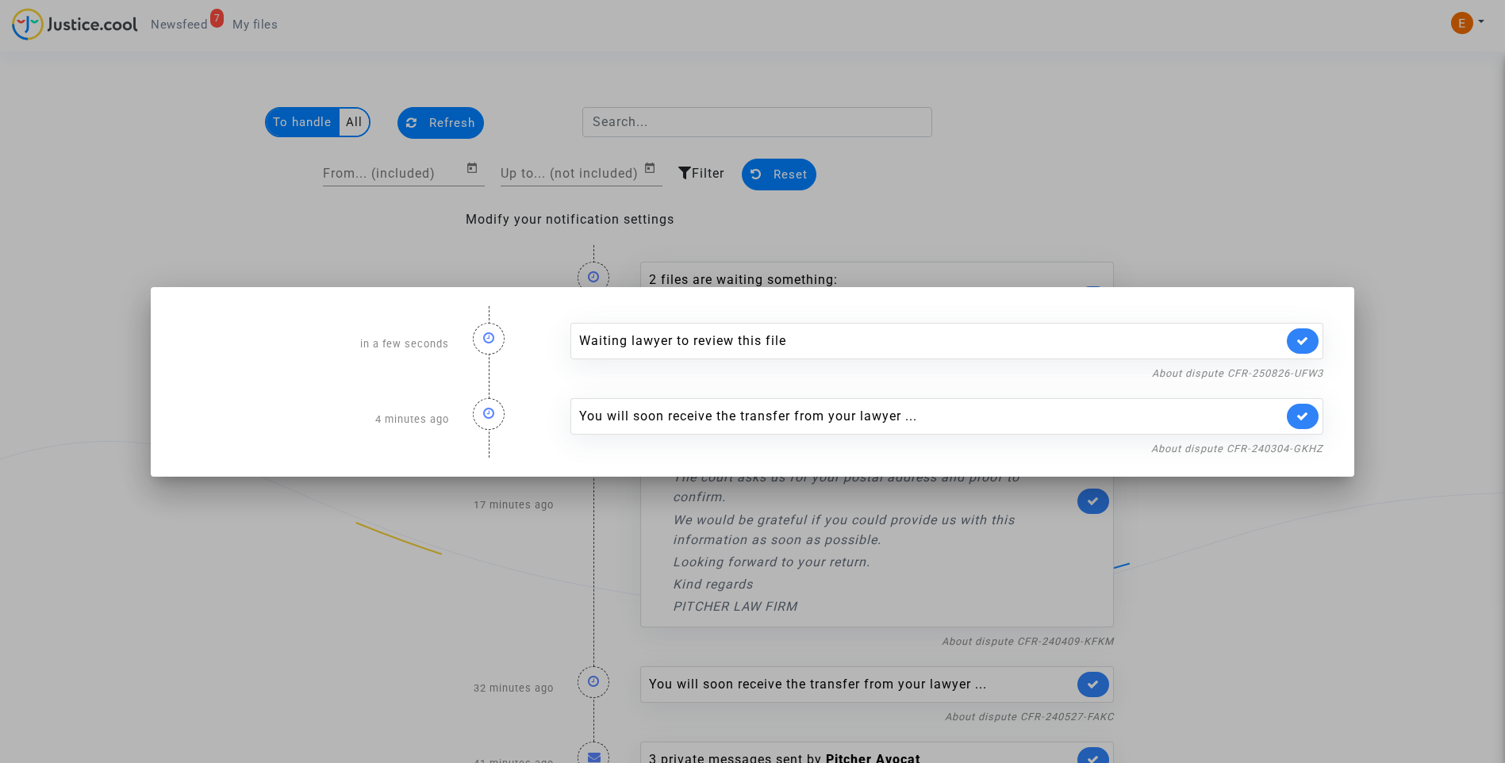
click at [1314, 351] on link at bounding box center [1303, 340] width 32 height 25
drag, startPoint x: 1286, startPoint y: 225, endPoint x: 1136, endPoint y: 219, distance: 150.1
click at [1286, 224] on div at bounding box center [752, 381] width 1505 height 763
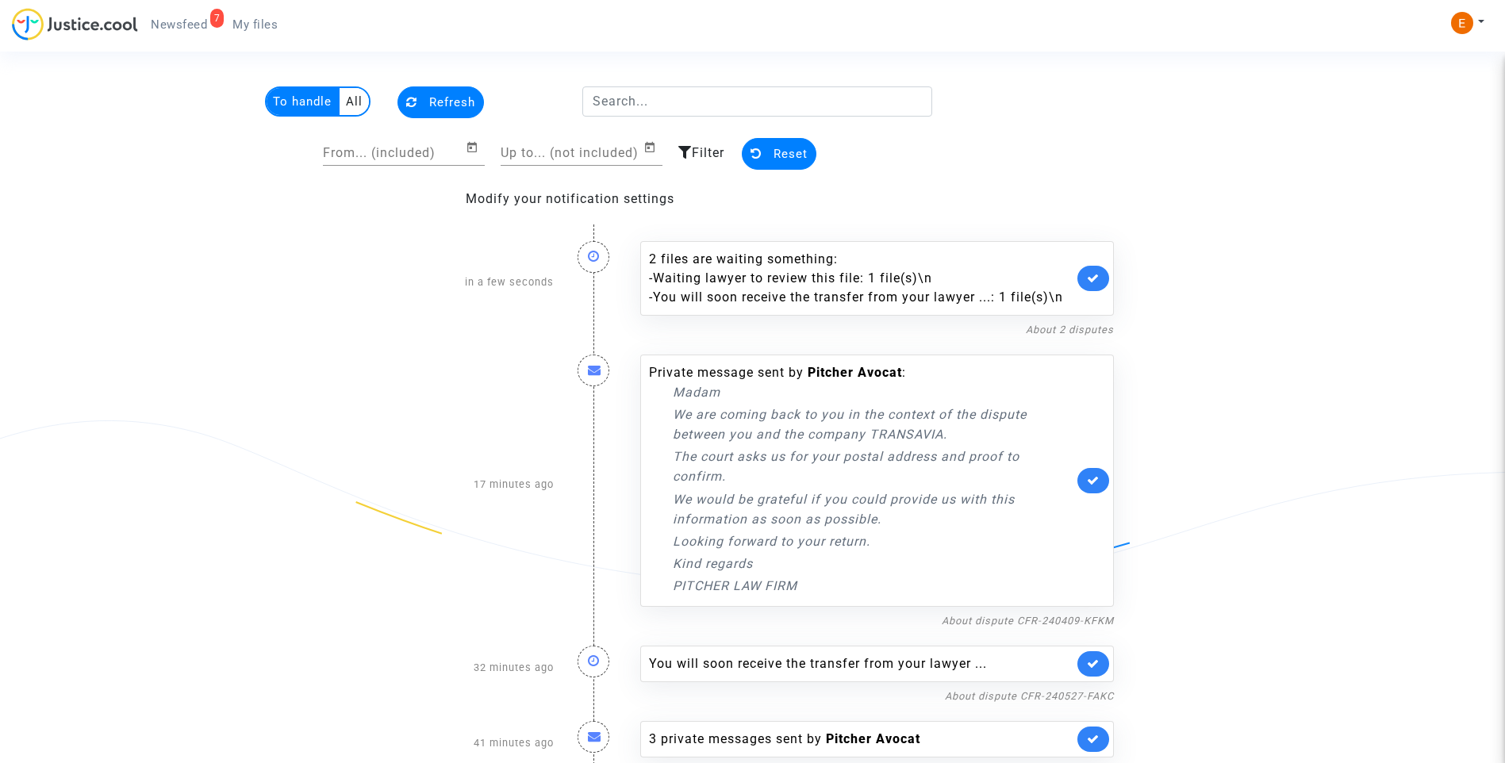
scroll to position [38, 0]
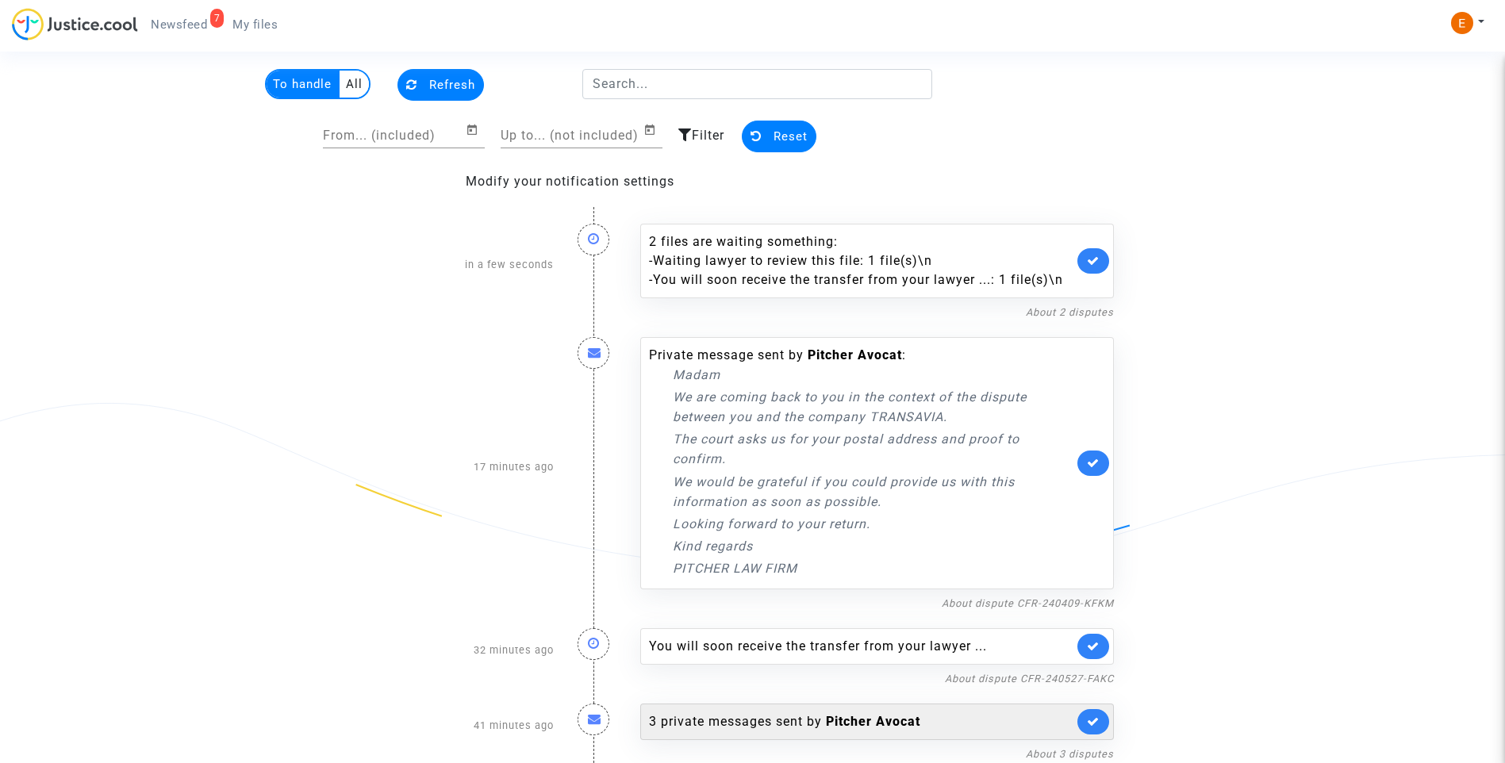
click at [792, 719] on div "3 private messages sent by [PERSON_NAME]" at bounding box center [861, 721] width 424 height 19
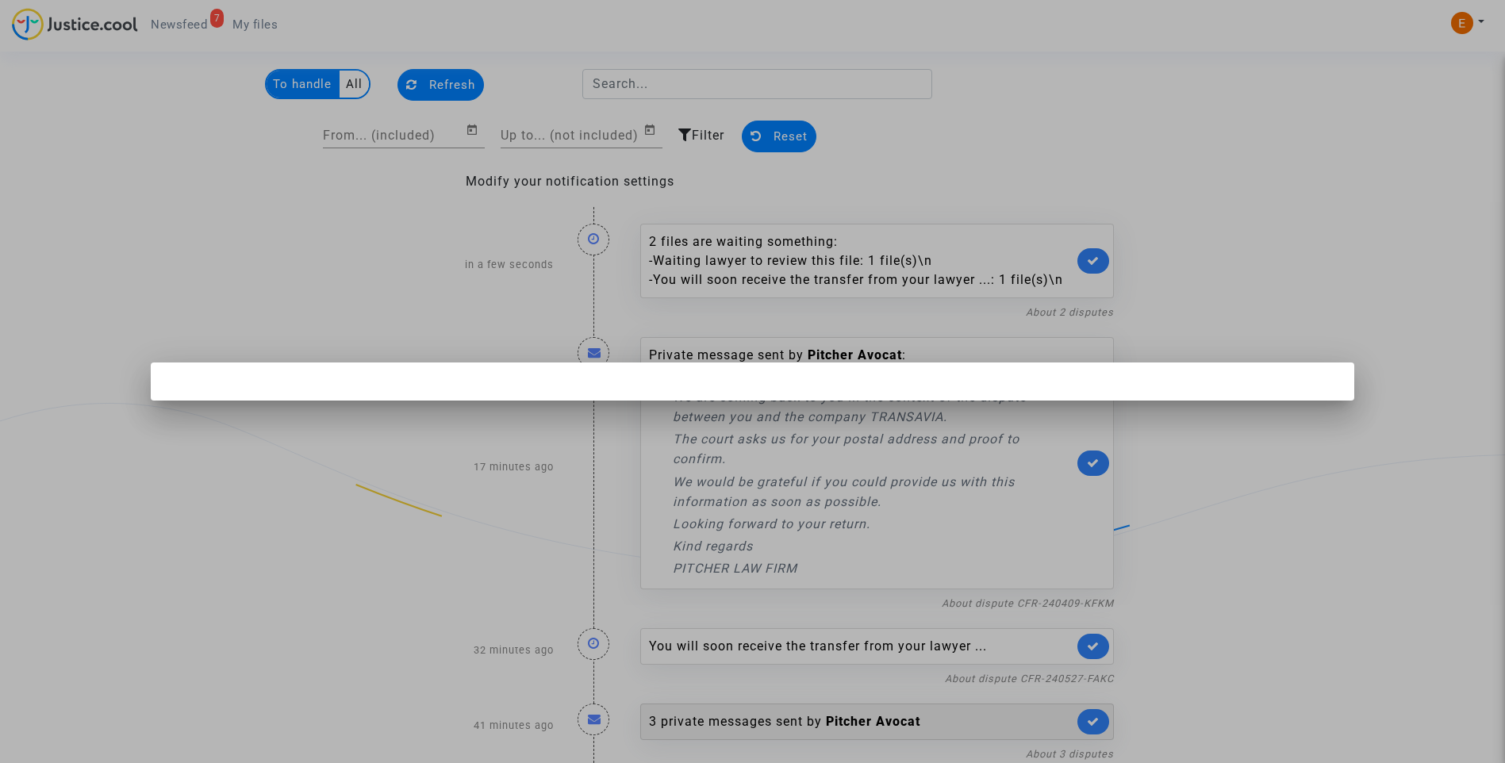
scroll to position [0, 0]
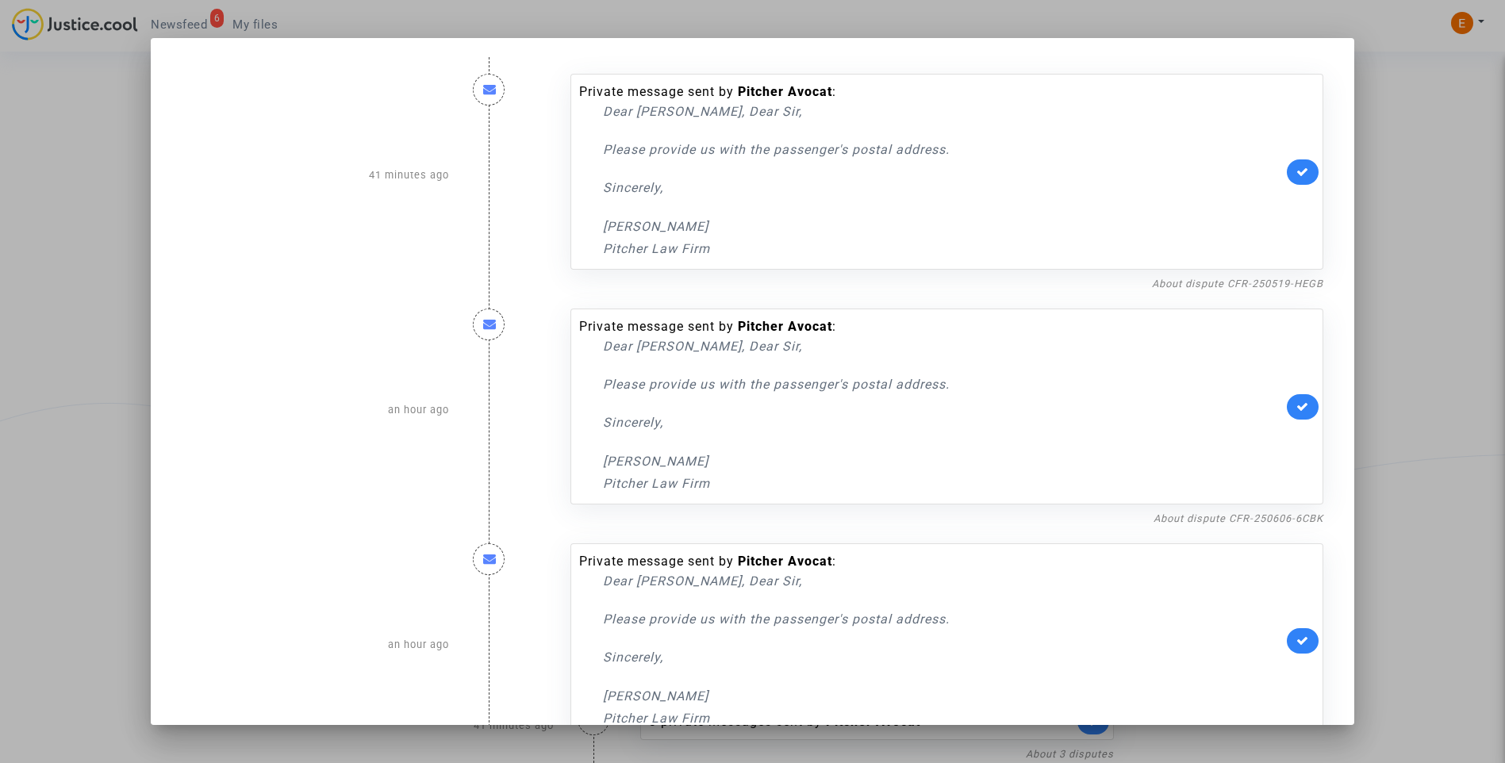
click at [1398, 234] on div at bounding box center [752, 381] width 1505 height 763
